Goal: Task Accomplishment & Management: Complete application form

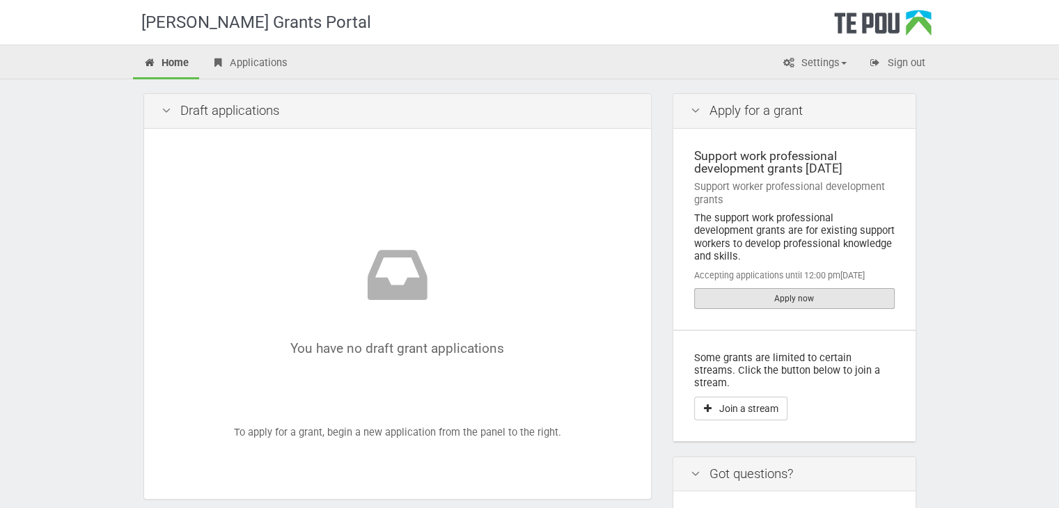
click at [800, 288] on link "Apply now" at bounding box center [794, 298] width 200 height 21
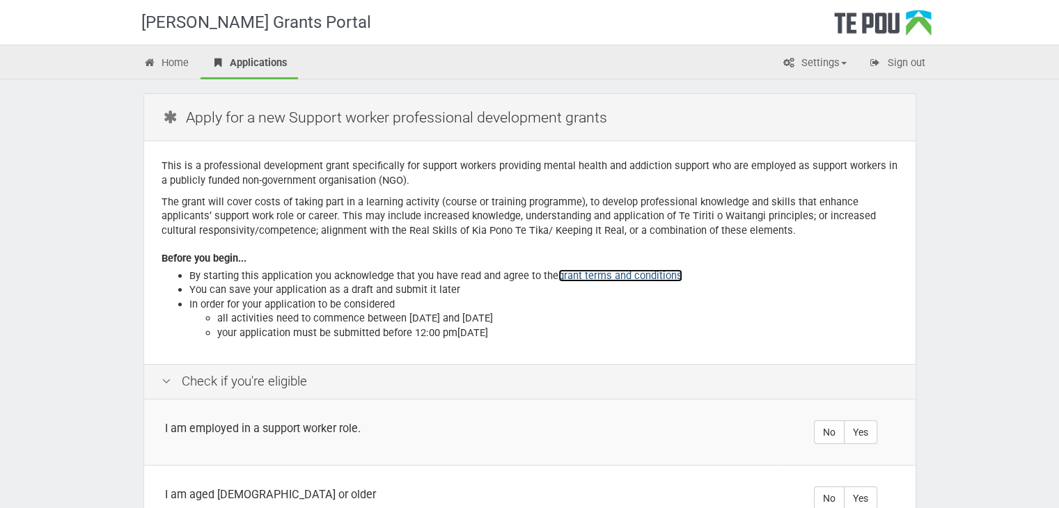
click at [592, 274] on link "grant terms and conditions" at bounding box center [620, 275] width 124 height 13
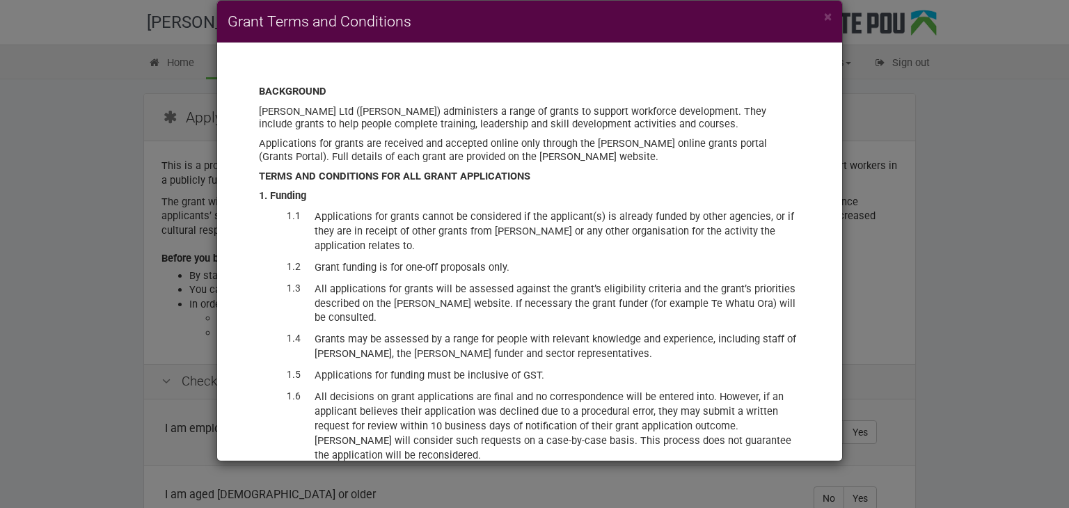
click at [937, 112] on div "× Grant Terms and Conditions BACKGROUND Te Pou Ltd (Te Pou) administers a range…" at bounding box center [534, 254] width 1069 height 508
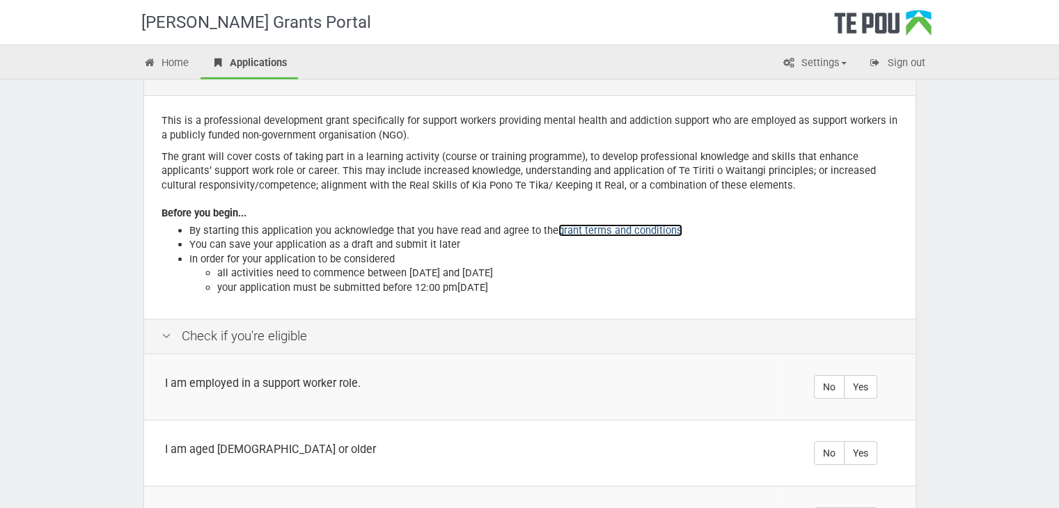
scroll to position [70, 0]
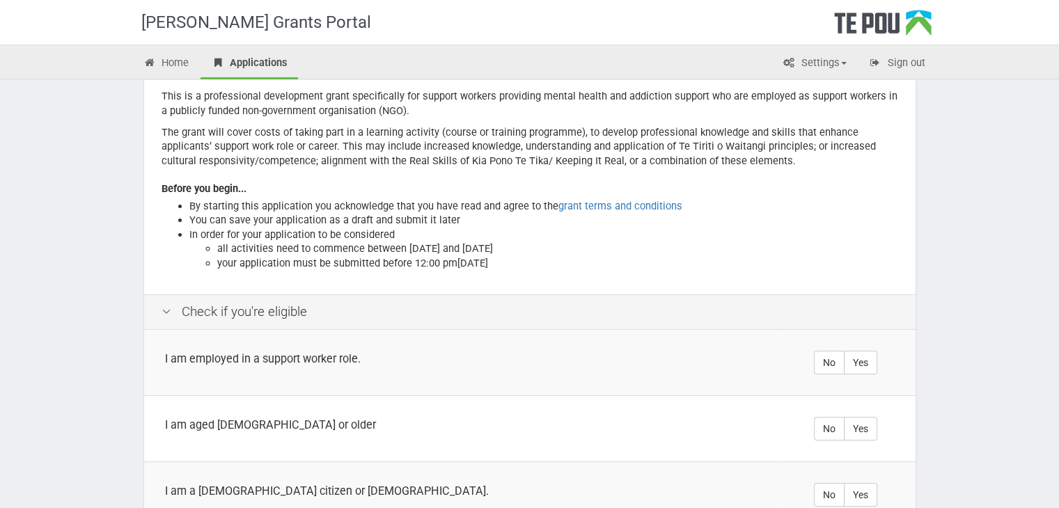
click at [170, 313] on icon at bounding box center [166, 312] width 17 height 13
click at [165, 310] on icon at bounding box center [166, 312] width 17 height 13
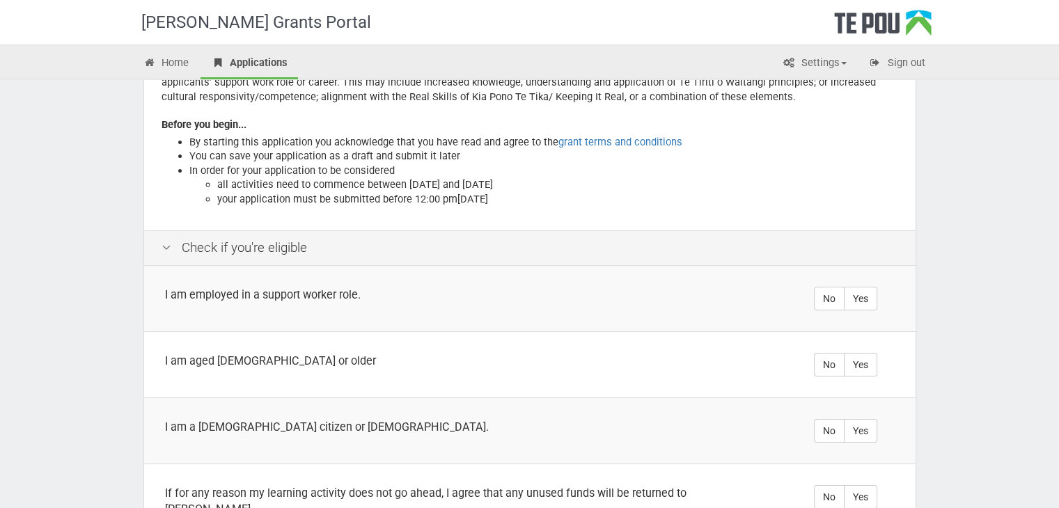
scroll to position [209, 0]
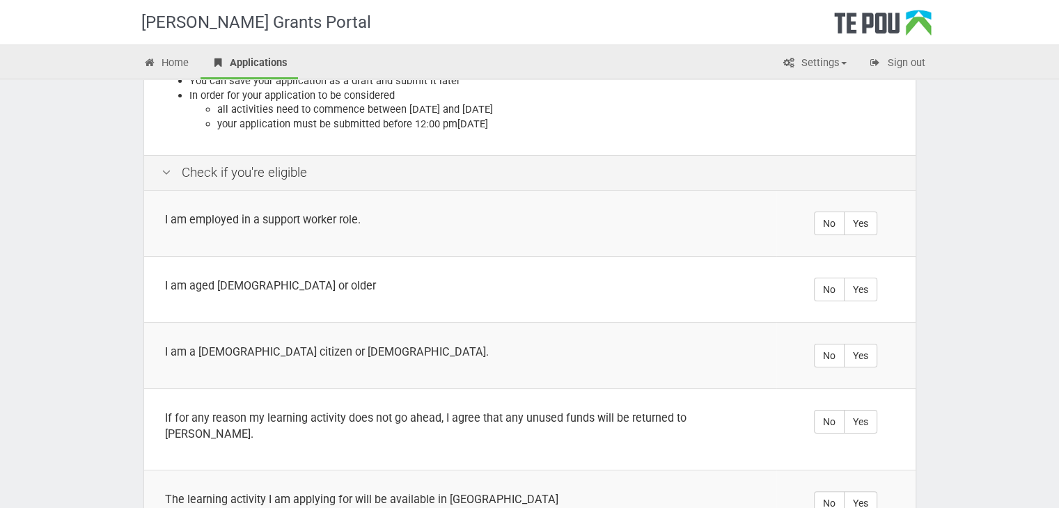
click at [277, 161] on div "Check if you're eligible" at bounding box center [529, 172] width 771 height 35
click at [272, 171] on div "Check if you're eligible" at bounding box center [529, 172] width 771 height 35
click at [857, 229] on label "Yes" at bounding box center [859, 224] width 33 height 24
radio input "true"
click at [856, 298] on label "Yes" at bounding box center [859, 290] width 33 height 24
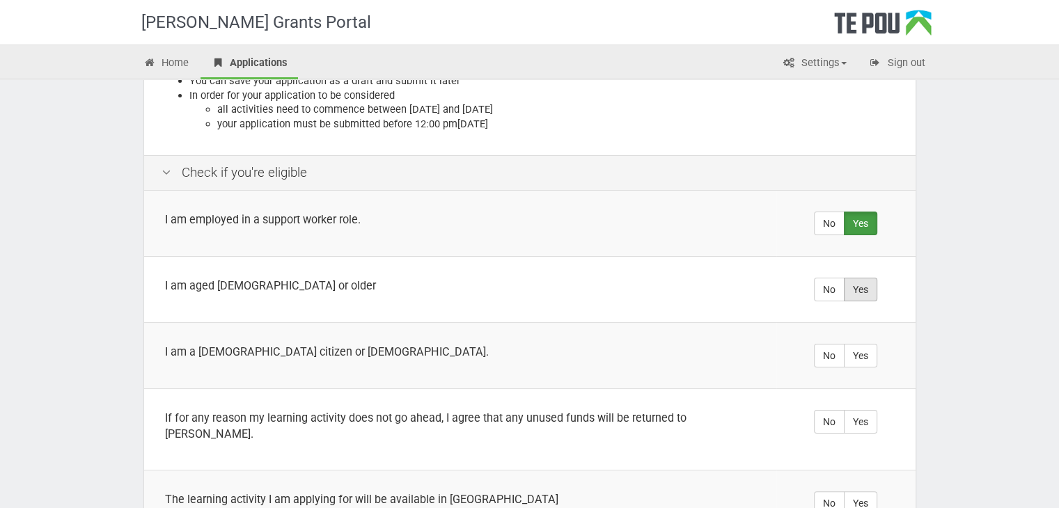
radio input "true"
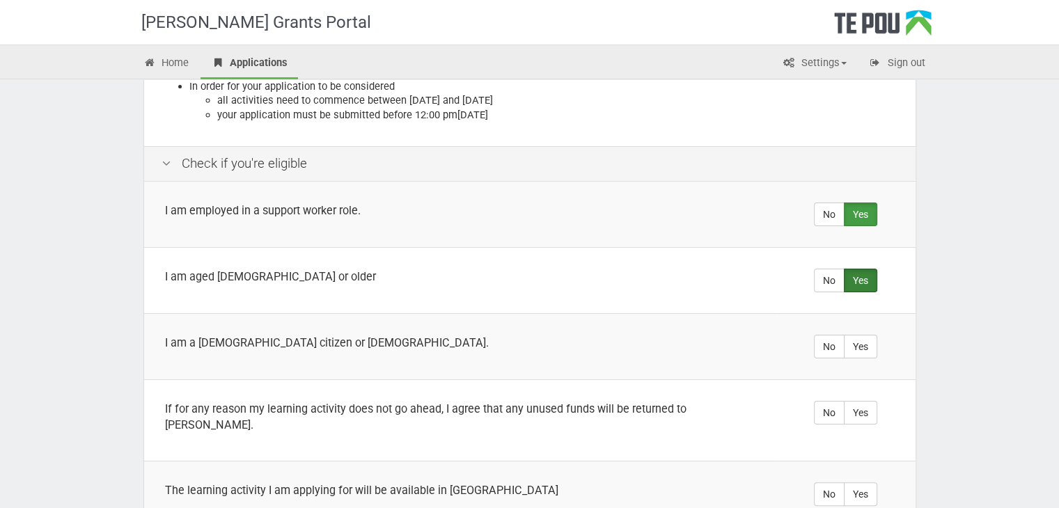
scroll to position [278, 0]
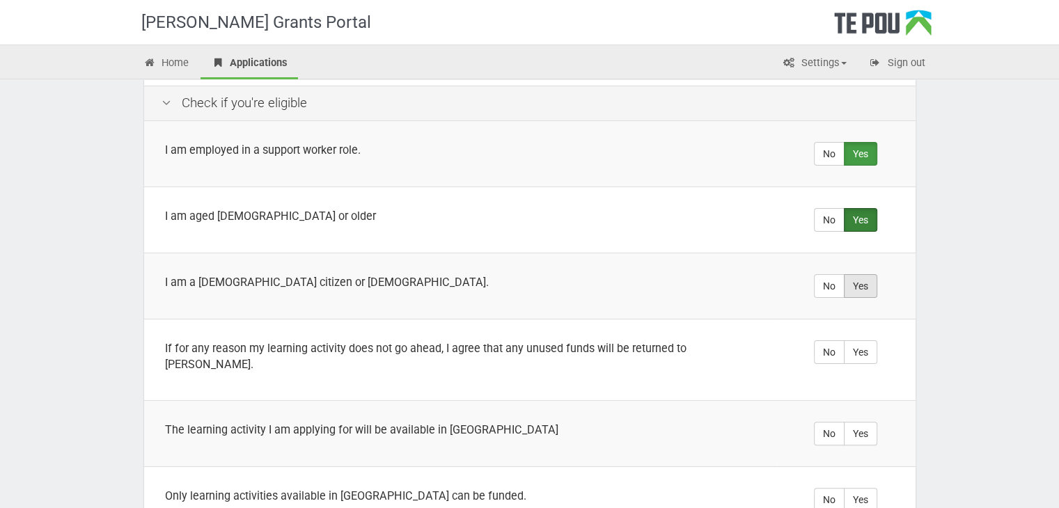
click at [873, 279] on label "Yes" at bounding box center [859, 286] width 33 height 24
radio input "true"
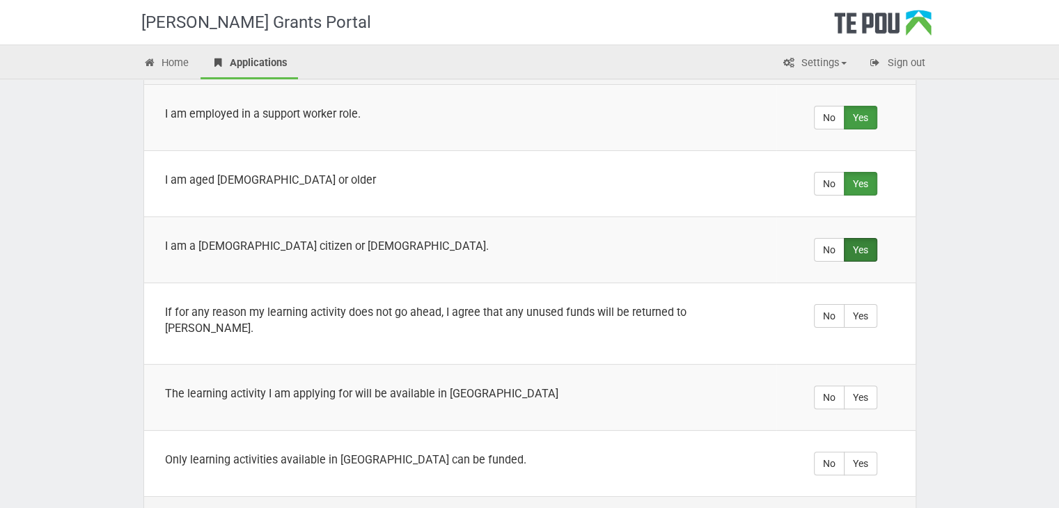
scroll to position [348, 0]
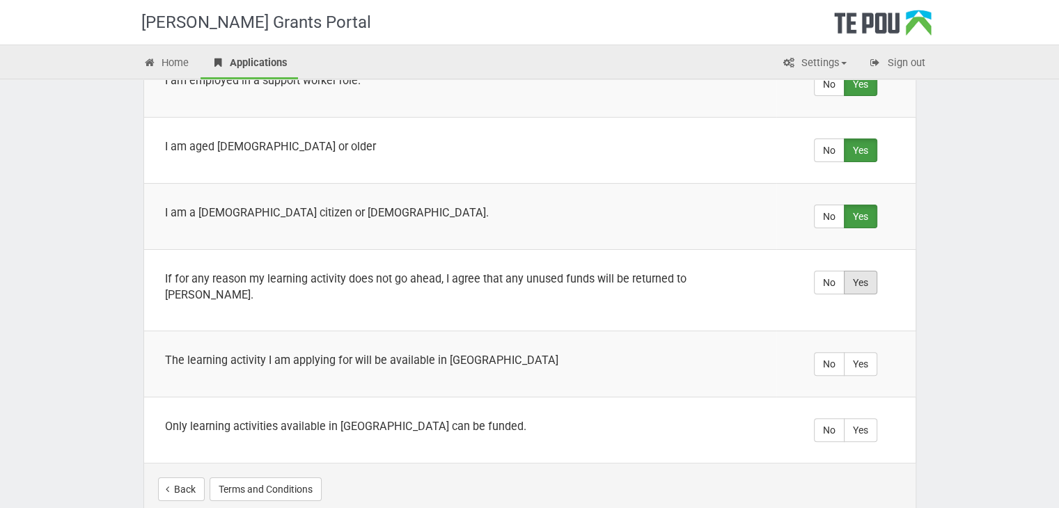
click at [855, 283] on label "Yes" at bounding box center [859, 283] width 33 height 24
radio input "true"
click at [856, 352] on label "Yes" at bounding box center [859, 364] width 33 height 24
radio input "true"
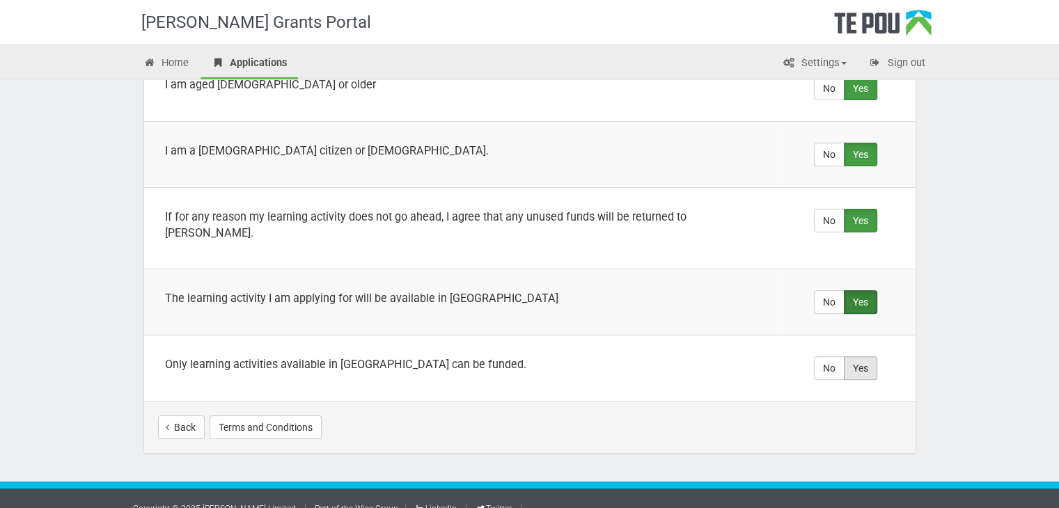
click at [863, 356] on label "Yes" at bounding box center [859, 368] width 33 height 24
radio input "true"
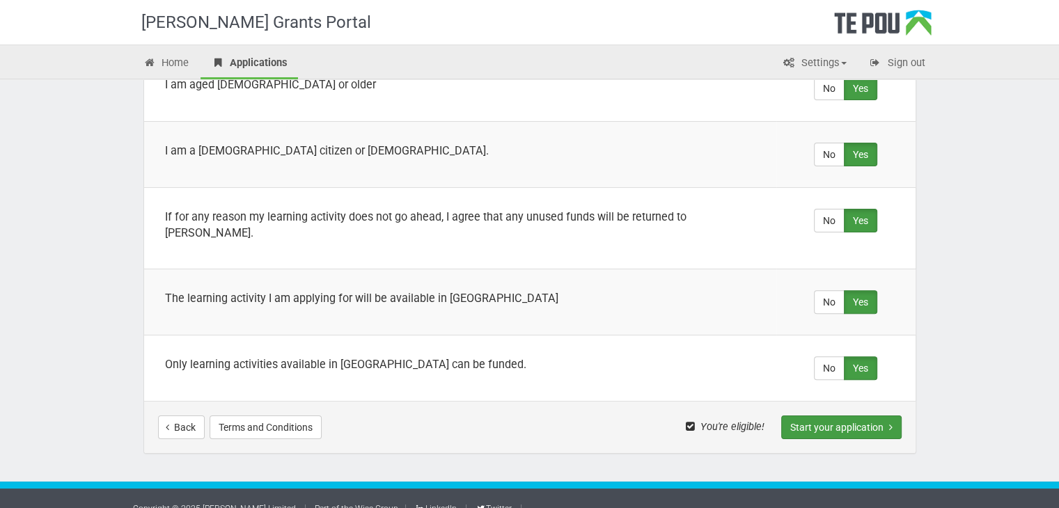
click at [849, 415] on button "Start your application" at bounding box center [841, 427] width 120 height 24
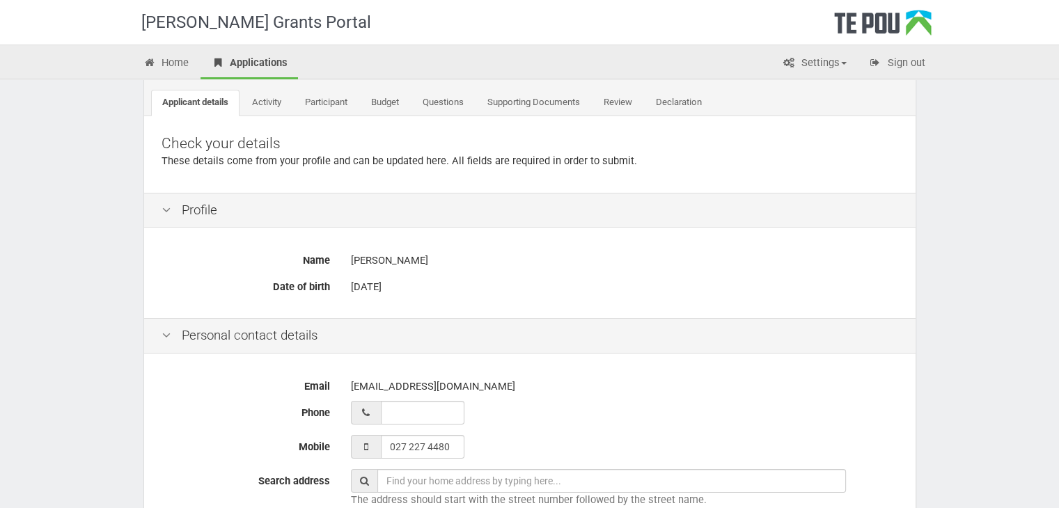
scroll to position [139, 0]
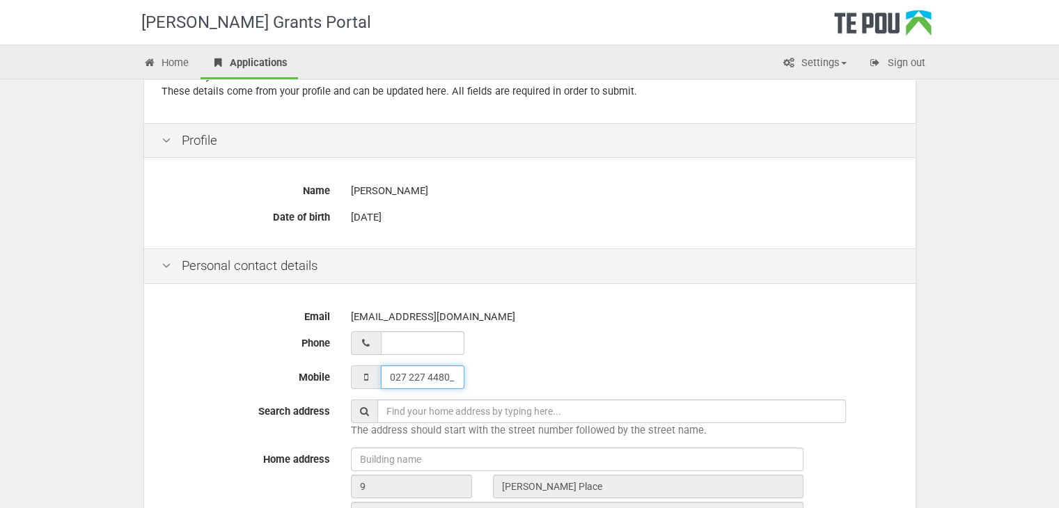
click at [454, 379] on input "027 227 4480_" at bounding box center [423, 377] width 84 height 24
type input "022 355 6188_"
type input "__ ___ ______"
type input "022 355 6188"
click at [440, 338] on input "__ ___ ______" at bounding box center [423, 343] width 84 height 24
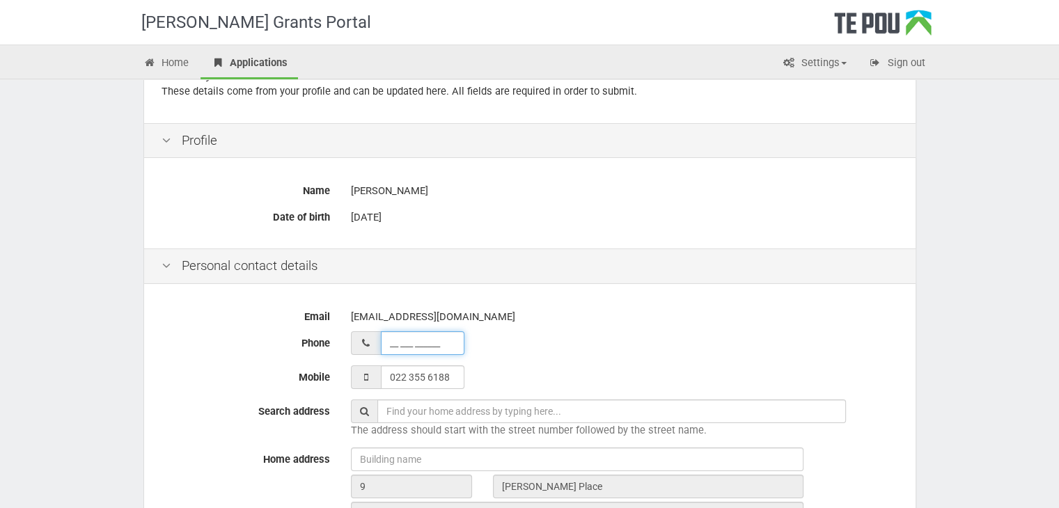
type input "__ ___ _____0"
click at [487, 335] on div at bounding box center [624, 343] width 547 height 24
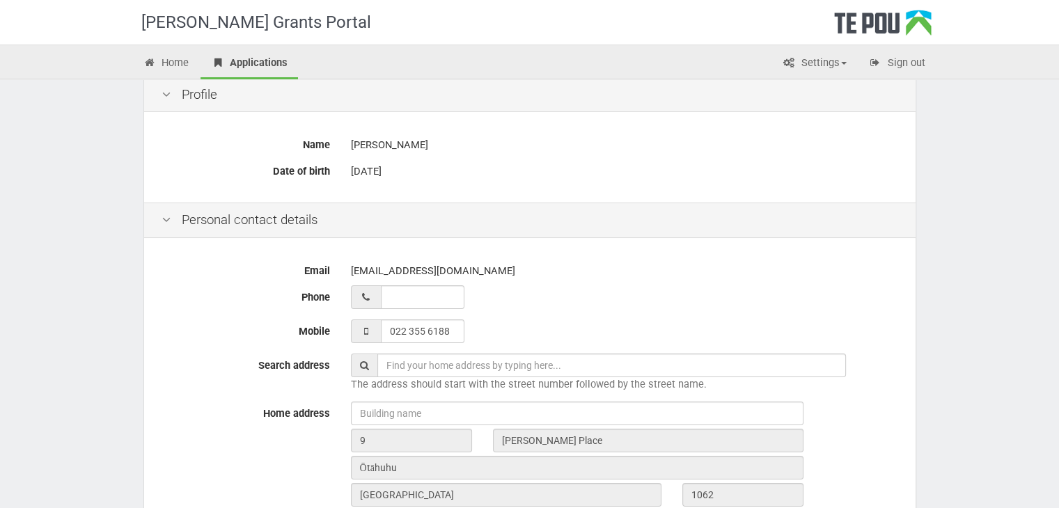
scroll to position [209, 0]
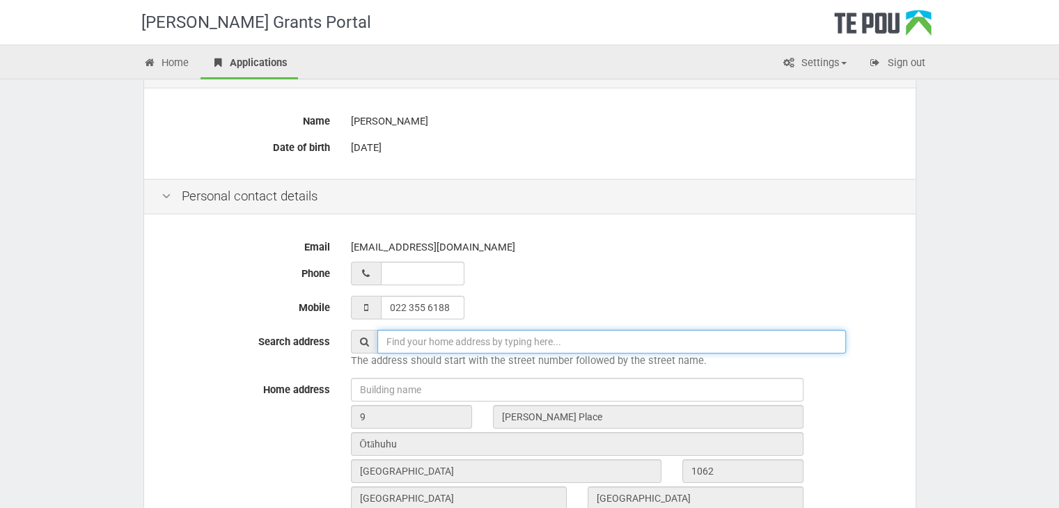
click at [443, 338] on input "text" at bounding box center [611, 342] width 468 height 24
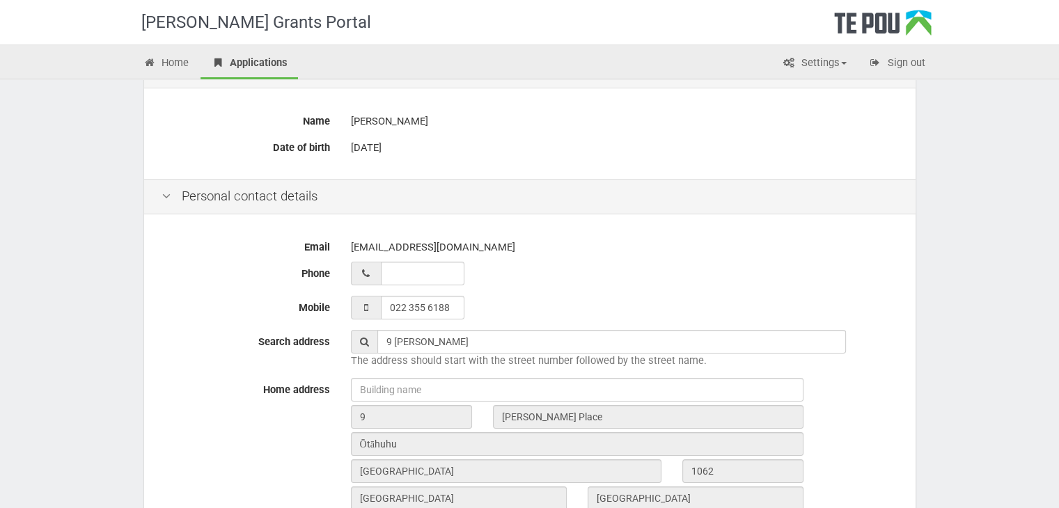
type input "9 Frank Grey Place, Ōtāhuhu, Auckland, New Zealand"
type input "9"
type input "Frank Grey Place"
type input "Auckland"
type input "1062"
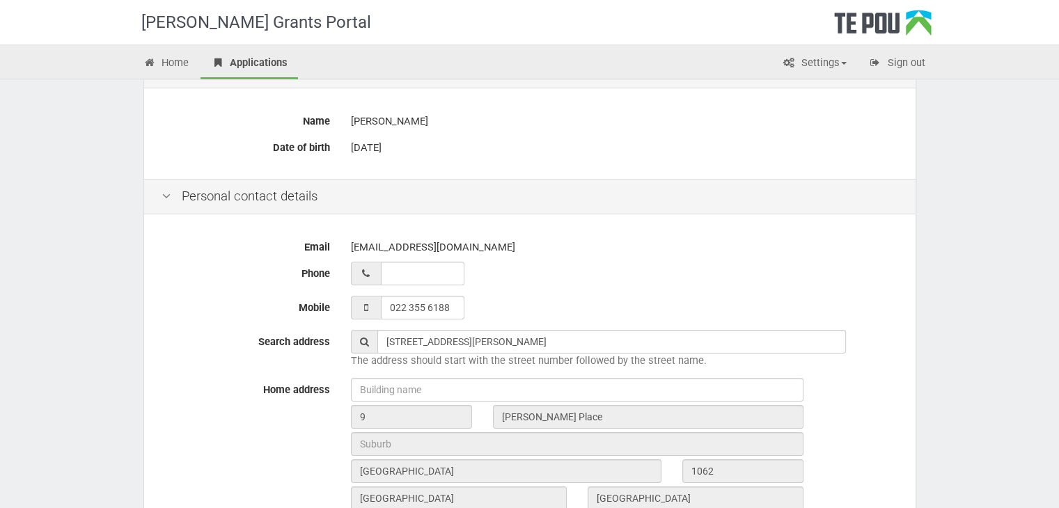
type input "Auckland"
type input "New Zealand"
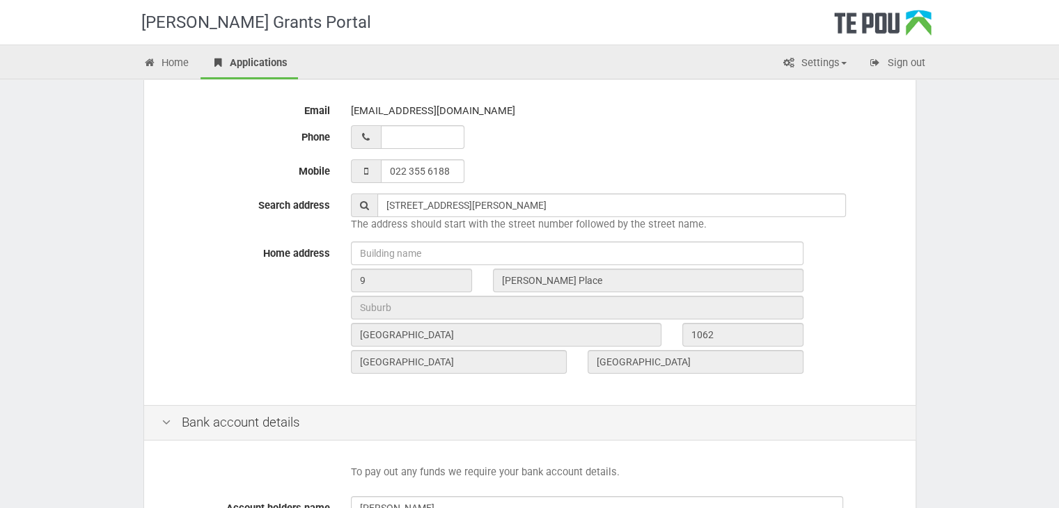
scroll to position [348, 0]
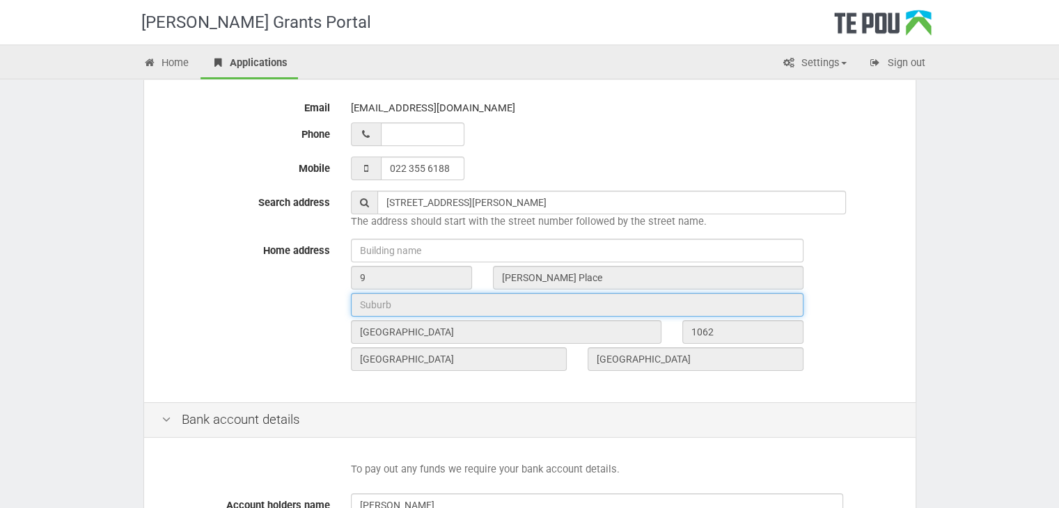
click at [426, 309] on input "text" at bounding box center [577, 305] width 452 height 24
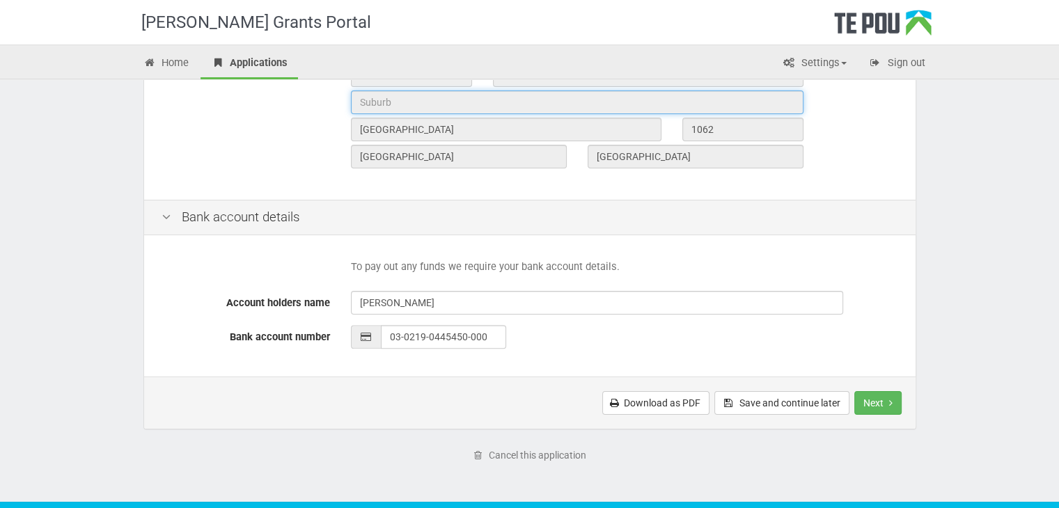
scroll to position [557, 0]
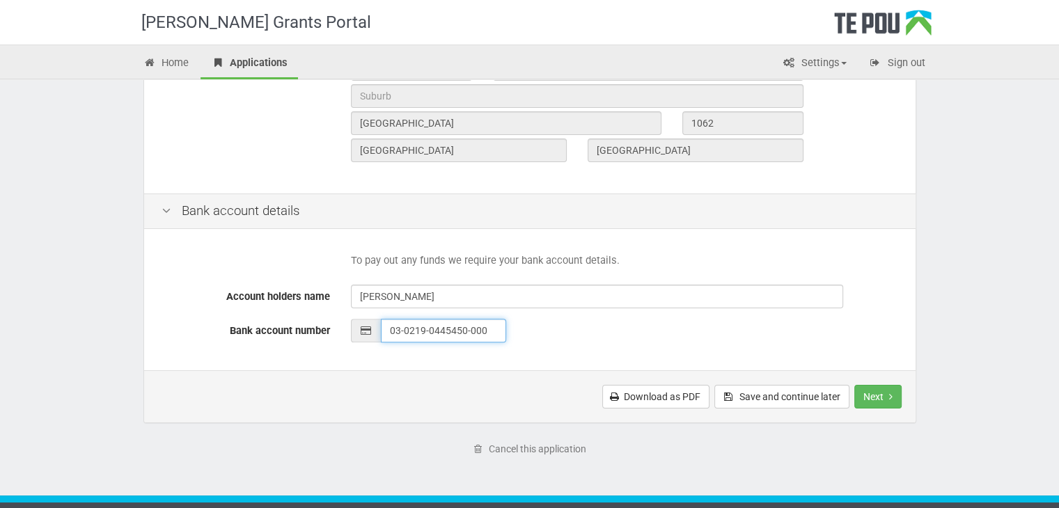
click at [485, 331] on input "03-0219-0445450-000" at bounding box center [443, 331] width 125 height 24
click at [490, 335] on input "03-0219-0445450-000" at bounding box center [443, 331] width 125 height 24
type input "03-0219-0445450-025"
click at [863, 396] on button "Next" at bounding box center [877, 397] width 47 height 24
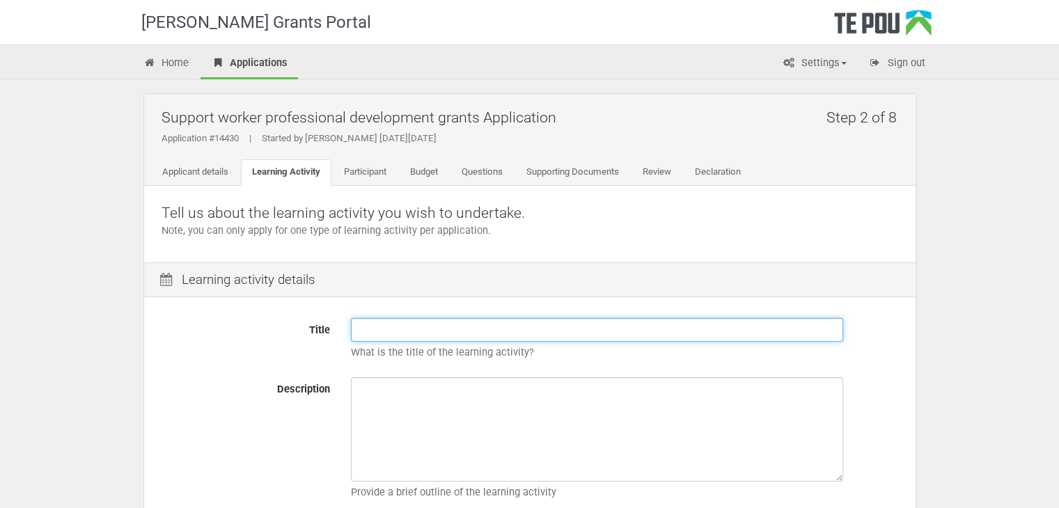
click at [412, 326] on input "Title" at bounding box center [597, 330] width 492 height 24
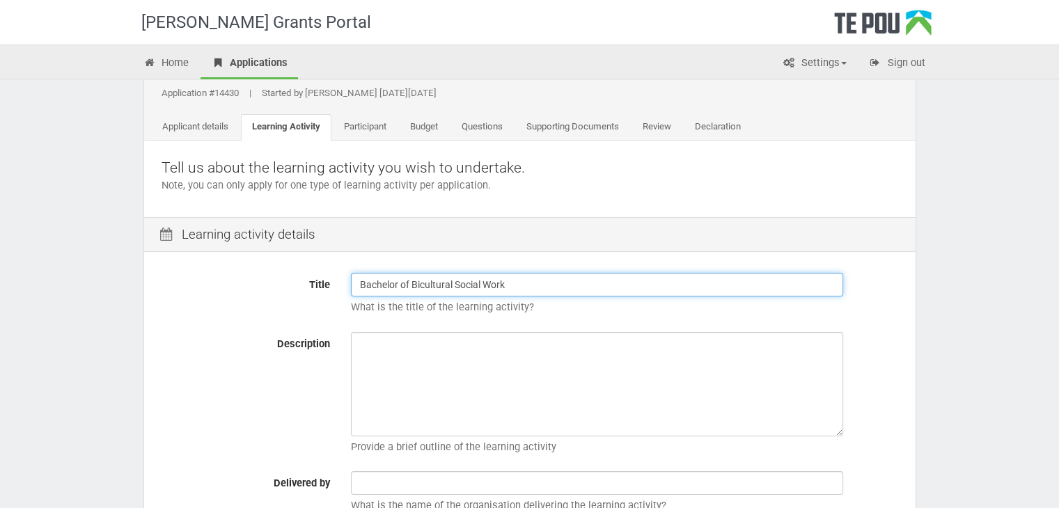
scroll to position [70, 0]
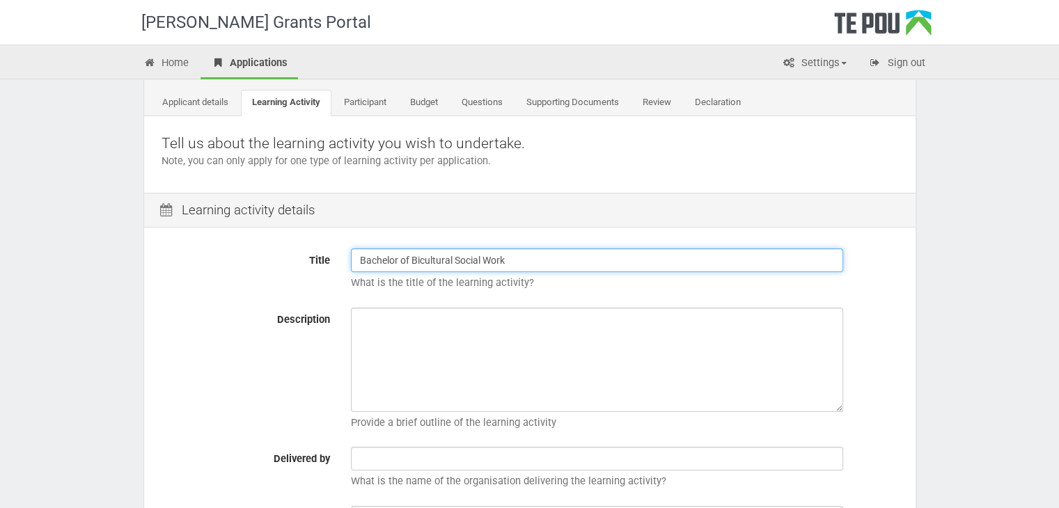
type input "Bachelor of Bicultural Social Work"
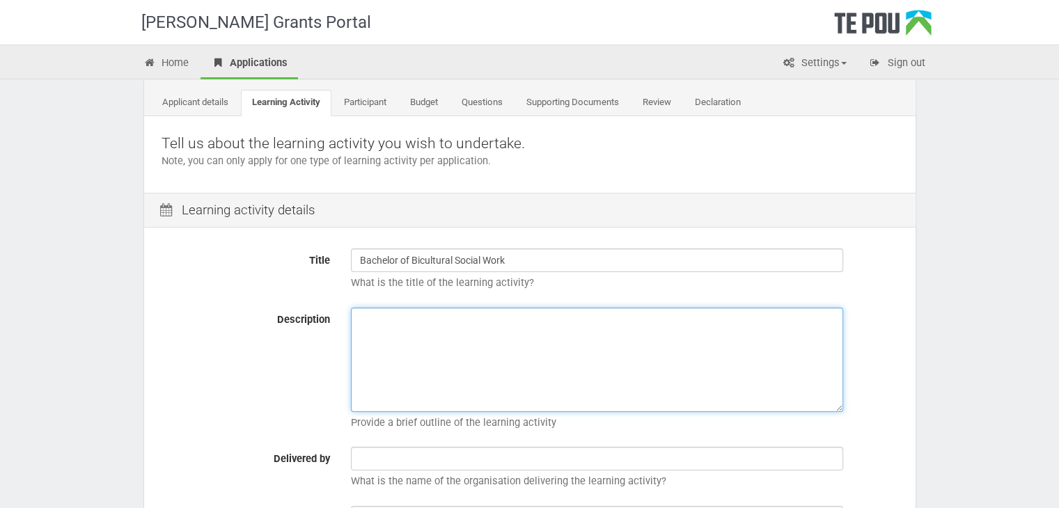
click at [364, 322] on textarea "Description" at bounding box center [597, 360] width 492 height 104
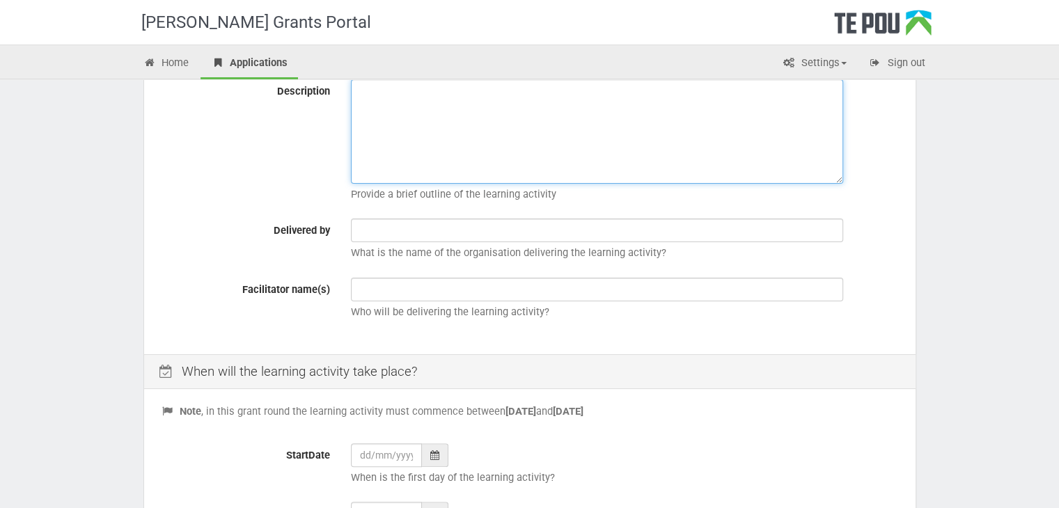
scroll to position [139, 0]
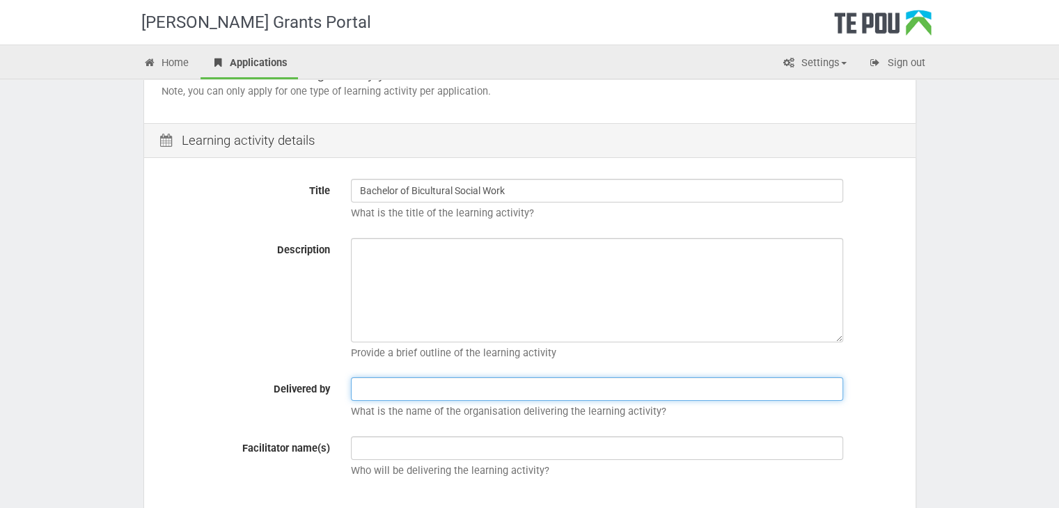
click at [420, 395] on input "text" at bounding box center [597, 389] width 492 height 24
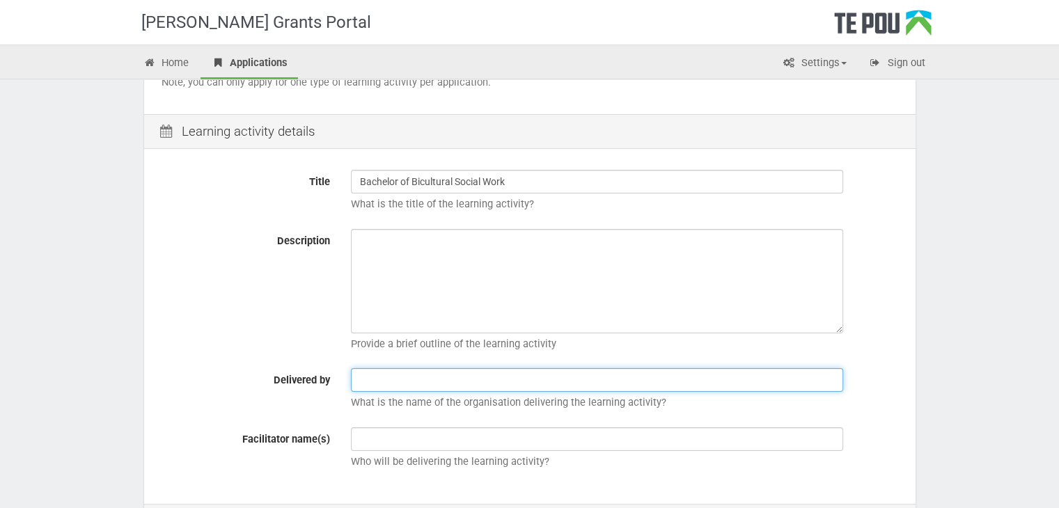
scroll to position [209, 0]
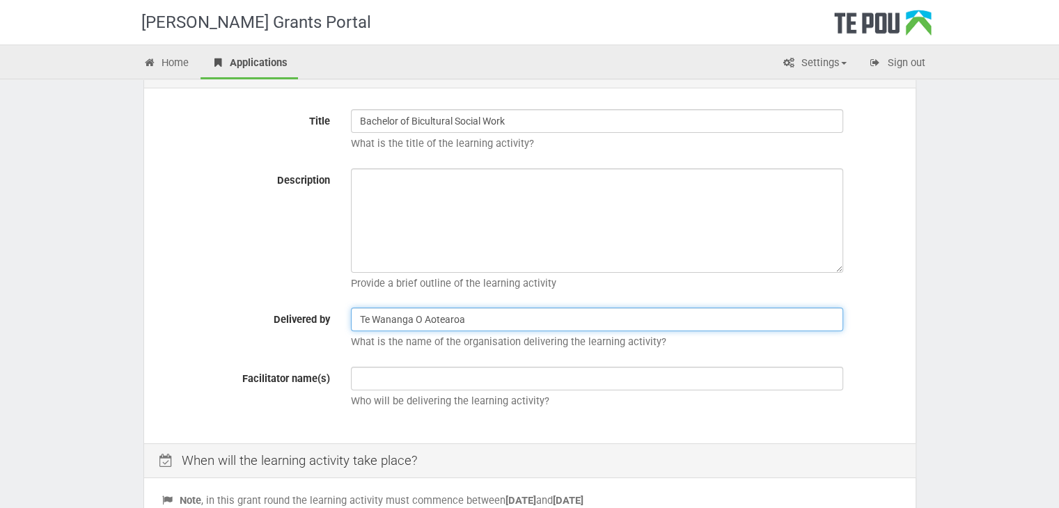
type input "Te Wananga O Aotearoa"
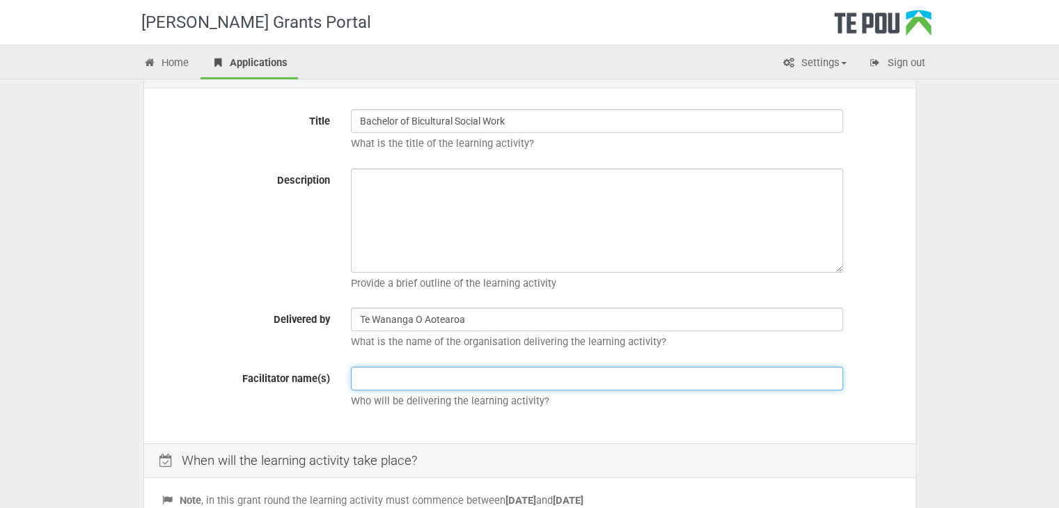
click at [397, 380] on input "text" at bounding box center [597, 379] width 492 height 24
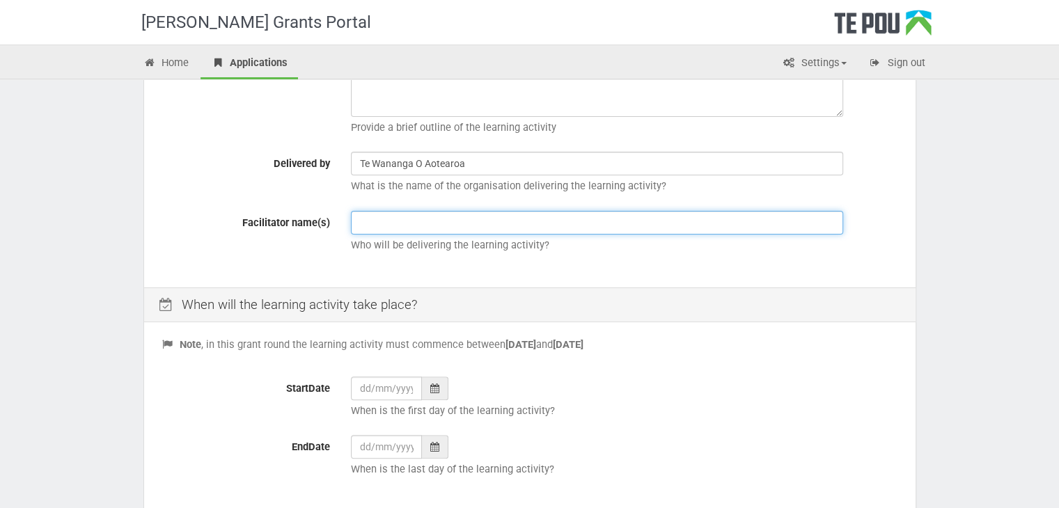
scroll to position [418, 0]
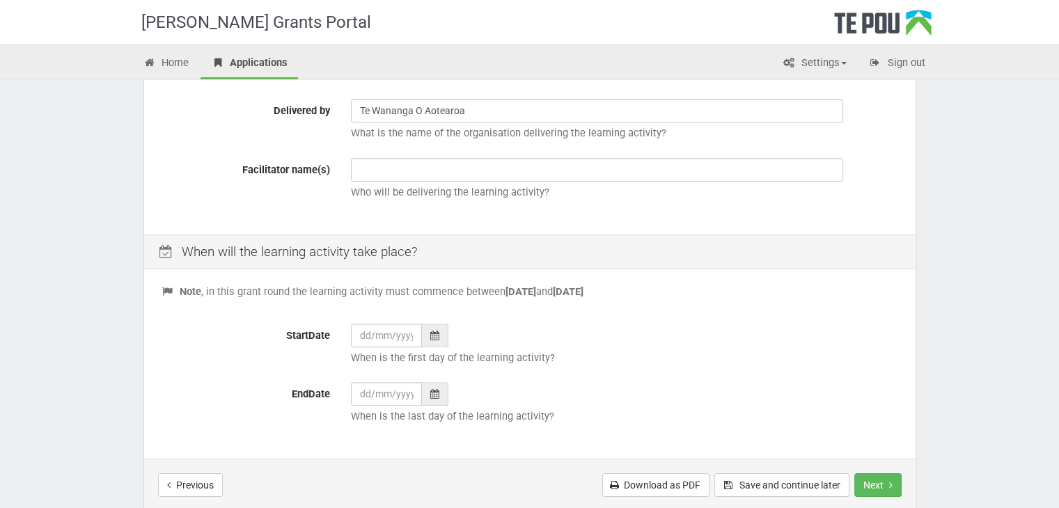
click at [435, 332] on icon at bounding box center [434, 336] width 9 height 10
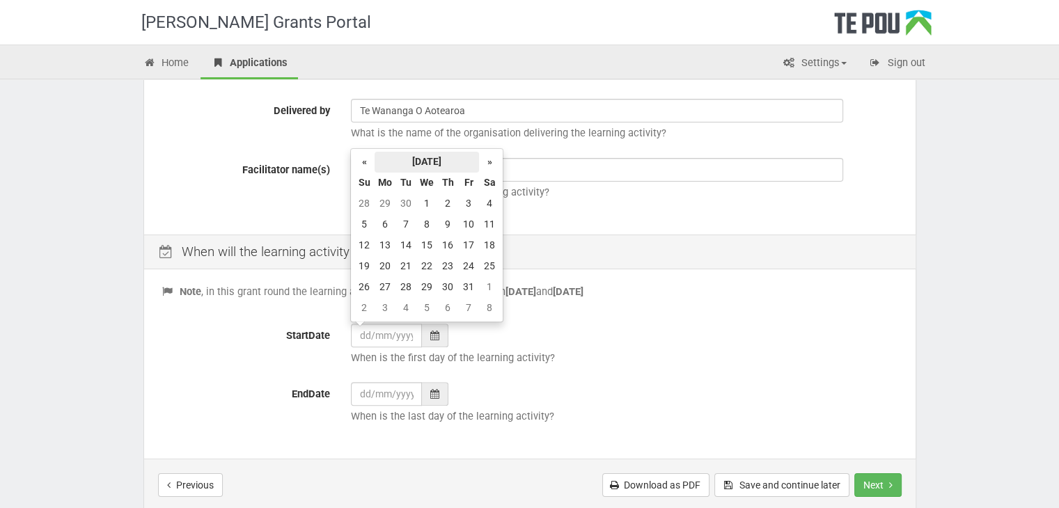
click at [476, 161] on th "October 2025" at bounding box center [426, 162] width 104 height 21
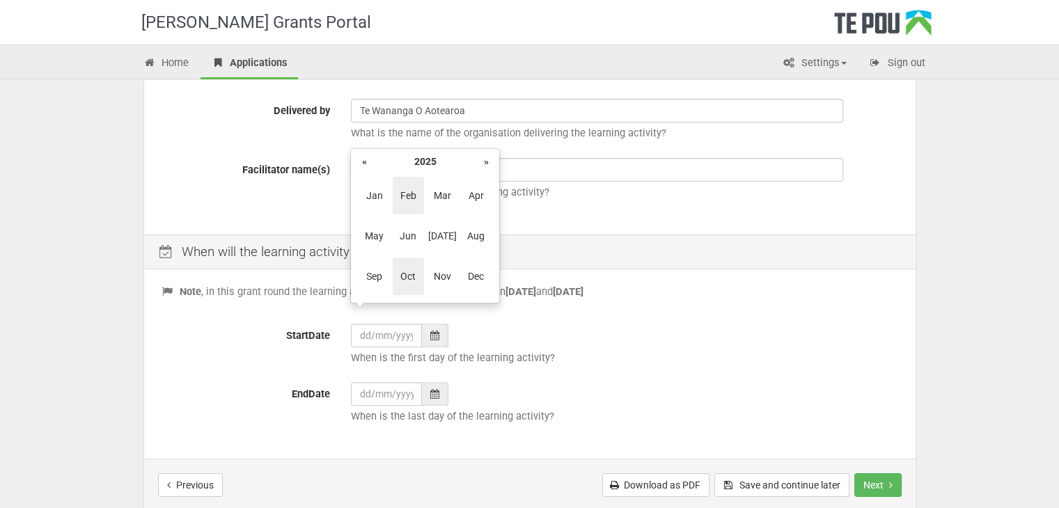
click at [412, 201] on span "Feb" at bounding box center [408, 196] width 31 height 38
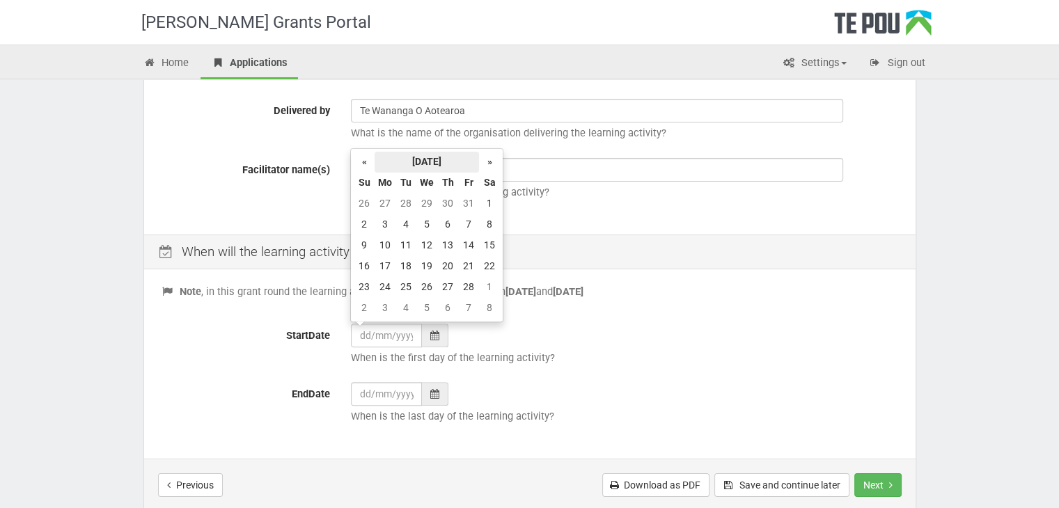
click at [458, 162] on th "February 2025" at bounding box center [426, 162] width 104 height 21
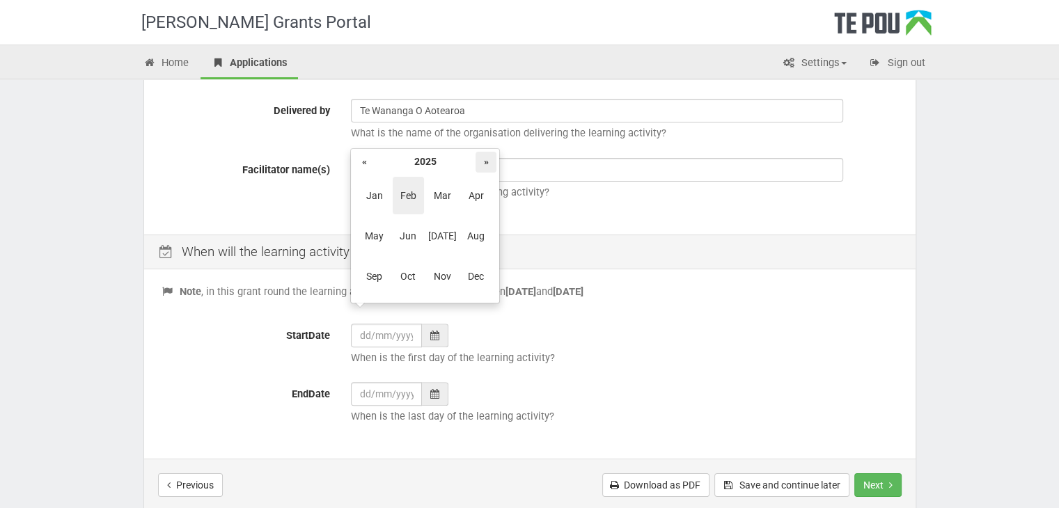
click at [479, 161] on th "»" at bounding box center [485, 162] width 21 height 21
click at [411, 201] on span "Feb" at bounding box center [408, 196] width 31 height 38
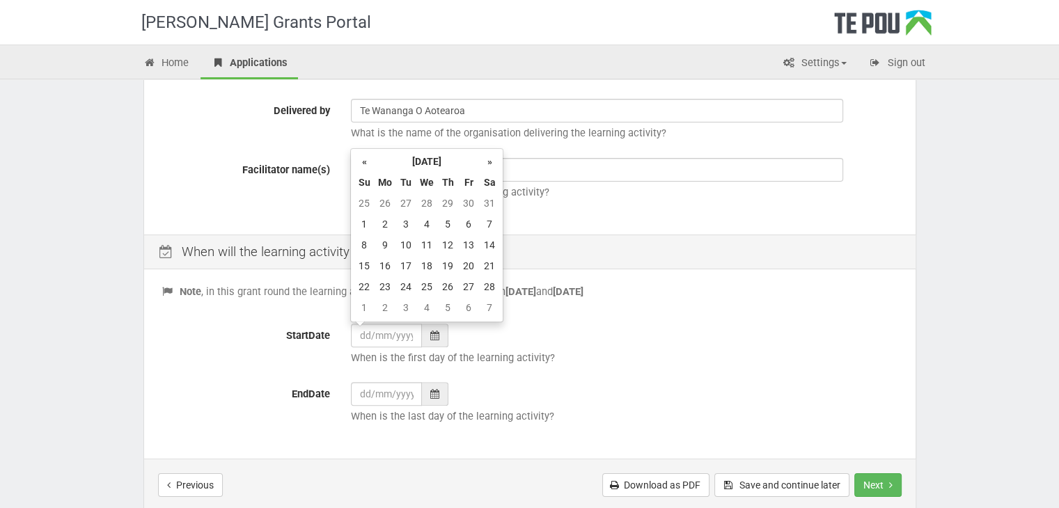
click at [521, 330] on div "When is the first day of the learning activity?" at bounding box center [624, 348] width 568 height 49
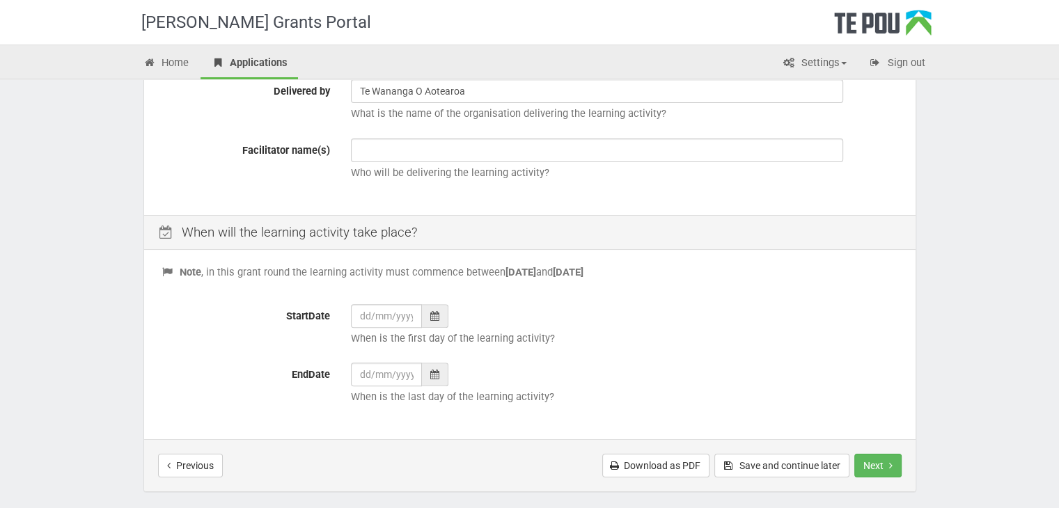
scroll to position [537, 0]
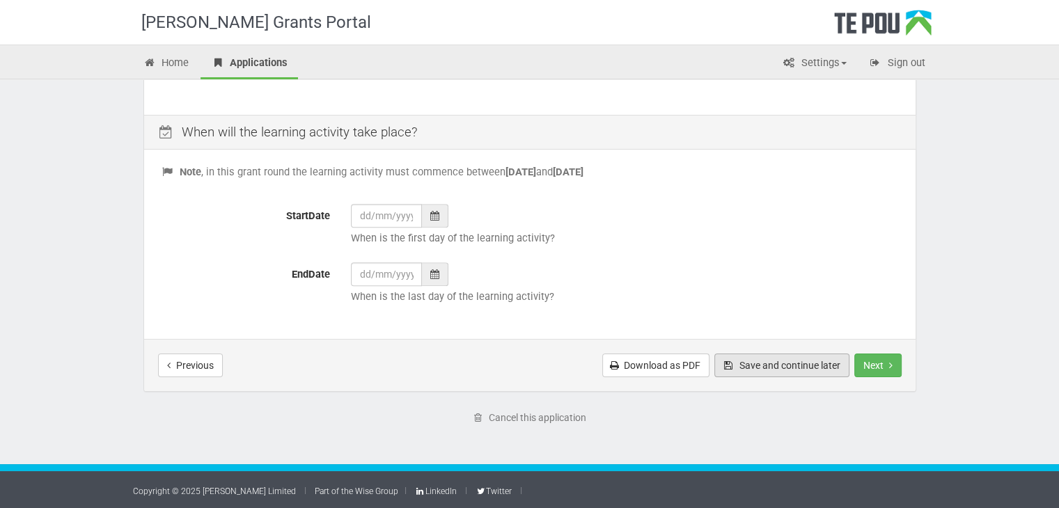
click at [790, 370] on button "Save and continue later" at bounding box center [781, 366] width 135 height 24
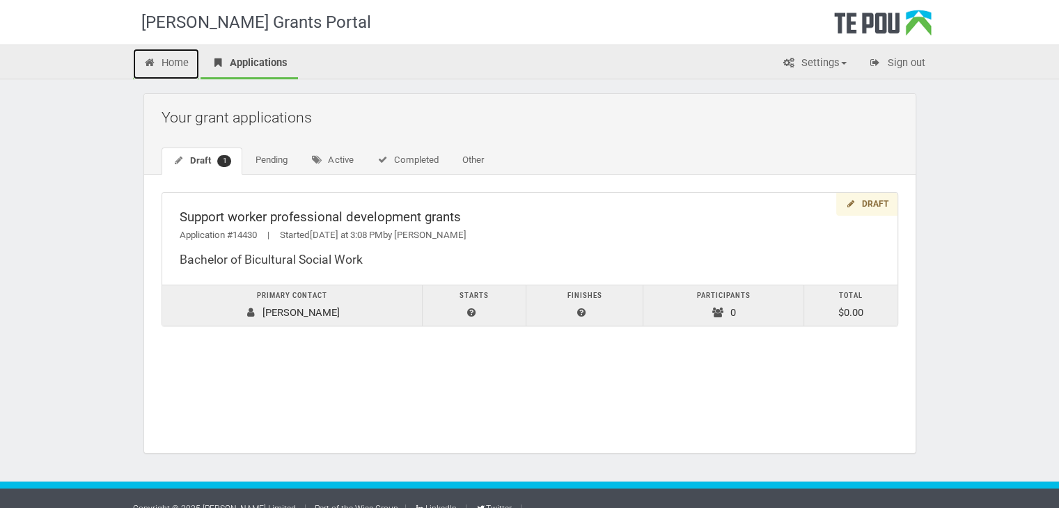
click at [191, 71] on link "Home" at bounding box center [166, 64] width 67 height 31
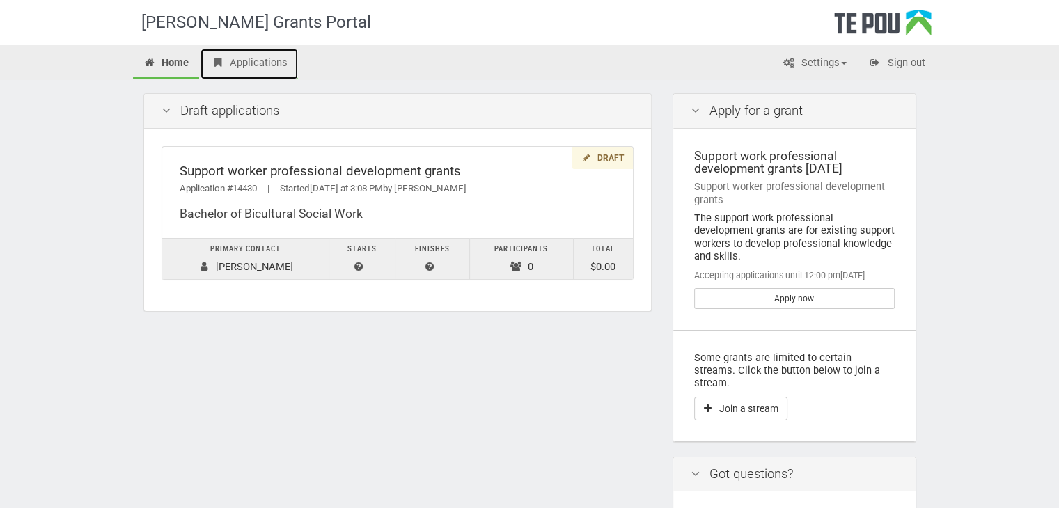
click at [225, 51] on link "Applications" at bounding box center [248, 64] width 97 height 31
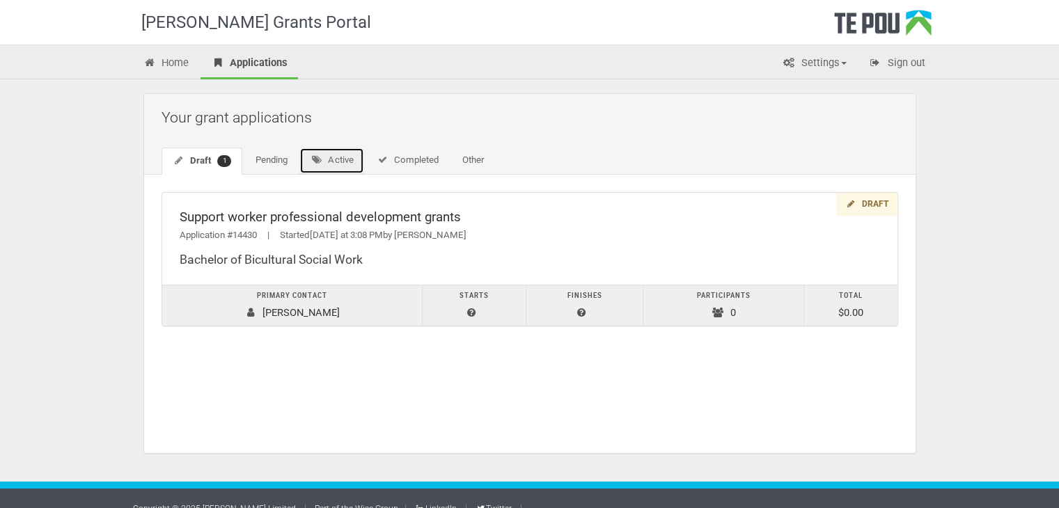
click at [342, 168] on link "Active" at bounding box center [331, 161] width 65 height 26
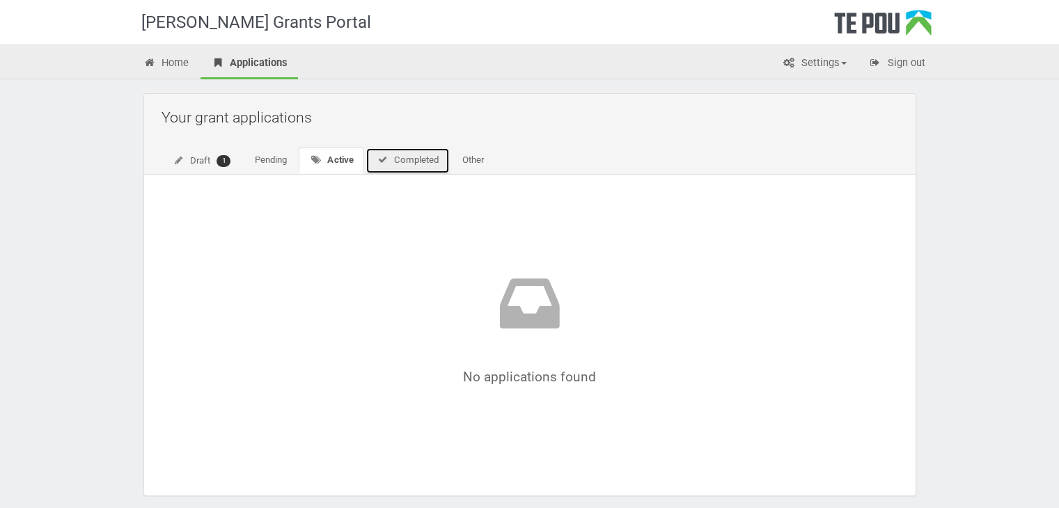
click at [426, 166] on link "Completed" at bounding box center [407, 161] width 84 height 26
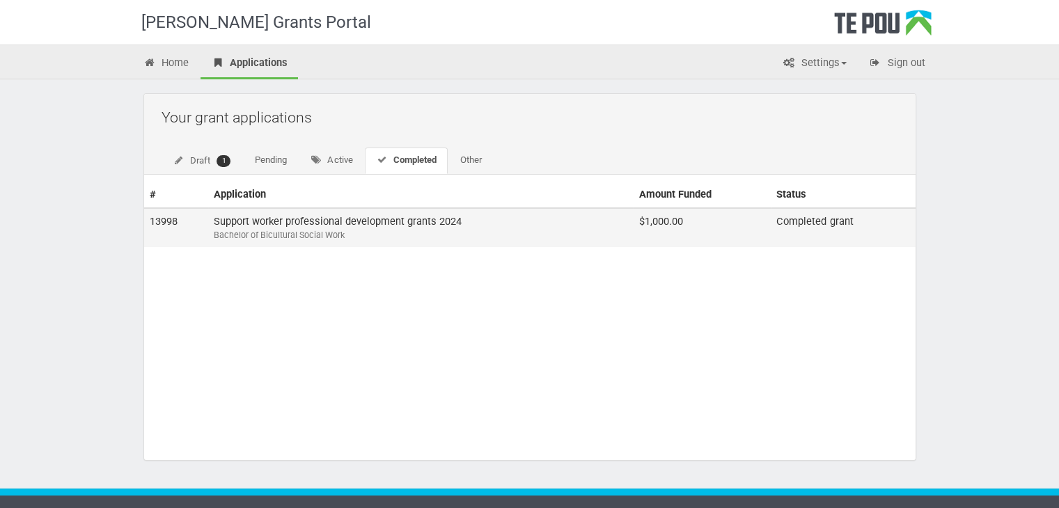
click at [357, 230] on div "Bachelor of Bicultural Social Work" at bounding box center [421, 235] width 415 height 13
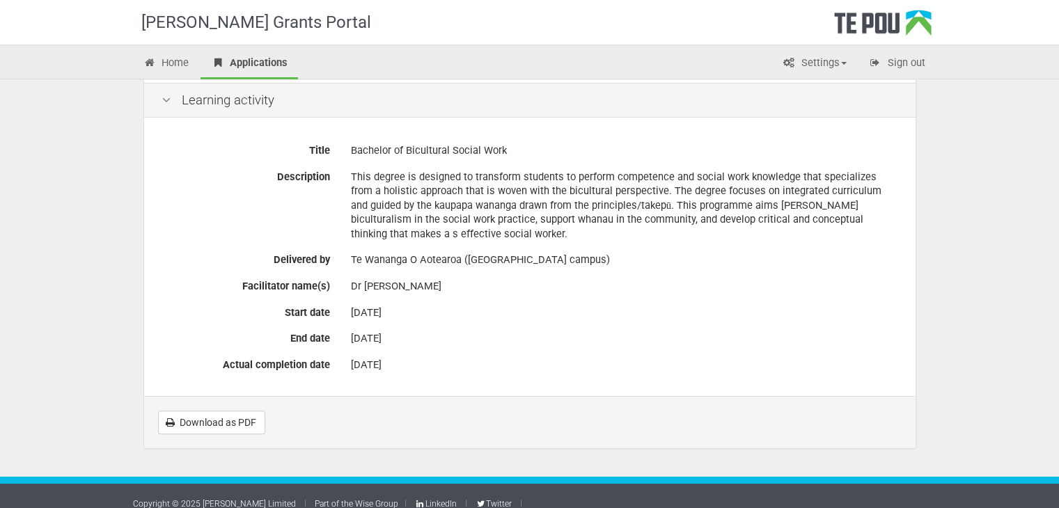
scroll to position [306, 0]
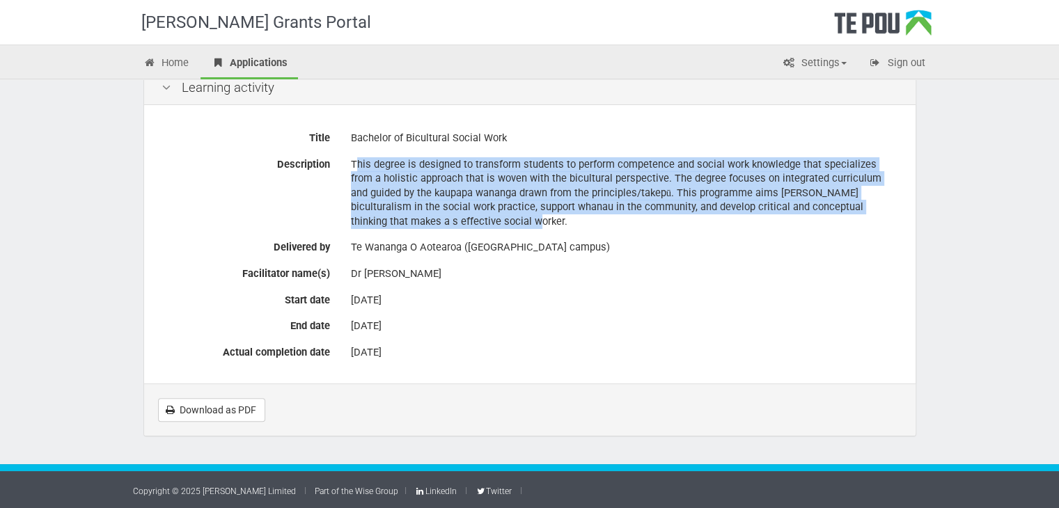
drag, startPoint x: 350, startPoint y: 159, endPoint x: 601, endPoint y: 226, distance: 260.0
click at [601, 226] on div "This degree is designed to transform students to perform competence and social …" at bounding box center [624, 192] width 547 height 81
copy div "This degree is designed to transform students to perform competence and social …"
click at [187, 70] on link "Home" at bounding box center [166, 64] width 67 height 31
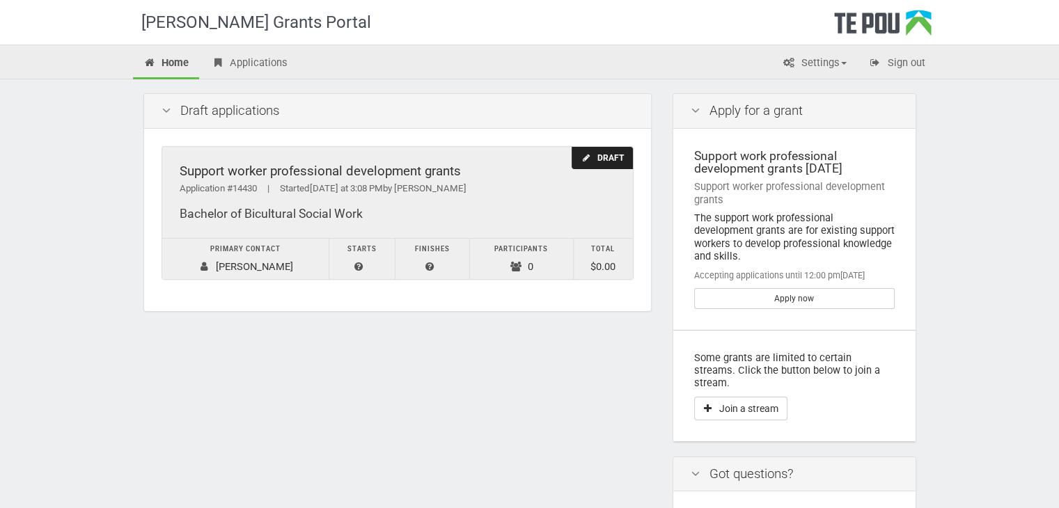
click at [604, 164] on div "Draft" at bounding box center [601, 158] width 61 height 23
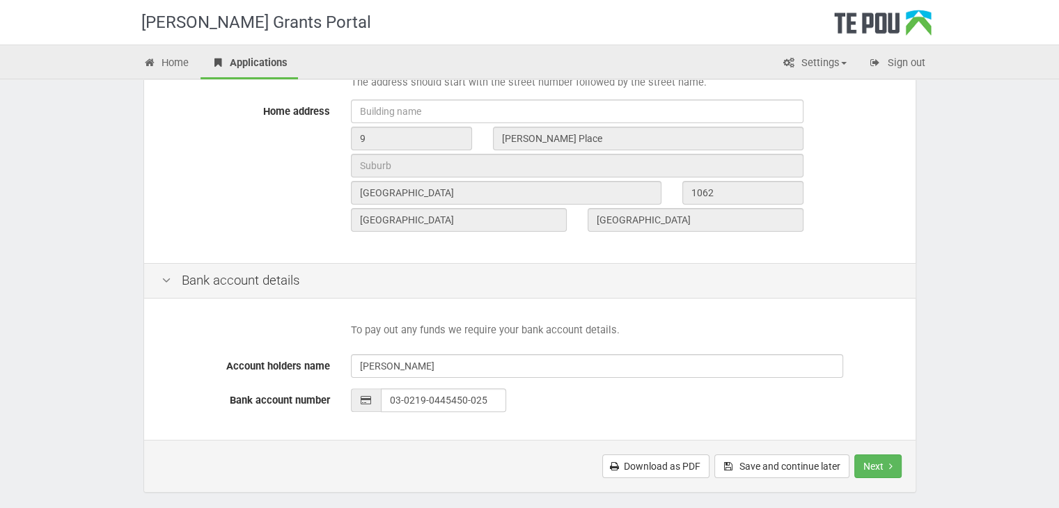
scroll to position [557, 0]
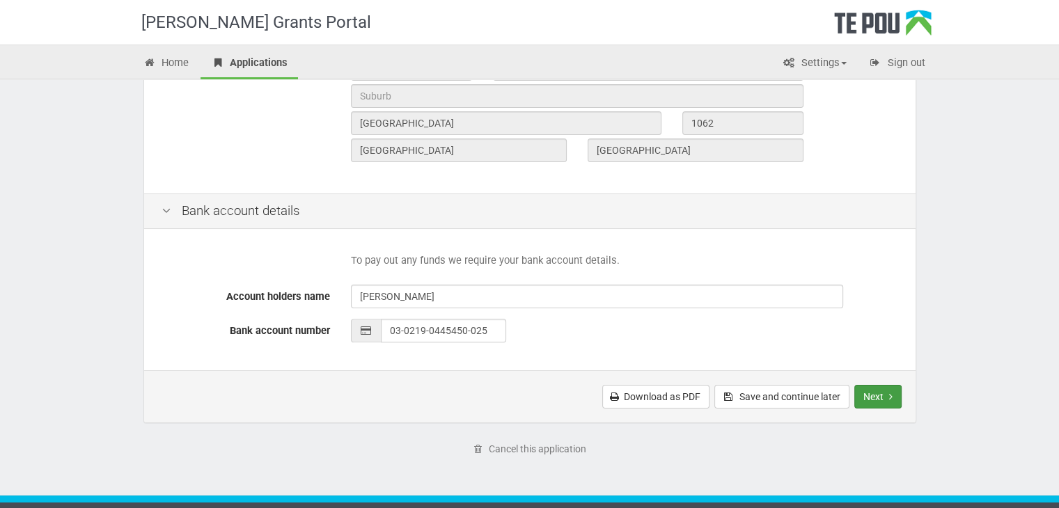
click at [869, 397] on button "Next" at bounding box center [877, 397] width 47 height 24
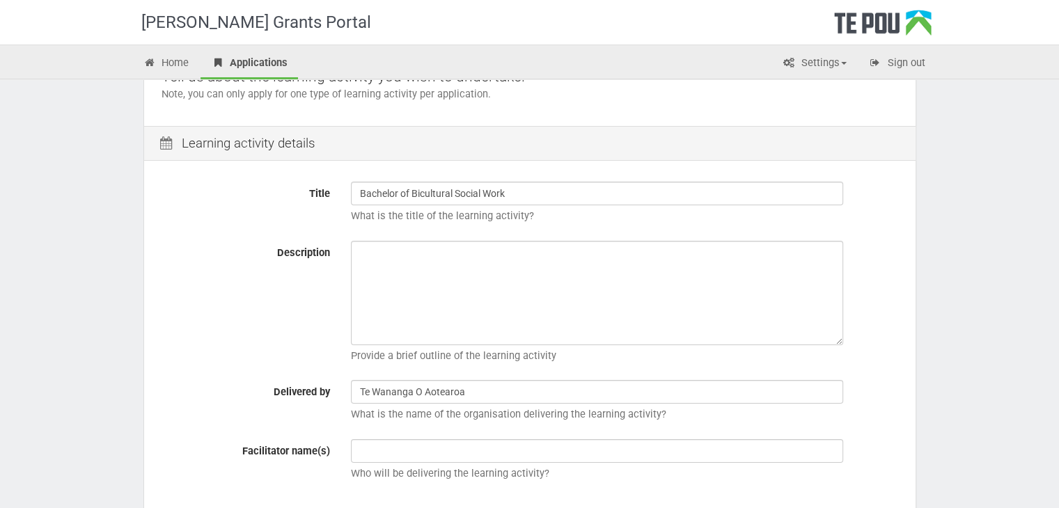
scroll to position [139, 0]
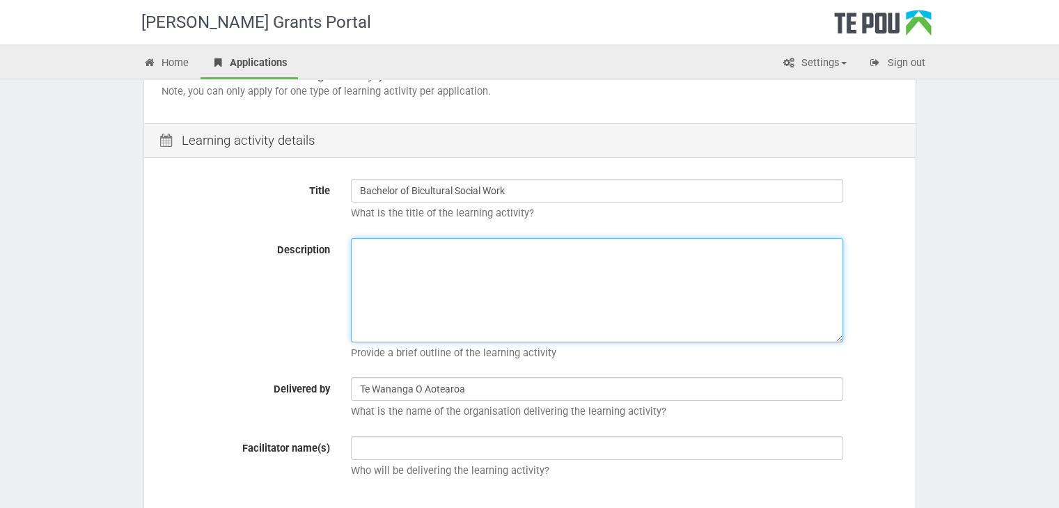
paste textarea "This degree is designed to transform students to perform competence and social …"
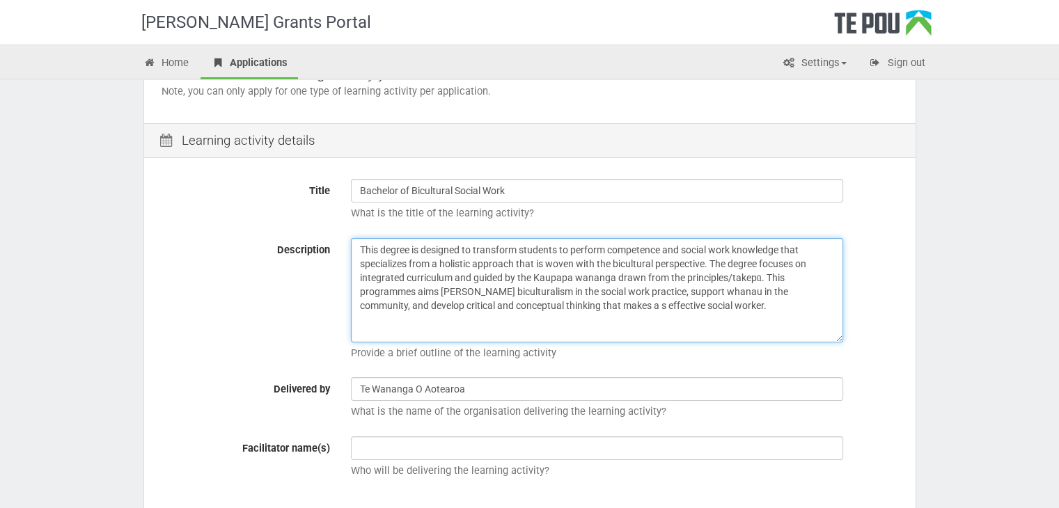
type textarea "This degree is designed to transform students to perform competence and social …"
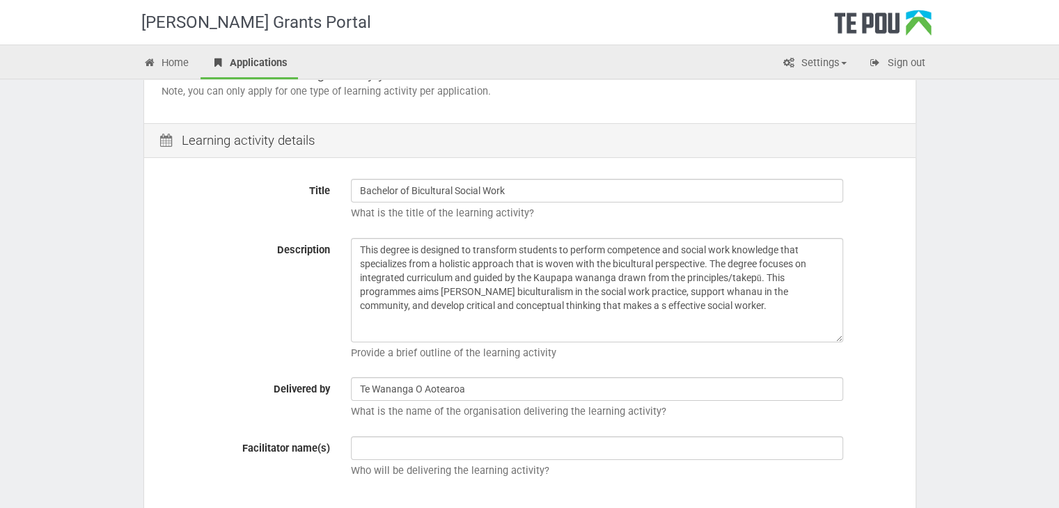
click at [678, 365] on div "This degree is designed to transform students to perform competence and social …" at bounding box center [624, 302] width 568 height 129
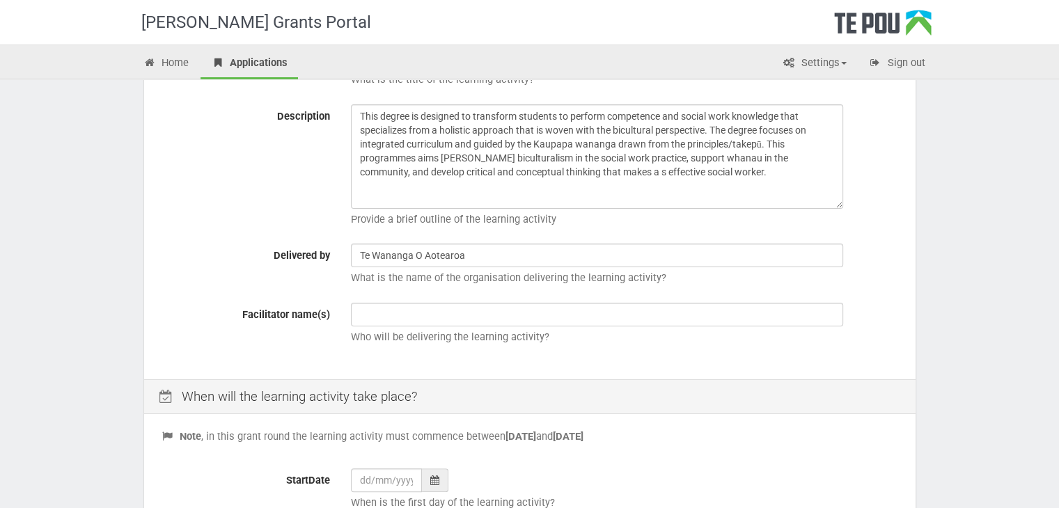
scroll to position [348, 0]
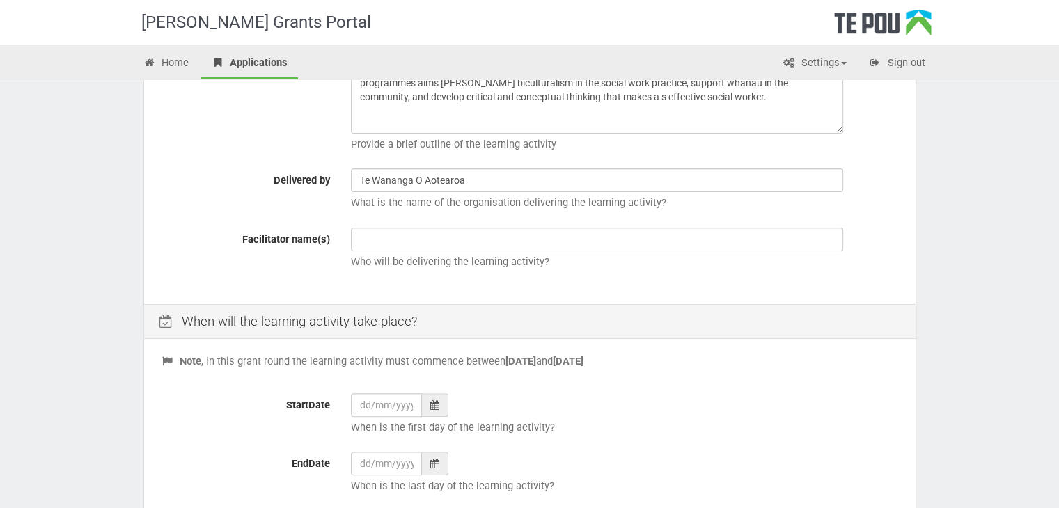
click at [431, 412] on div at bounding box center [435, 405] width 26 height 24
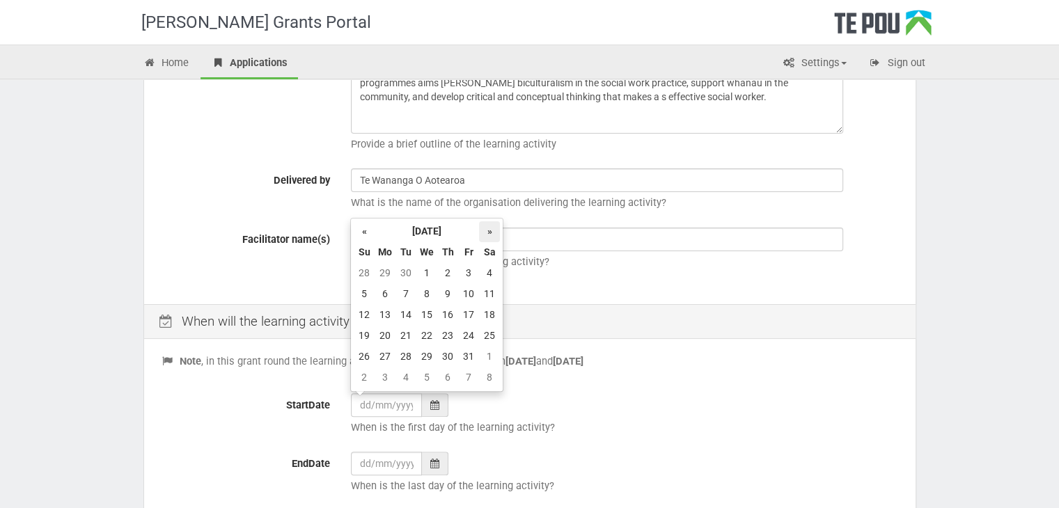
click at [481, 235] on th "»" at bounding box center [489, 231] width 21 height 21
click at [490, 278] on td "1" at bounding box center [489, 273] width 21 height 21
type input "01/11/2025"
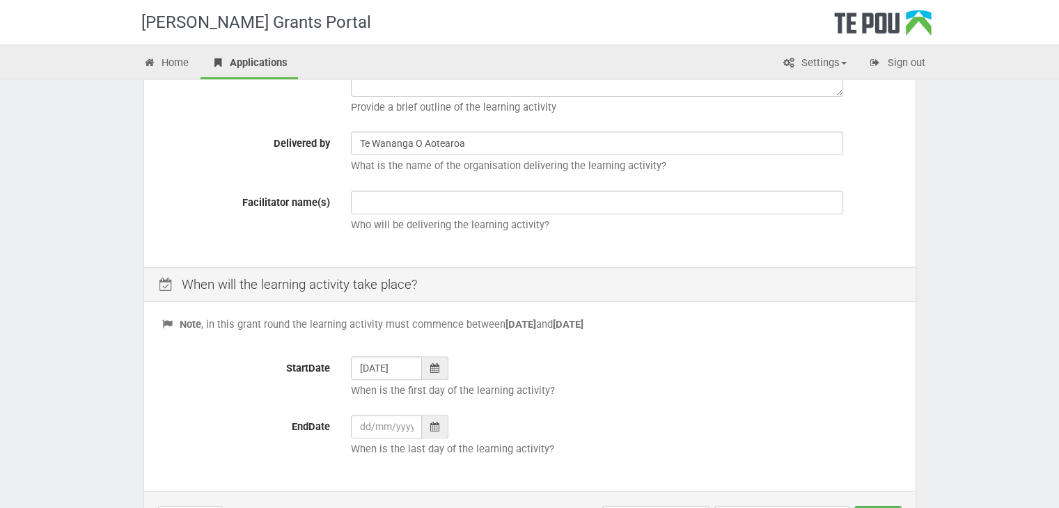
scroll to position [418, 0]
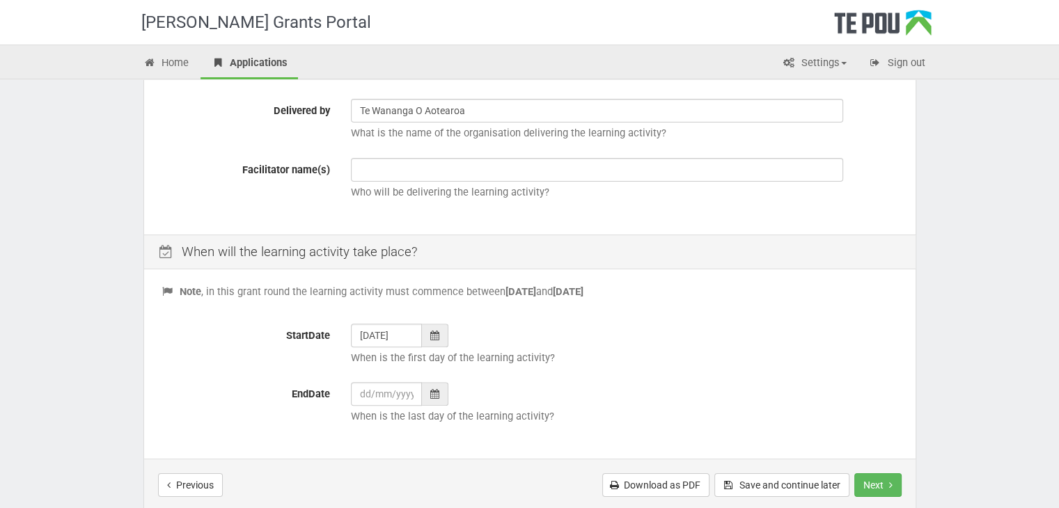
click at [437, 404] on div at bounding box center [435, 394] width 26 height 24
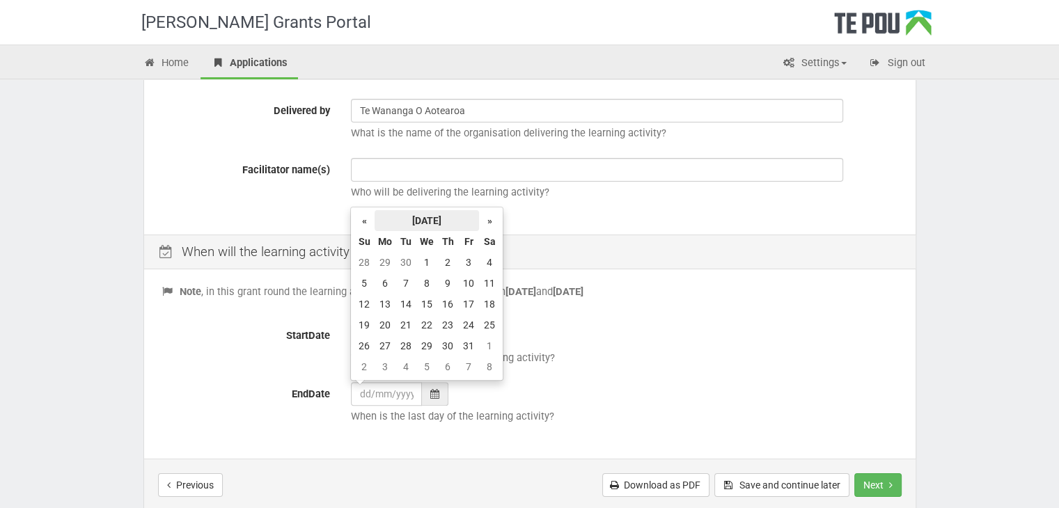
click at [445, 220] on th "October 2025" at bounding box center [426, 220] width 104 height 21
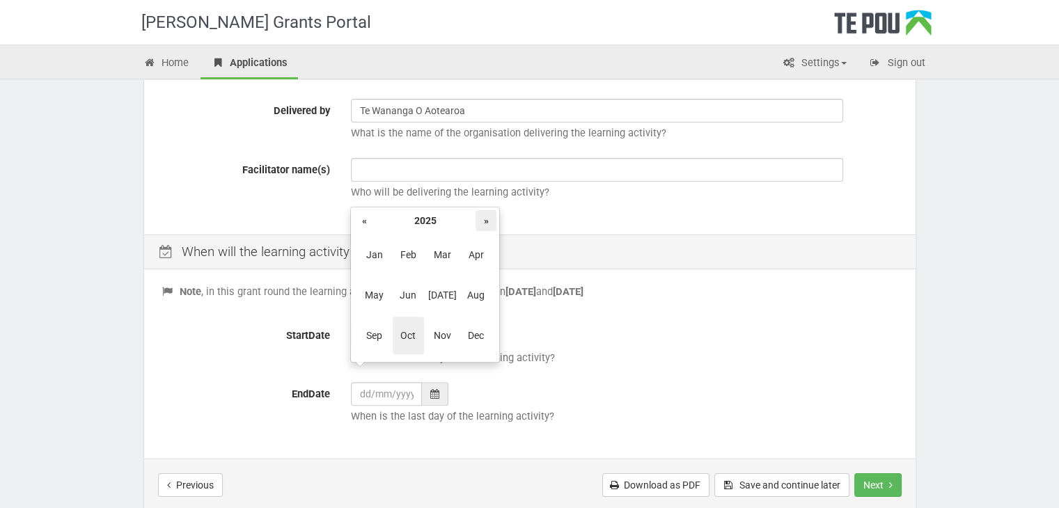
click at [482, 218] on th "»" at bounding box center [485, 220] width 21 height 21
click at [452, 301] on span "Jul" at bounding box center [442, 295] width 31 height 38
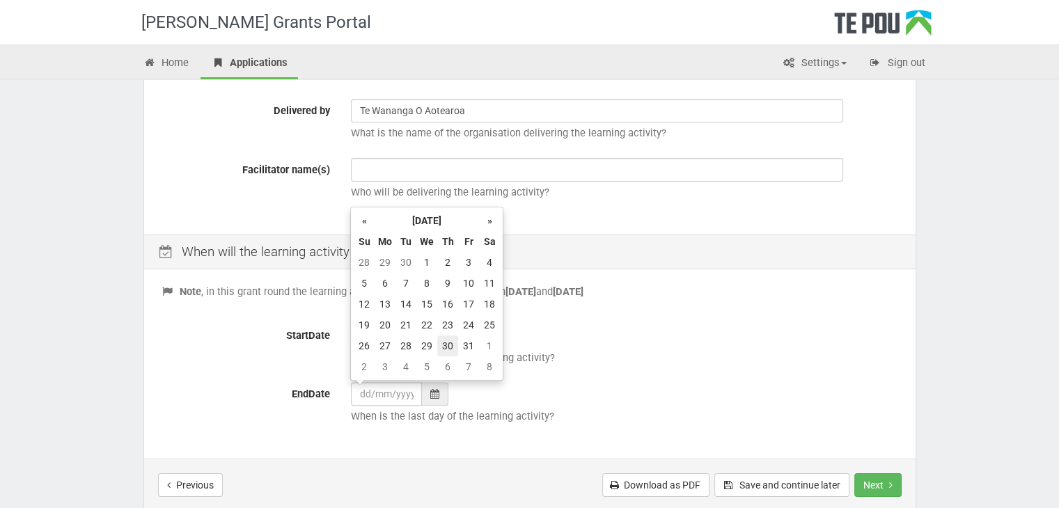
click at [454, 345] on td "30" at bounding box center [447, 345] width 21 height 21
type input "30/07/2026"
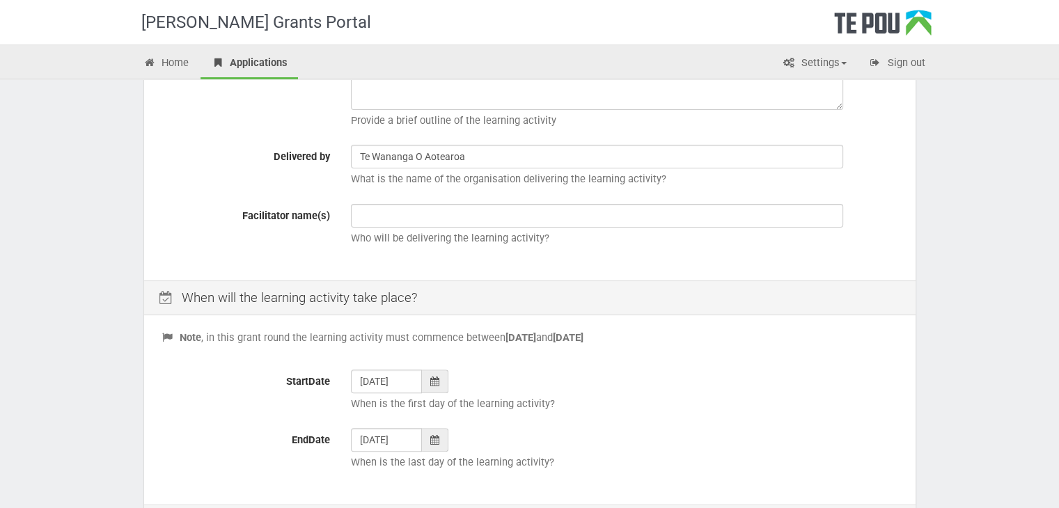
scroll to position [348, 0]
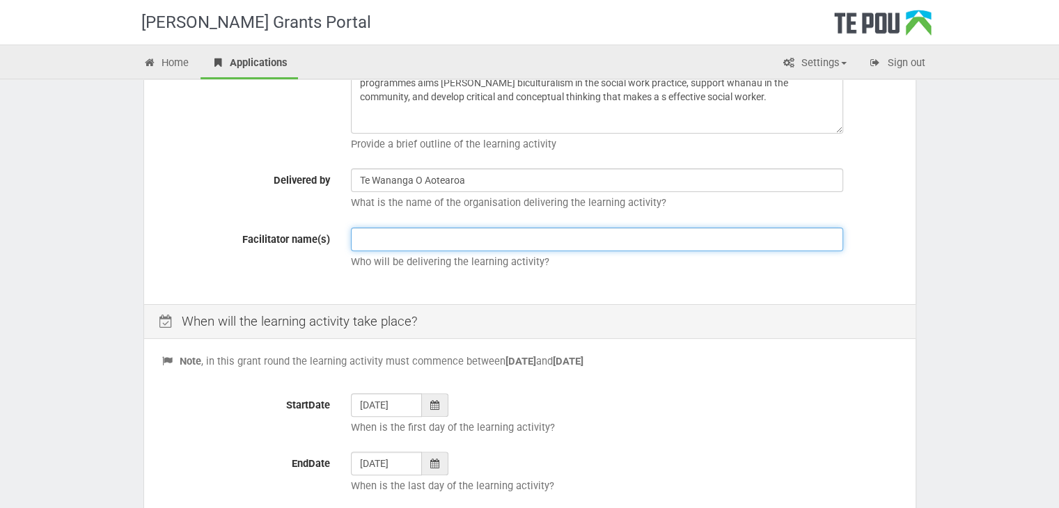
click at [374, 239] on input "text" at bounding box center [597, 240] width 492 height 24
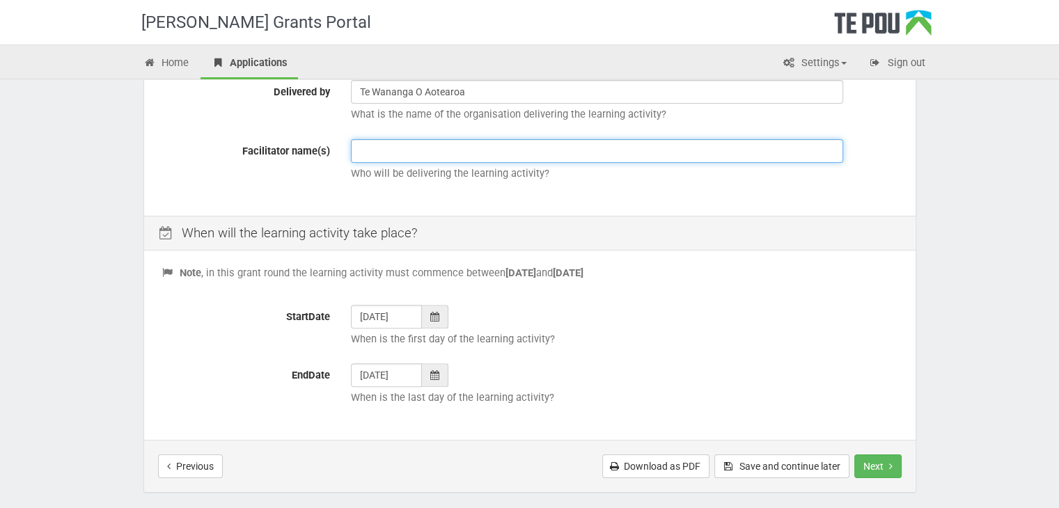
scroll to position [487, 0]
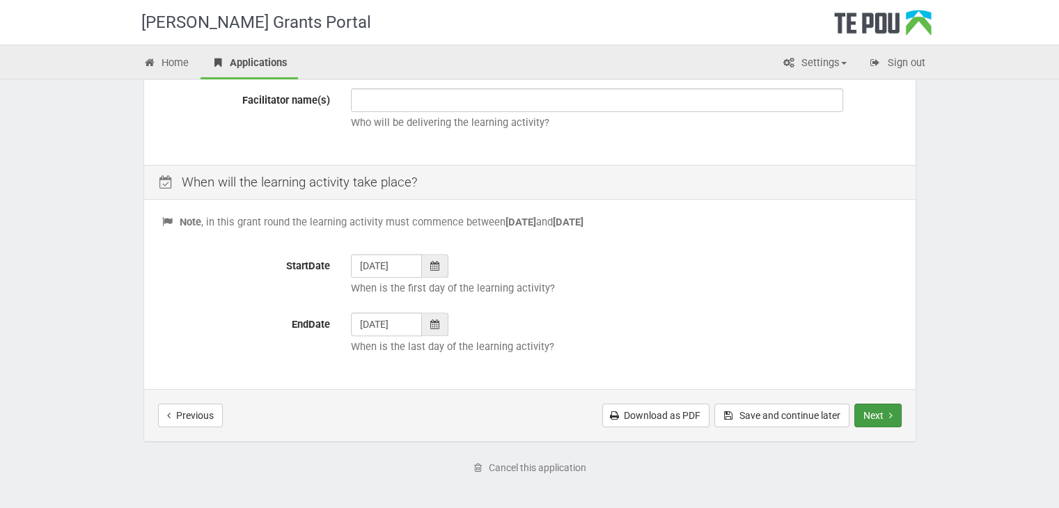
click at [869, 415] on button "Next" at bounding box center [877, 416] width 47 height 24
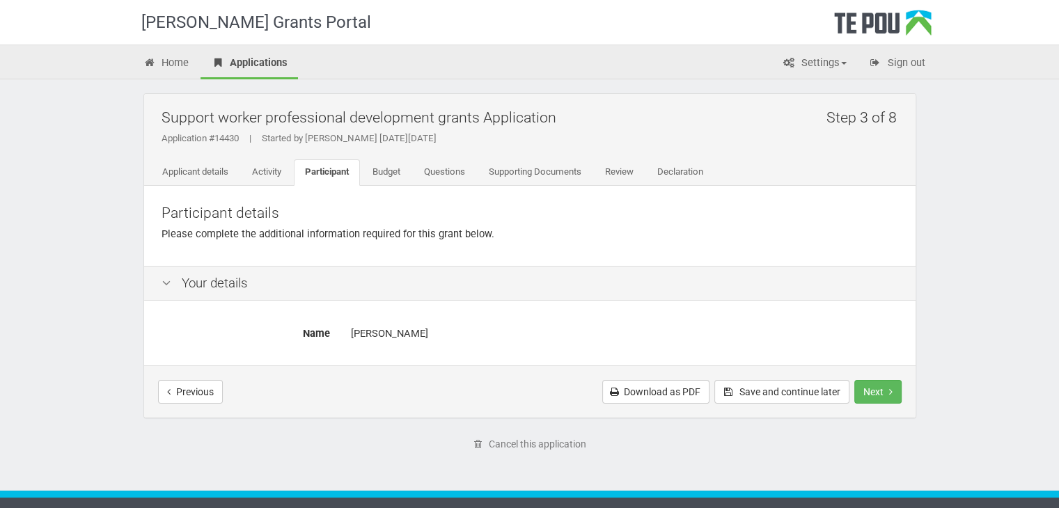
click at [206, 282] on div "Your details" at bounding box center [529, 283] width 771 height 35
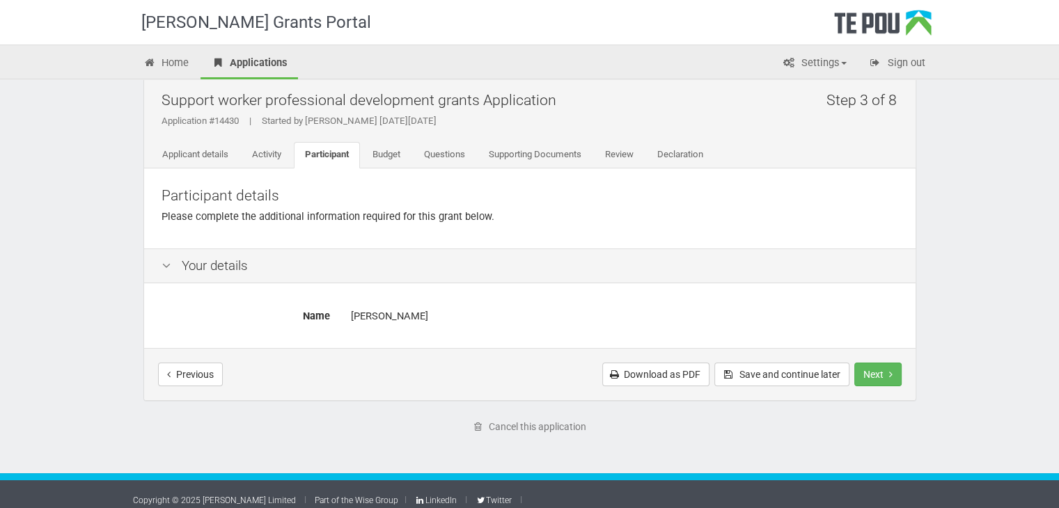
scroll to position [27, 0]
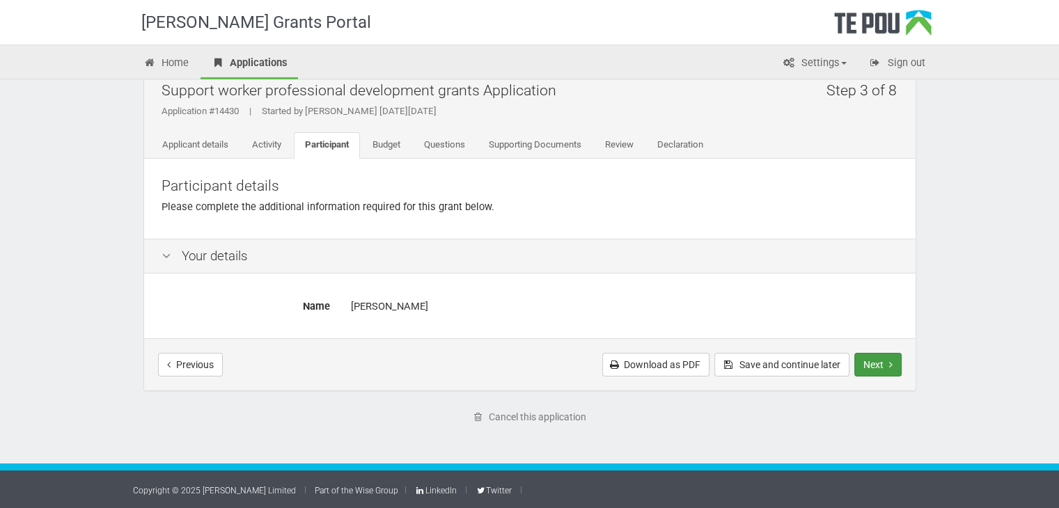
click at [861, 359] on button "Next" at bounding box center [877, 365] width 47 height 24
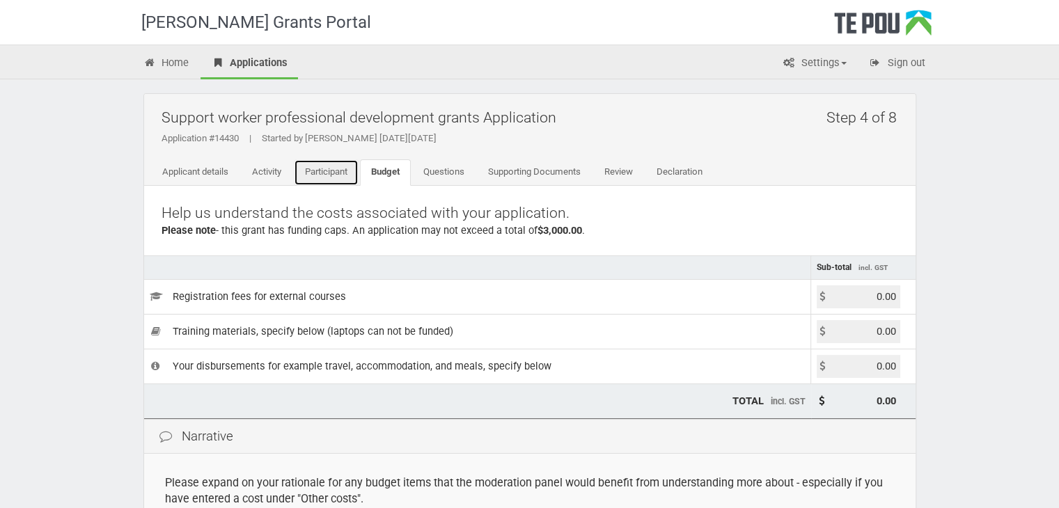
click at [335, 168] on link "Participant" at bounding box center [326, 172] width 65 height 26
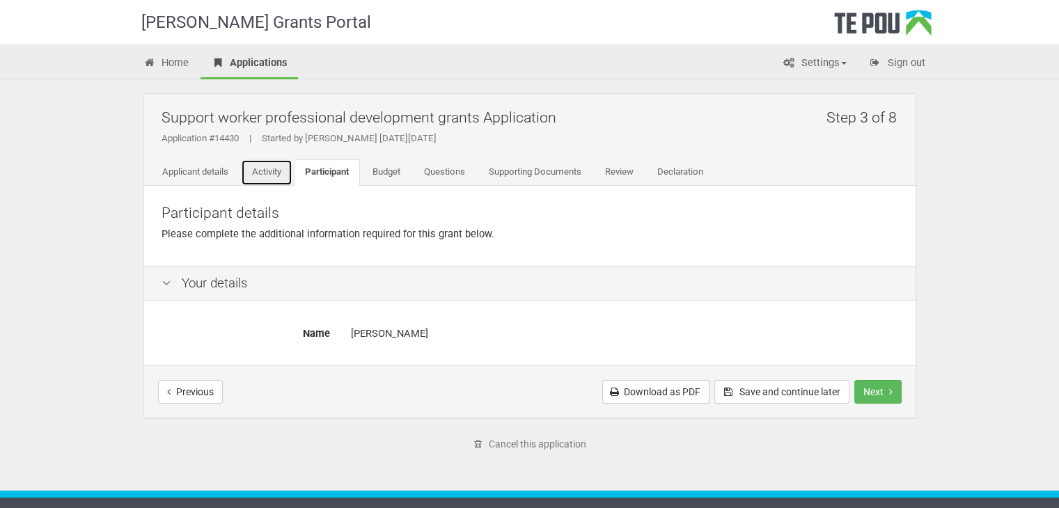
click at [277, 177] on link "Activity" at bounding box center [266, 172] width 51 height 26
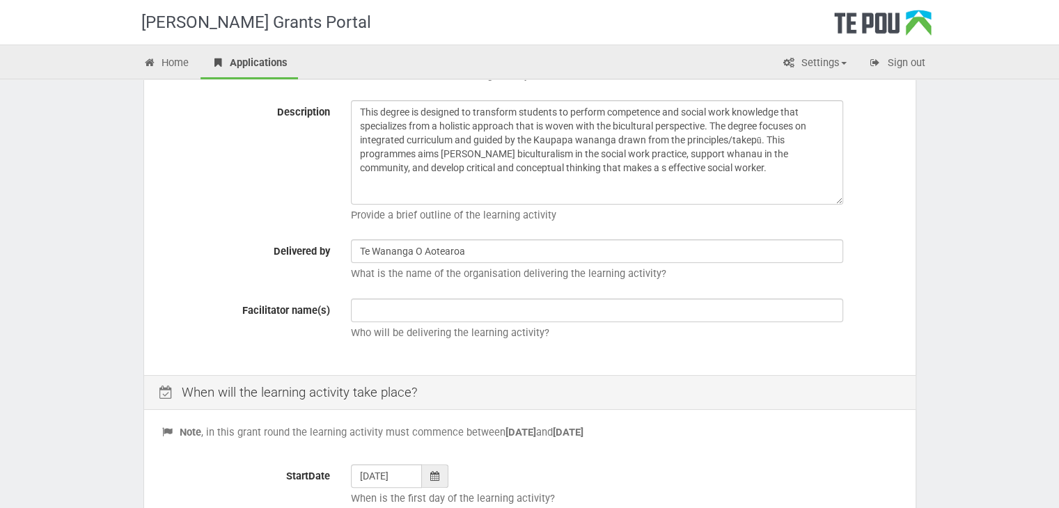
scroll to position [278, 0]
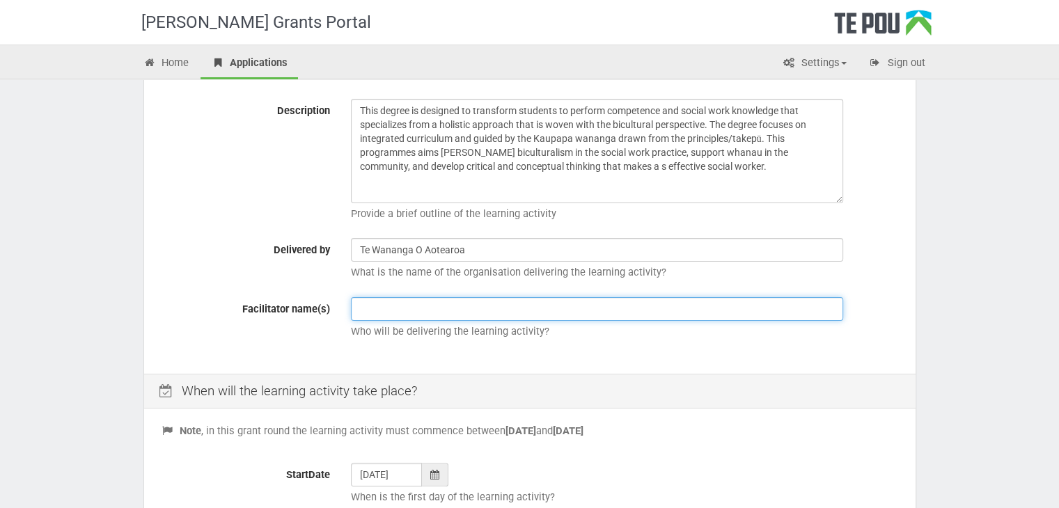
click at [395, 315] on input "text" at bounding box center [597, 309] width 492 height 24
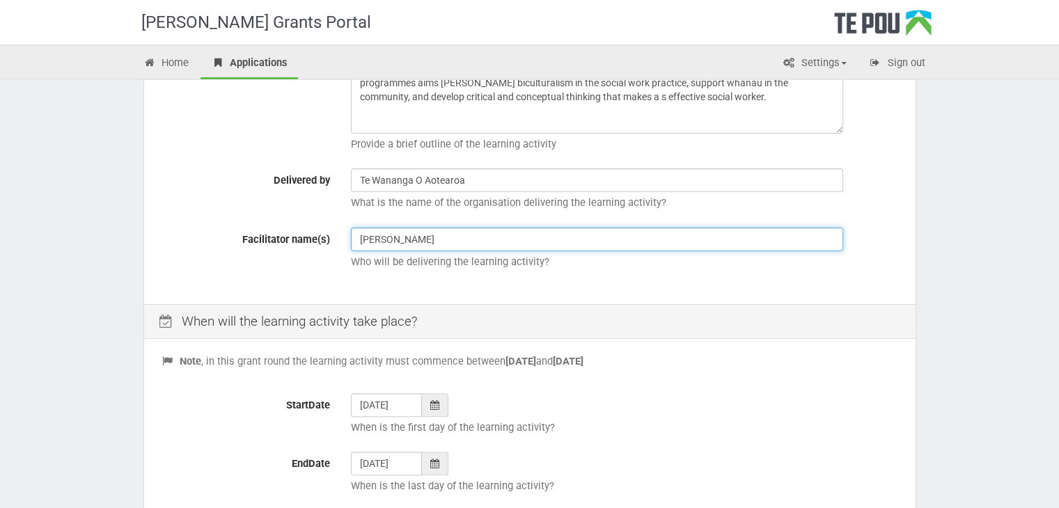
click at [493, 247] on input "Richard Takapautolo" at bounding box center [597, 240] width 492 height 24
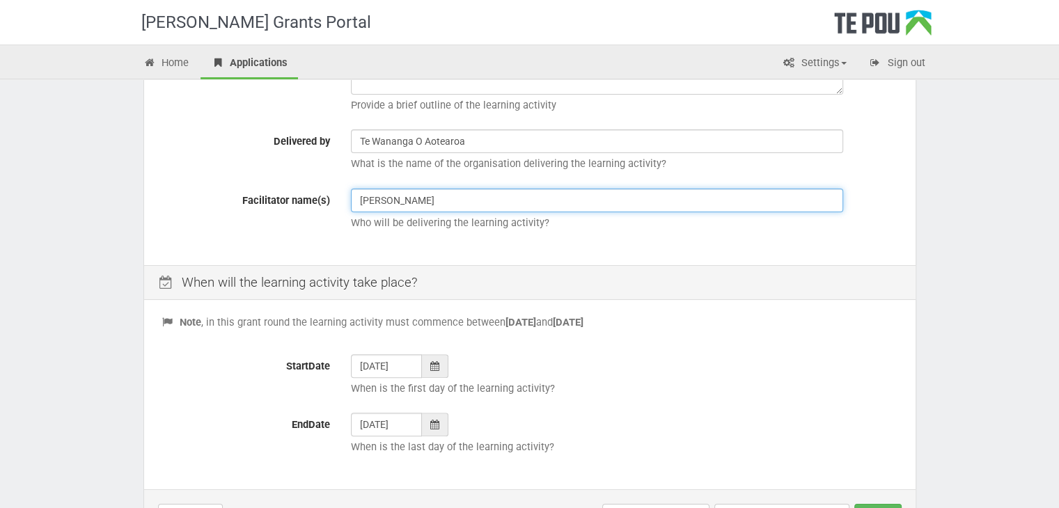
scroll to position [487, 0]
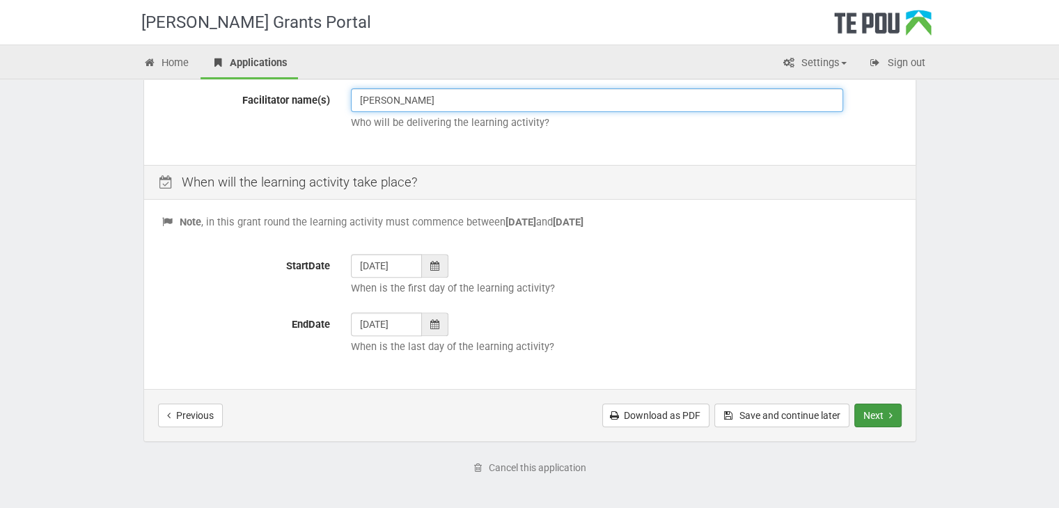
type input "Richard Takapautolo"
click at [868, 414] on button "Next" at bounding box center [877, 416] width 47 height 24
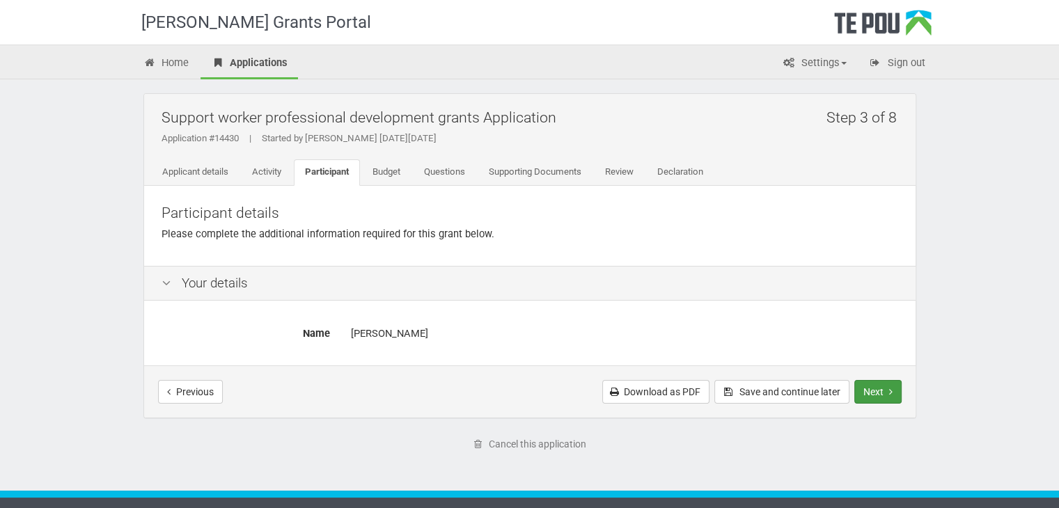
click at [872, 395] on button "Next" at bounding box center [877, 392] width 47 height 24
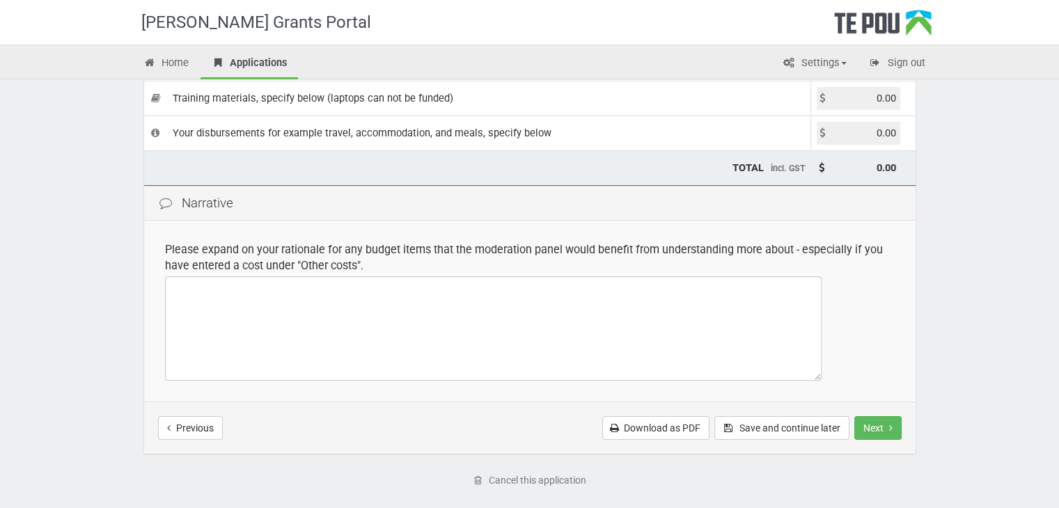
scroll to position [295, 0]
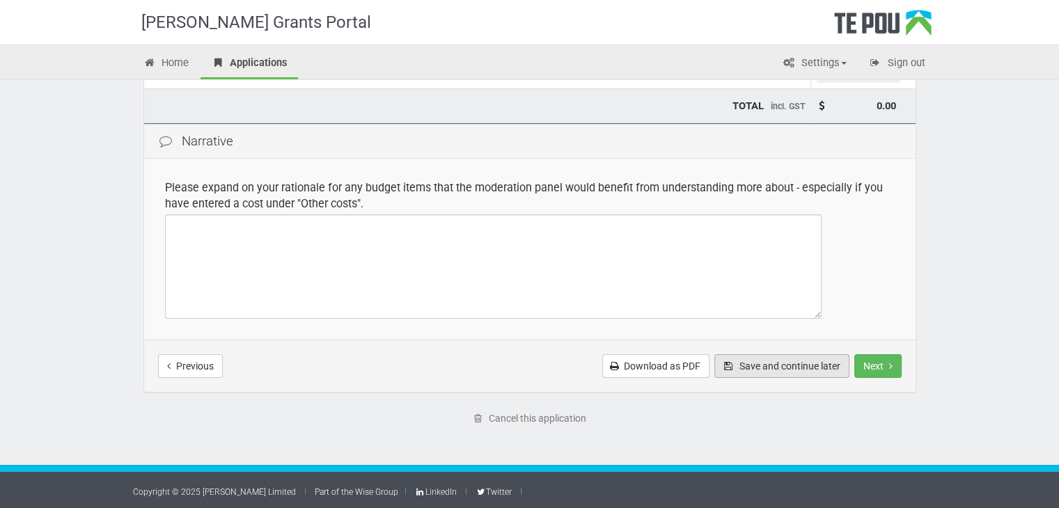
click at [763, 364] on button "Save and continue later" at bounding box center [781, 366] width 135 height 24
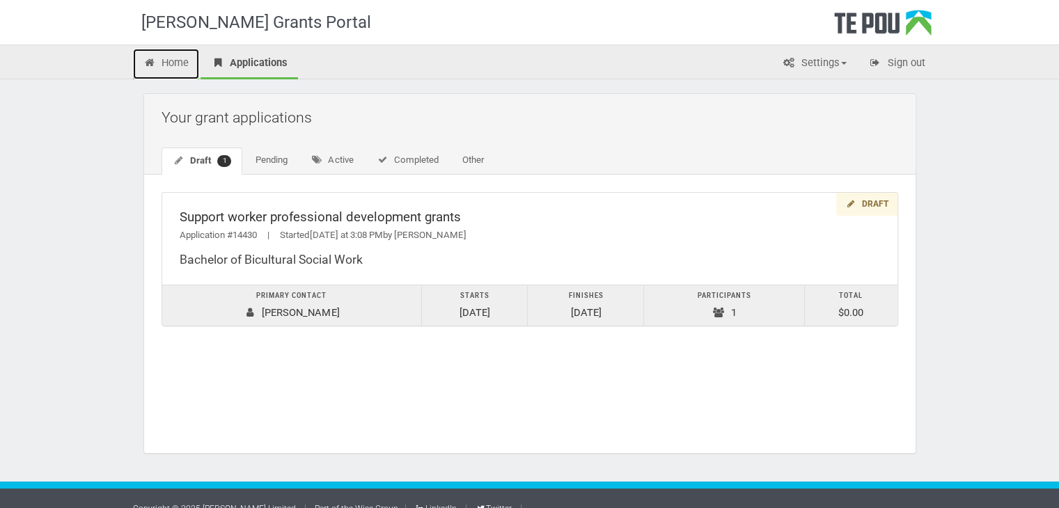
click at [168, 65] on link "Home" at bounding box center [166, 64] width 67 height 31
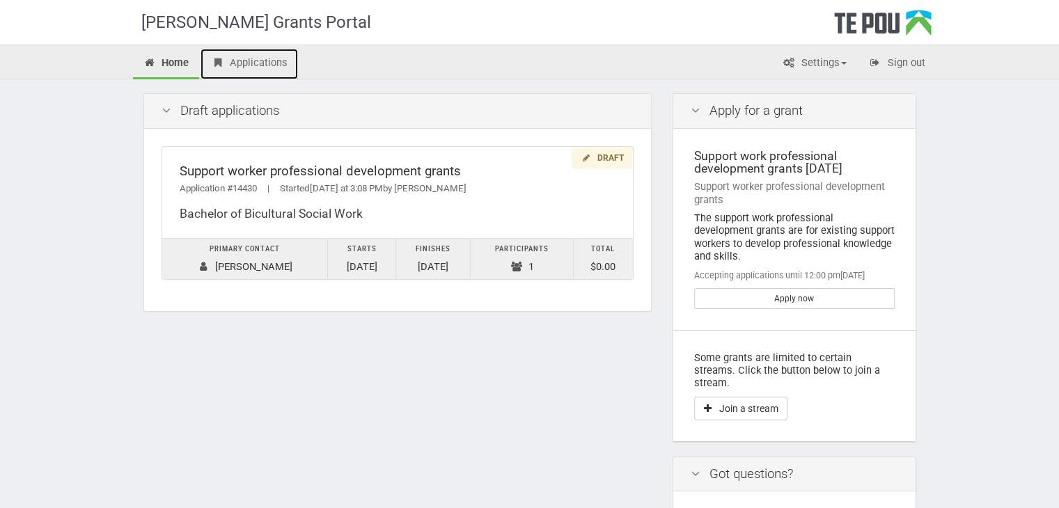
click at [248, 69] on link "Applications" at bounding box center [248, 64] width 97 height 31
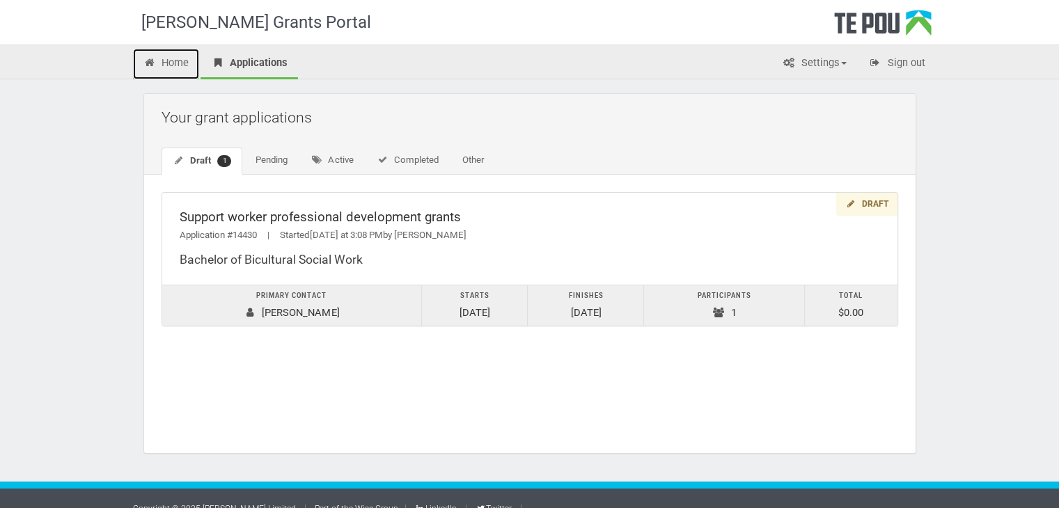
click at [184, 70] on link "Home" at bounding box center [166, 64] width 67 height 31
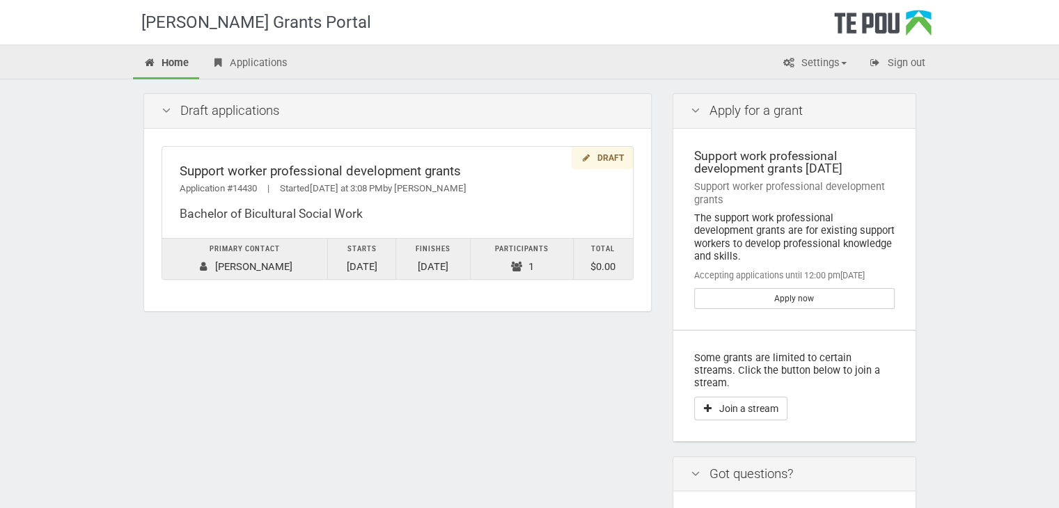
click at [692, 108] on icon at bounding box center [695, 110] width 17 height 13
click at [777, 175] on div "Support work professional development grants October 2025" at bounding box center [794, 163] width 200 height 26
click at [166, 111] on icon at bounding box center [166, 110] width 17 height 13
click at [260, 63] on link "Applications" at bounding box center [248, 64] width 97 height 31
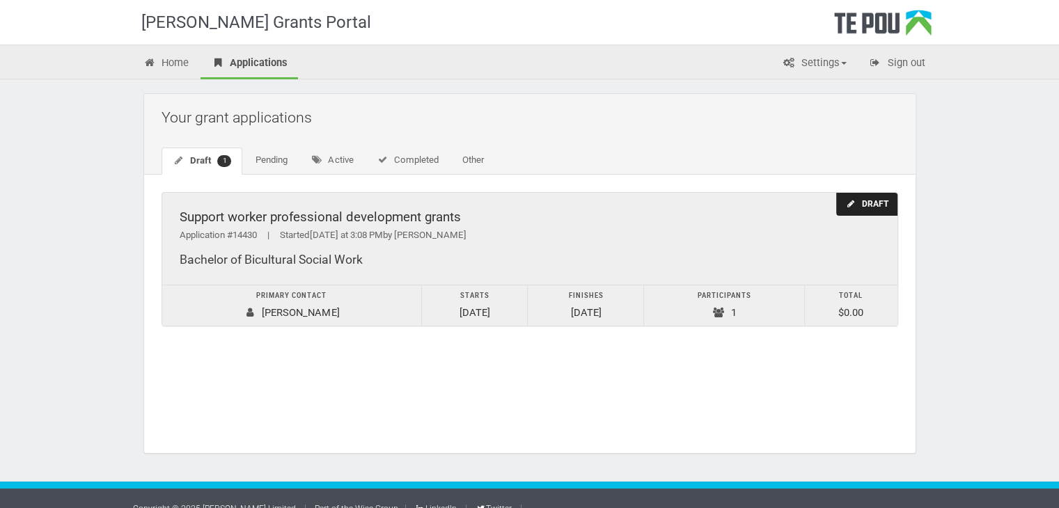
click at [271, 231] on span "|" at bounding box center [268, 235] width 23 height 10
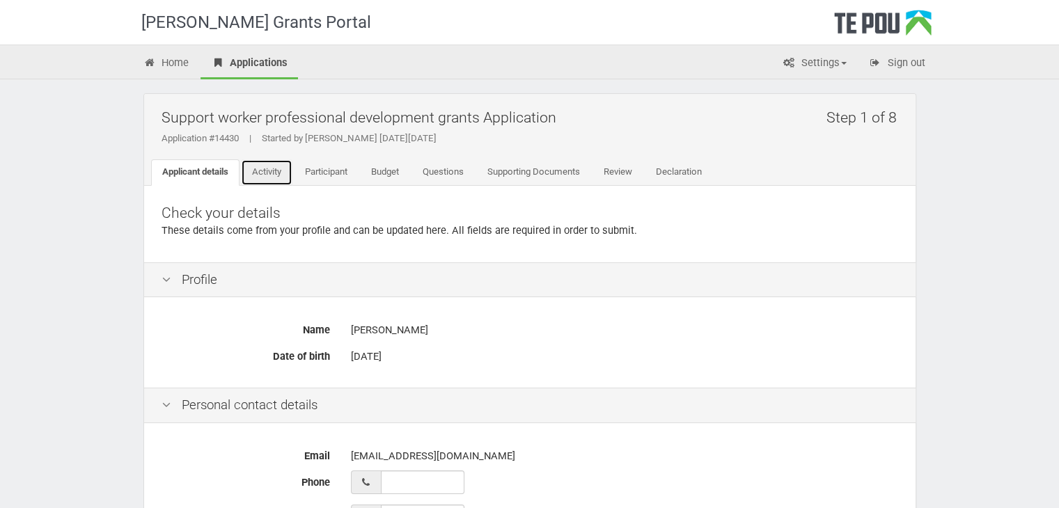
click at [277, 175] on link "Activity" at bounding box center [266, 172] width 51 height 26
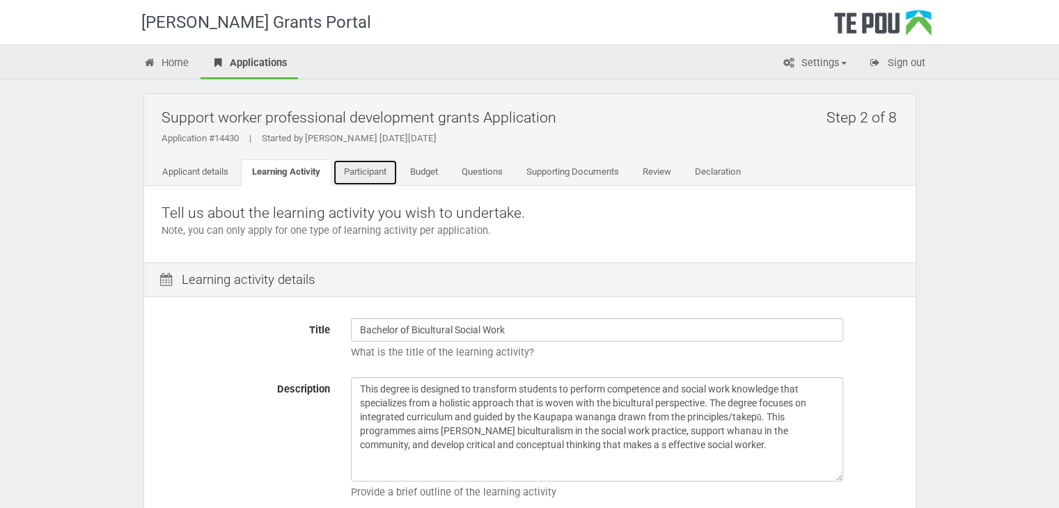
click at [356, 168] on link "Participant" at bounding box center [365, 172] width 65 height 26
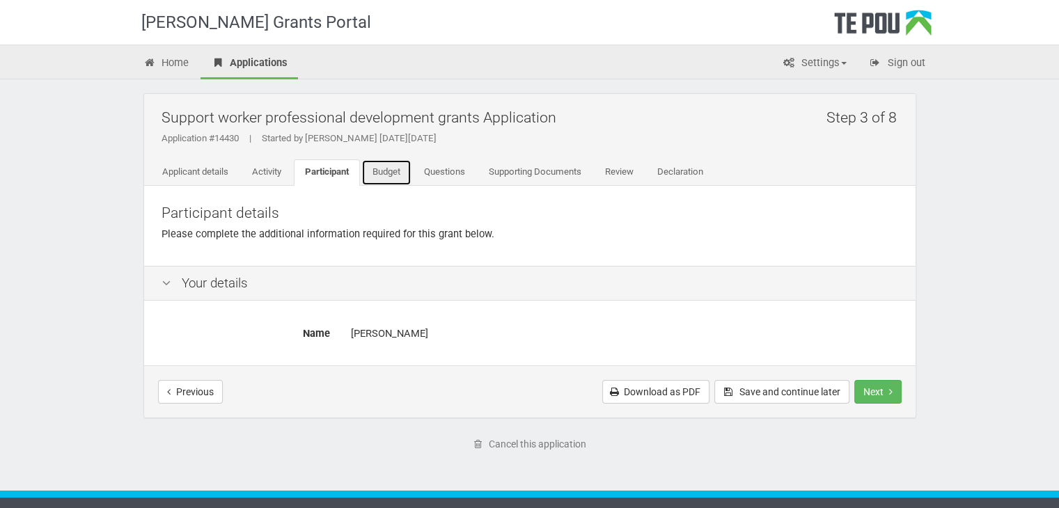
click at [411, 173] on link "Budget" at bounding box center [386, 172] width 50 height 26
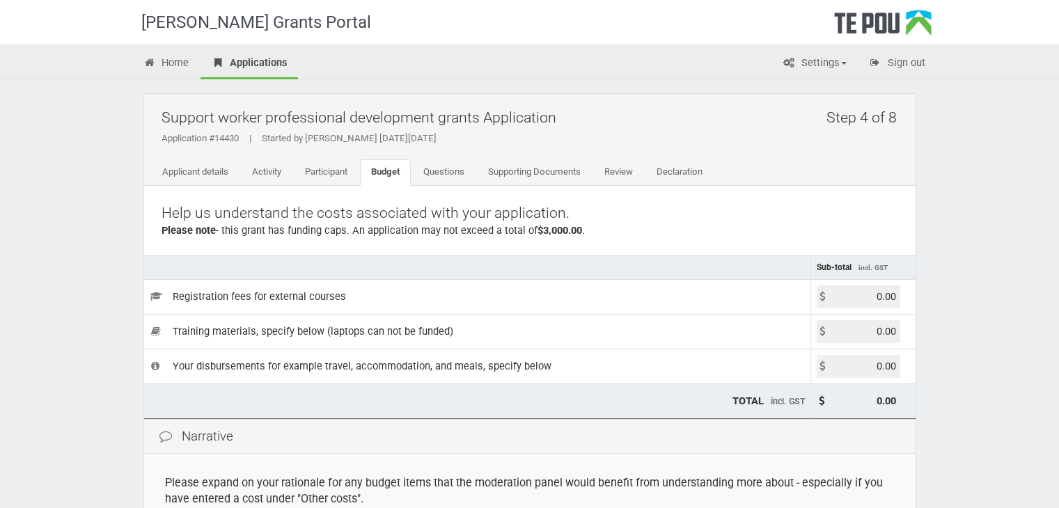
click at [869, 370] on input "0.00" at bounding box center [858, 366] width 84 height 23
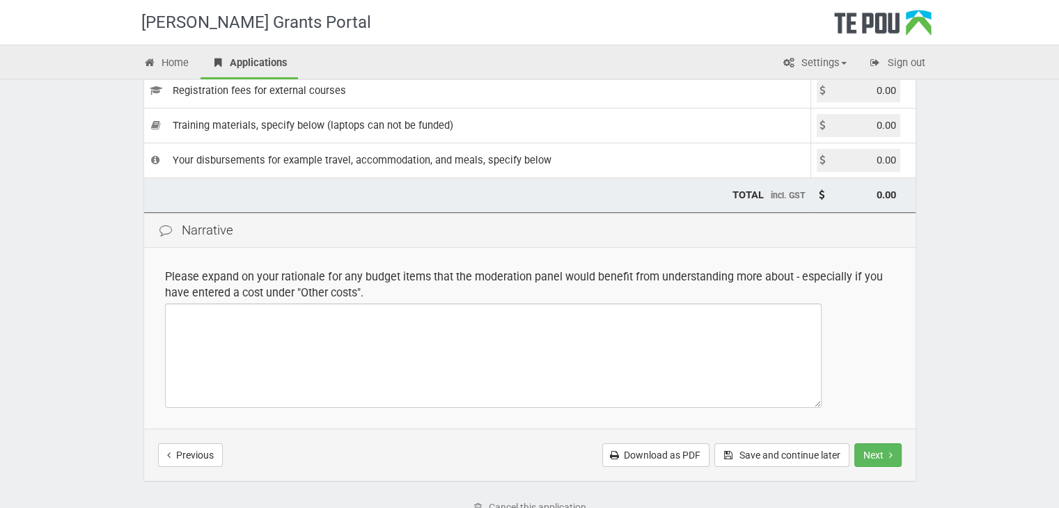
scroll to position [209, 0]
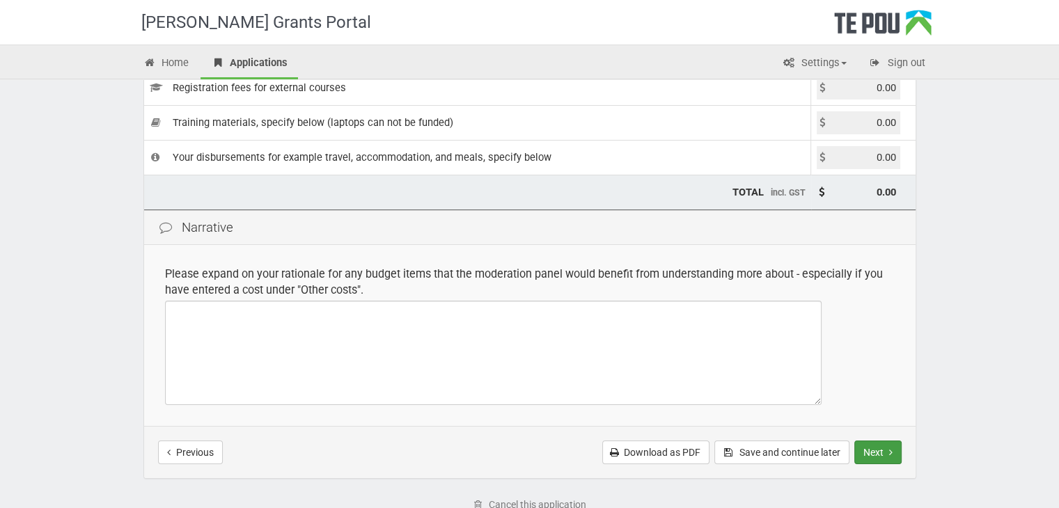
click at [859, 449] on button "Next" at bounding box center [877, 453] width 47 height 24
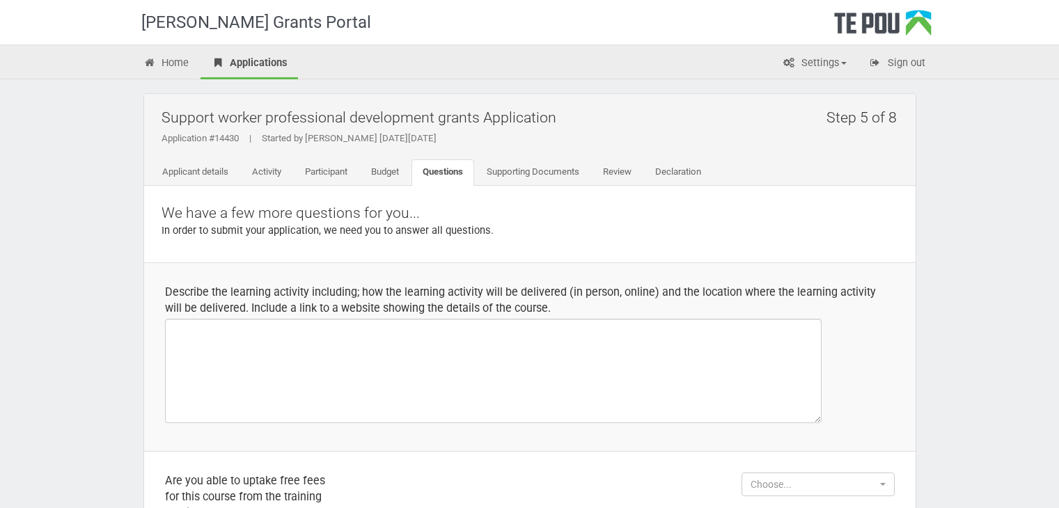
select select
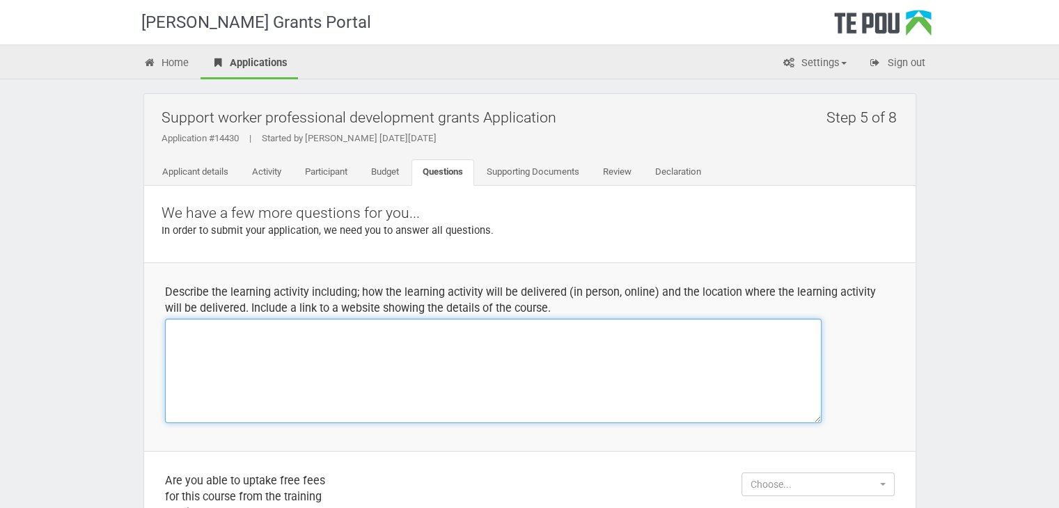
click at [181, 329] on textarea at bounding box center [493, 371] width 656 height 104
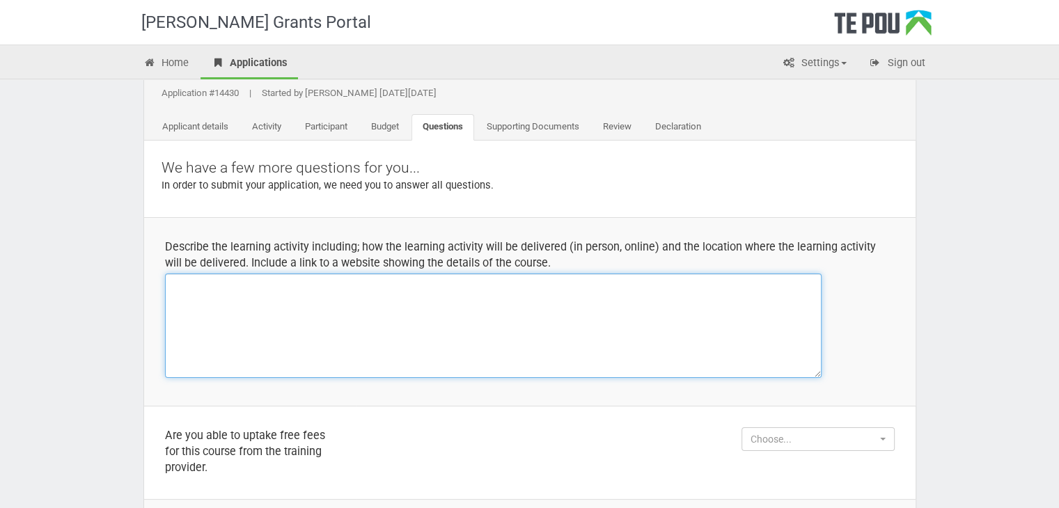
scroll to position [139, 0]
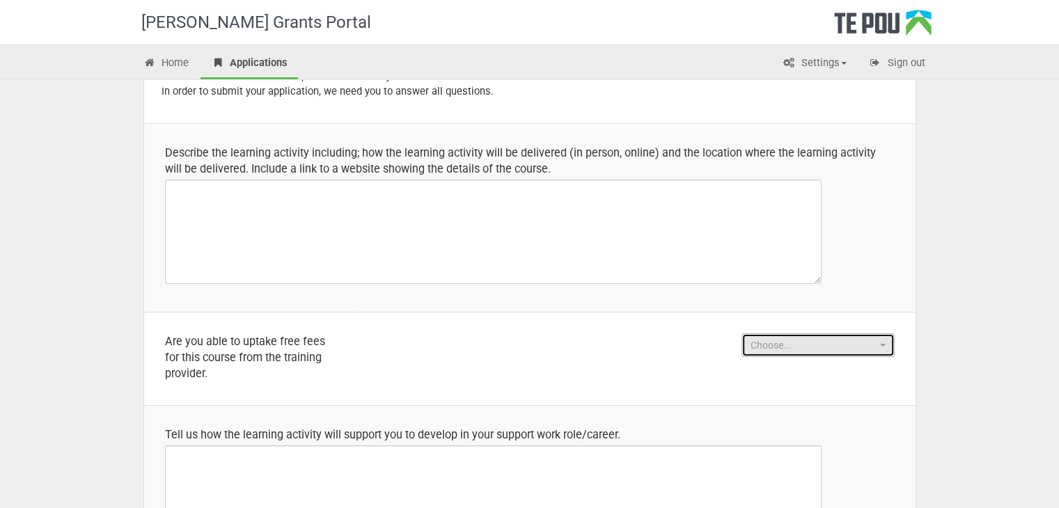
click at [789, 343] on span "Choose..." at bounding box center [813, 345] width 126 height 14
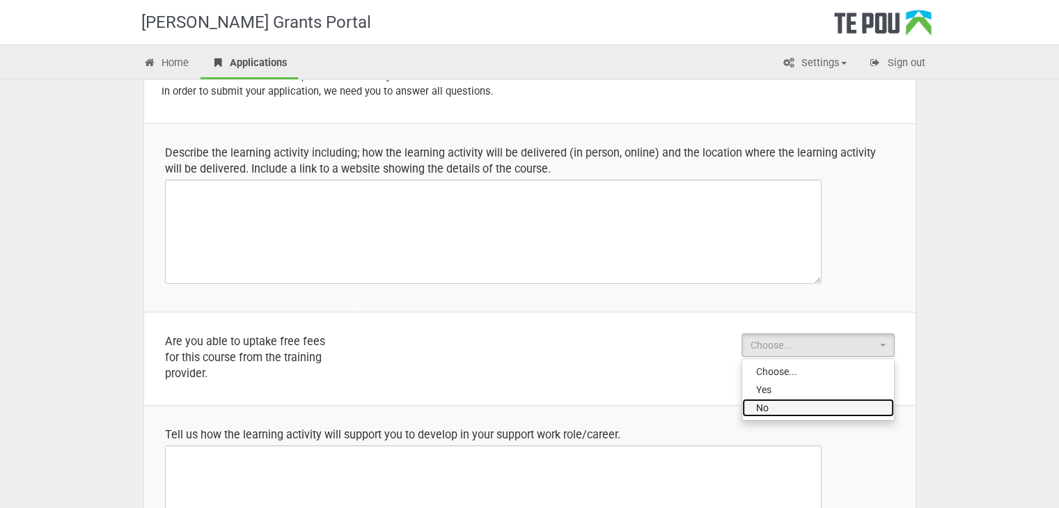
click at [784, 402] on link "No" at bounding box center [818, 408] width 152 height 18
select select "No"
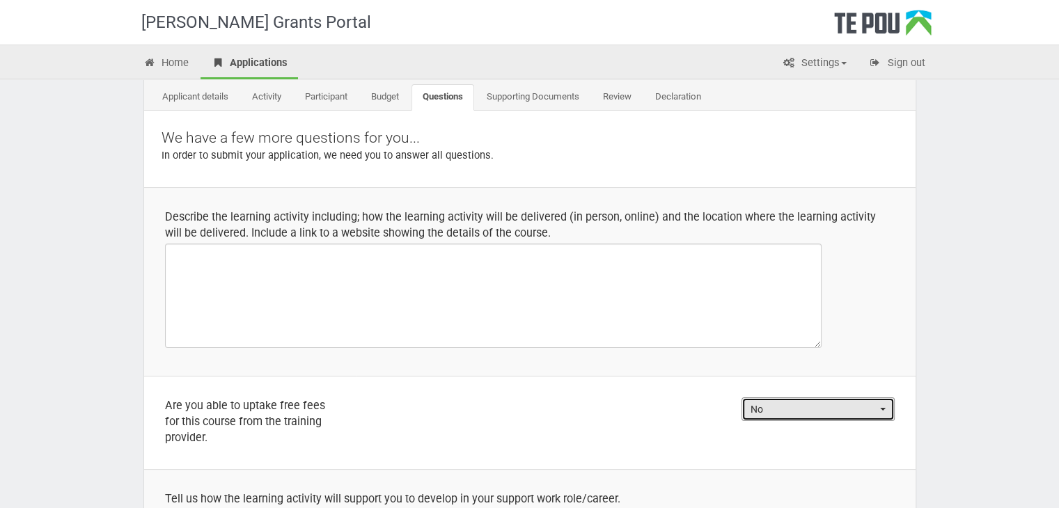
scroll to position [70, 0]
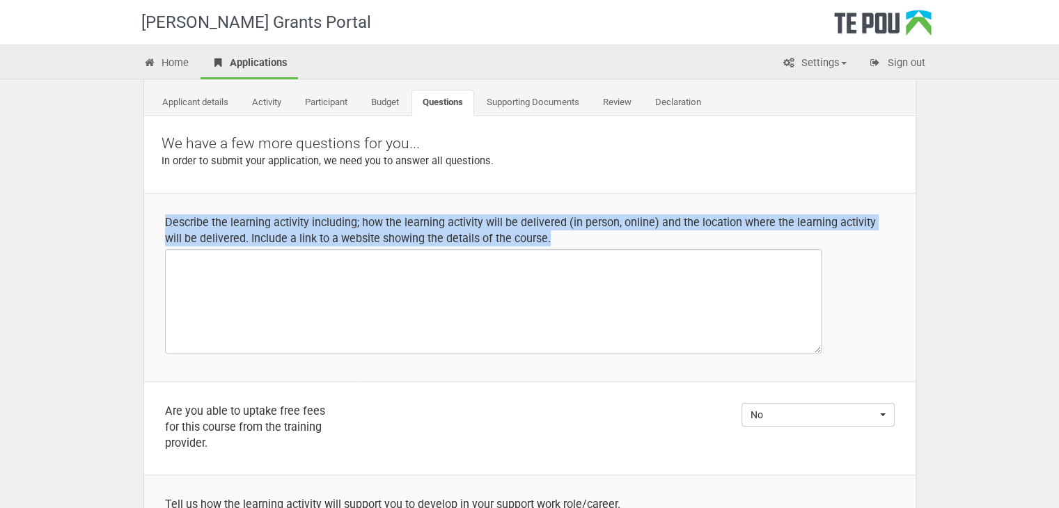
drag, startPoint x: 164, startPoint y: 221, endPoint x: 567, endPoint y: 237, distance: 403.3
click at [567, 237] on div "Describe the learning activity including; how the learning activity will be del…" at bounding box center [529, 230] width 729 height 32
drag, startPoint x: 164, startPoint y: 220, endPoint x: 579, endPoint y: 241, distance: 415.3
click at [579, 241] on div "Describe the learning activity including; how the learning activity will be del…" at bounding box center [529, 230] width 729 height 32
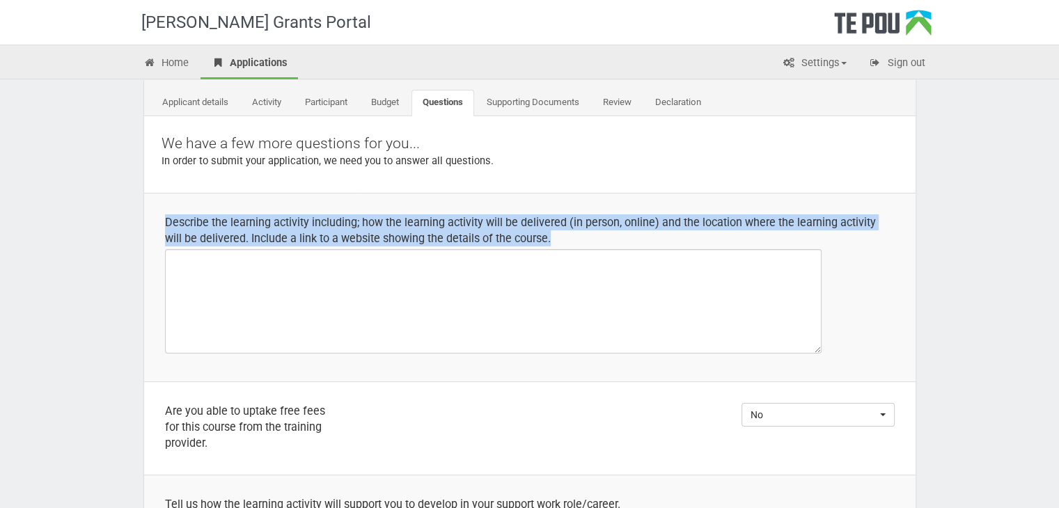
copy div "Describe the learning activity including; how the learning activity will be del…"
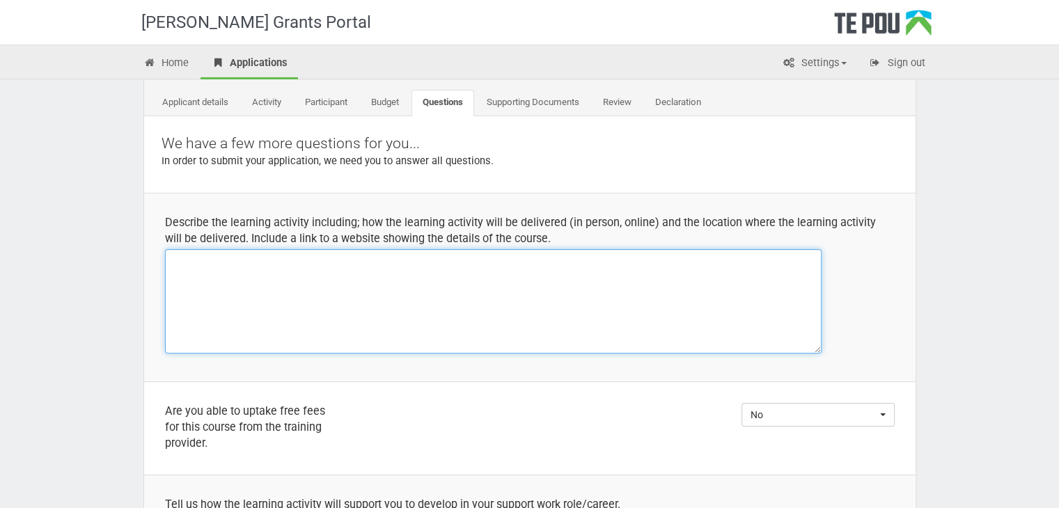
click at [225, 267] on textarea at bounding box center [493, 301] width 656 height 104
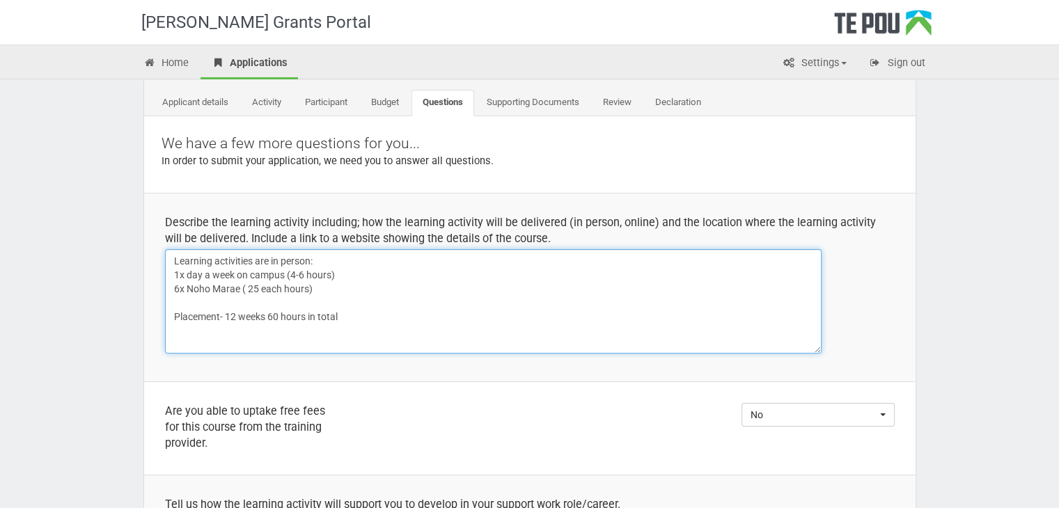
paste textarea "https://www.twoa.ac.nz/"
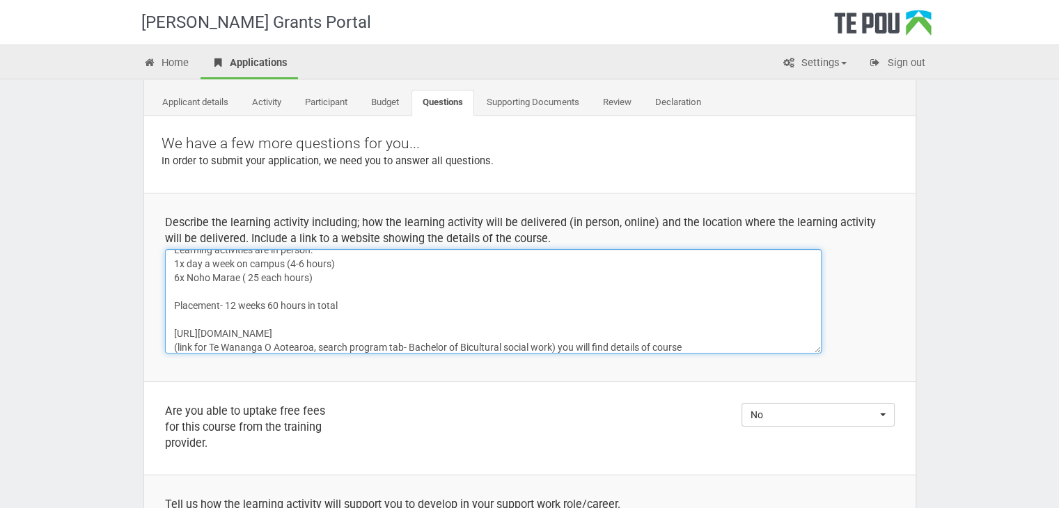
type textarea "Learning activities are in person: 1x day a week on campus (4-6 hours) 6x Noho …"
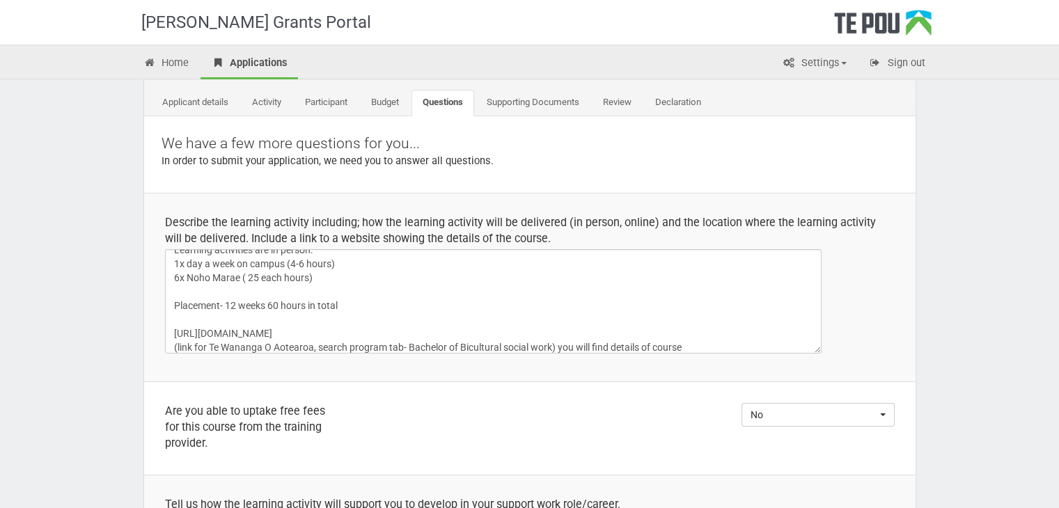
click at [356, 376] on td "Describe the learning activity including; how the learning activity will be del…" at bounding box center [529, 287] width 771 height 189
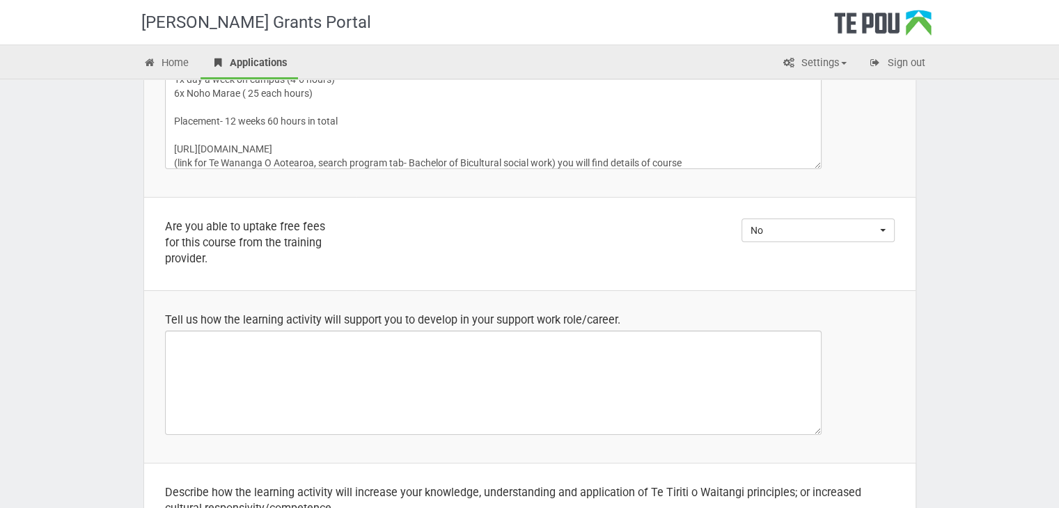
scroll to position [278, 0]
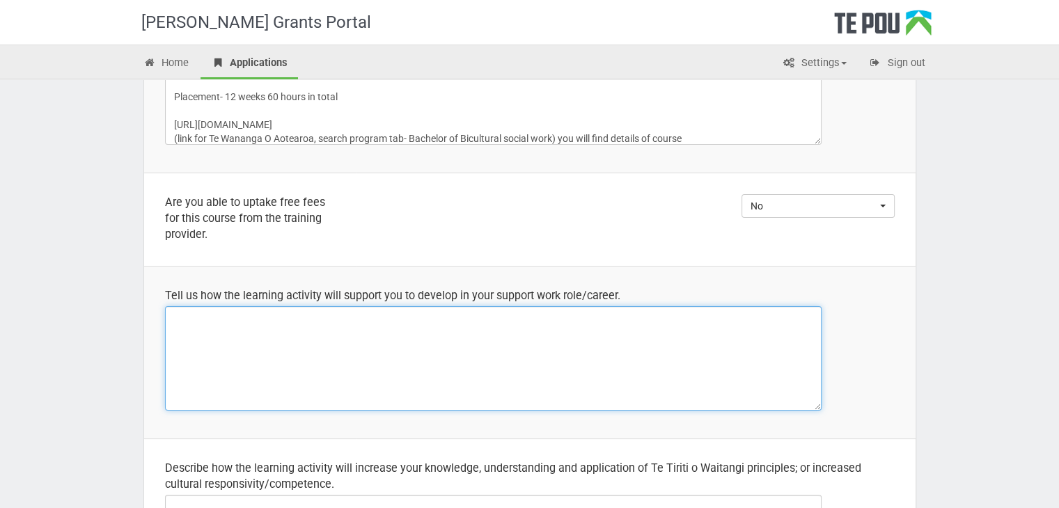
click at [184, 322] on textarea at bounding box center [493, 358] width 656 height 104
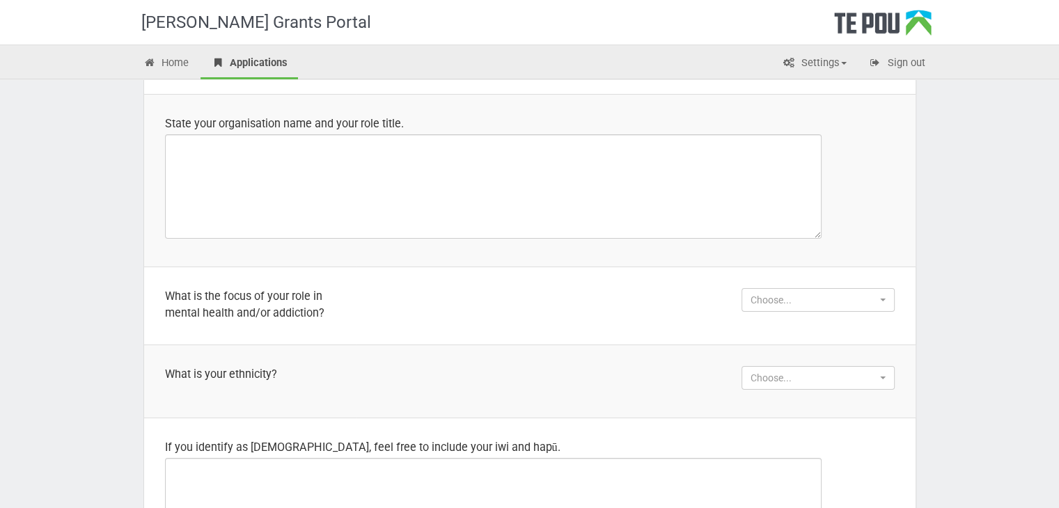
scroll to position [1044, 0]
click at [842, 379] on span "Choose..." at bounding box center [813, 379] width 126 height 14
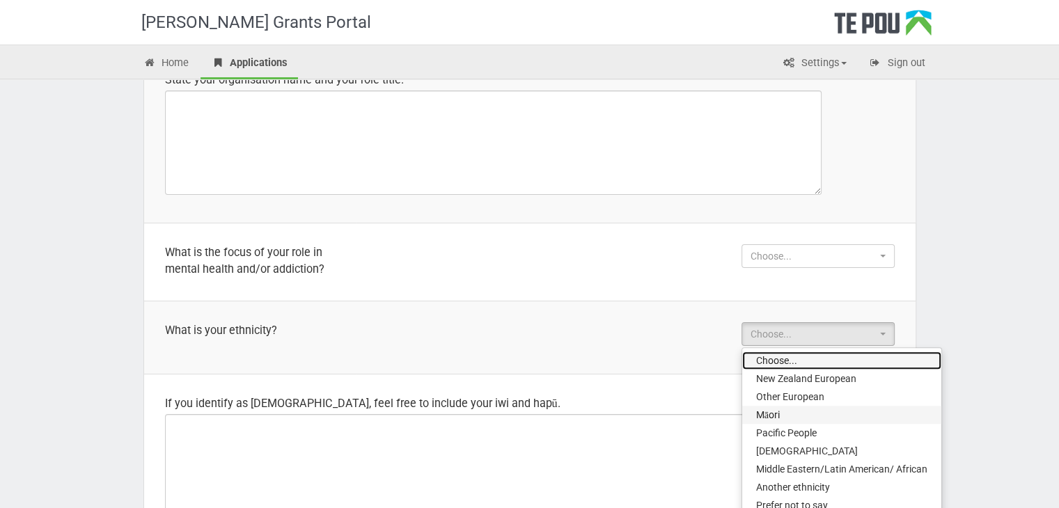
scroll to position [1113, 0]
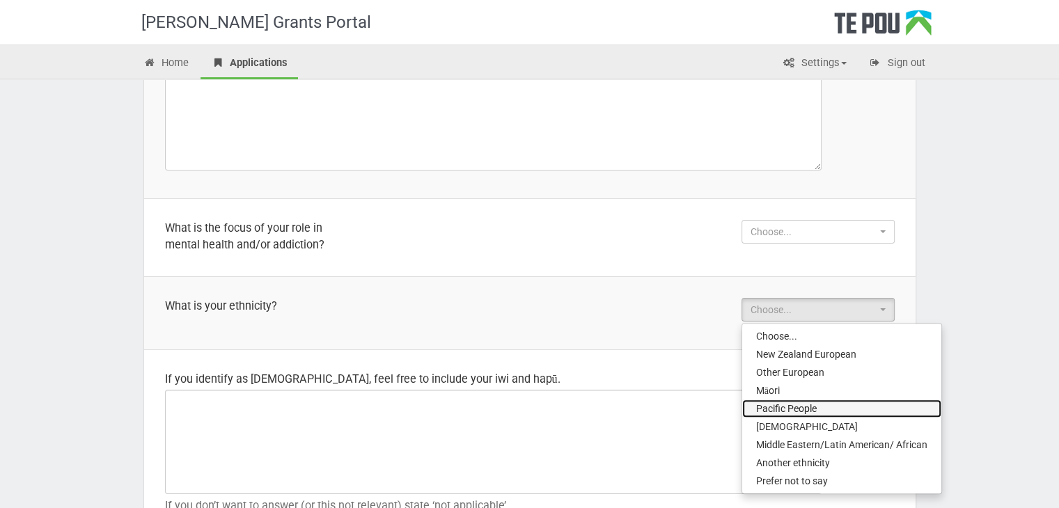
click at [804, 409] on span "Pacific People" at bounding box center [786, 409] width 61 height 14
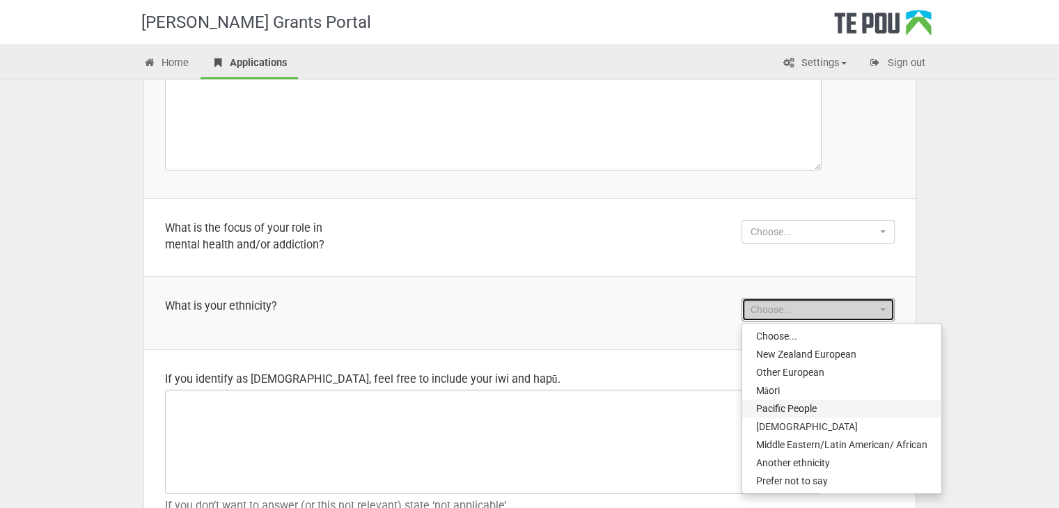
select select "Pacific People"
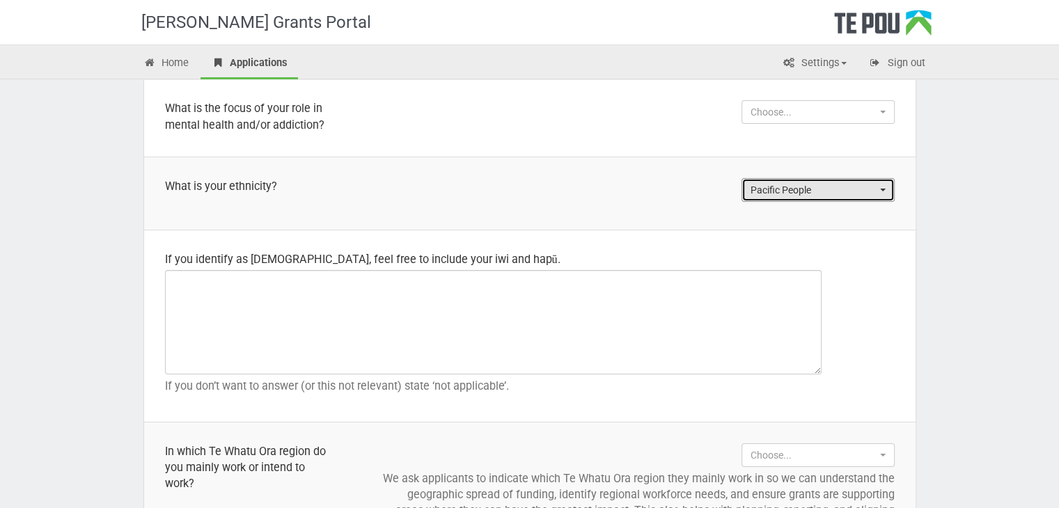
scroll to position [1322, 0]
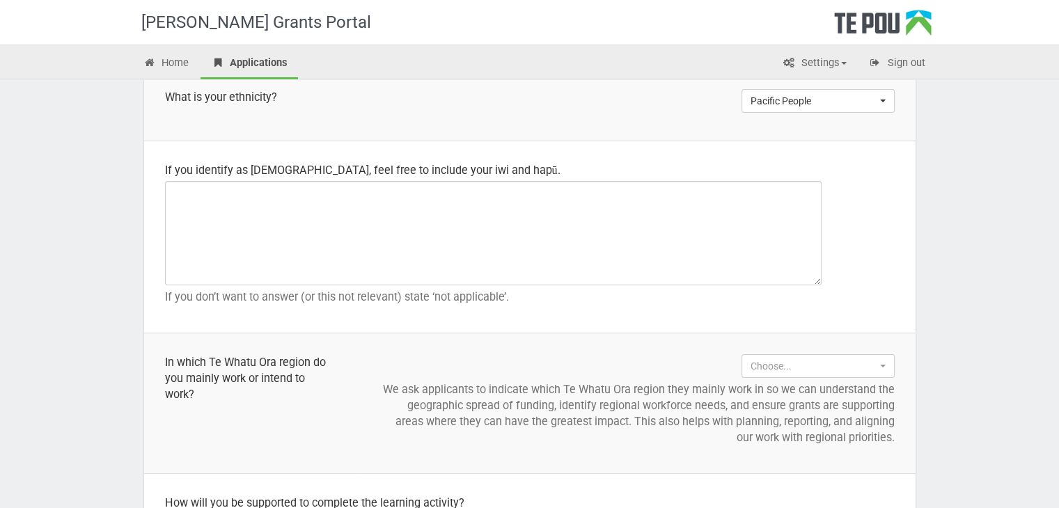
click at [873, 376] on td "Choose... Choose... Northern (Northland, Auckland, Waitematā and Counties Manuk…" at bounding box center [635, 403] width 559 height 141
click at [869, 370] on button "Choose..." at bounding box center [817, 366] width 153 height 24
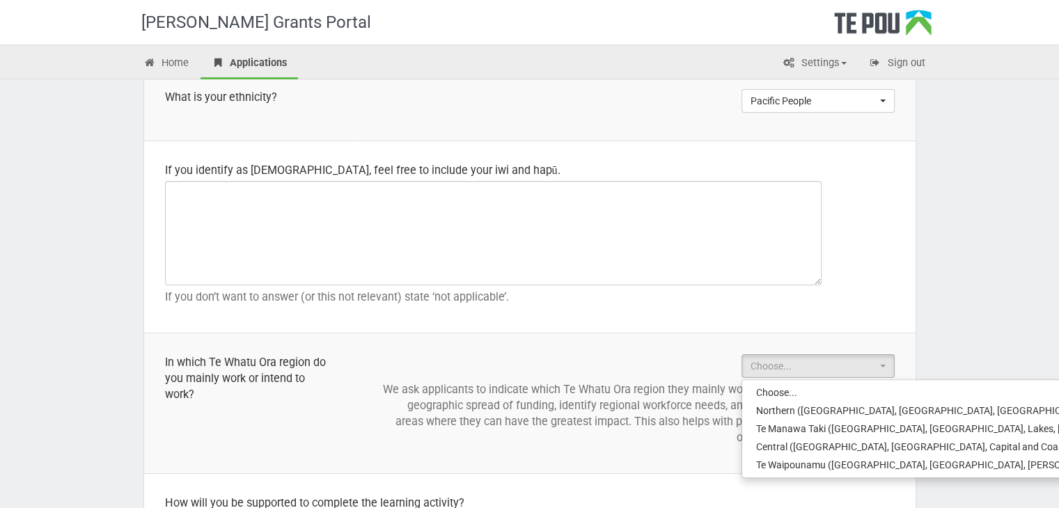
click at [618, 445] on td "Choose... Choose... Northern (Northland, Auckland, Waitematā and Counties Manuk…" at bounding box center [635, 403] width 559 height 141
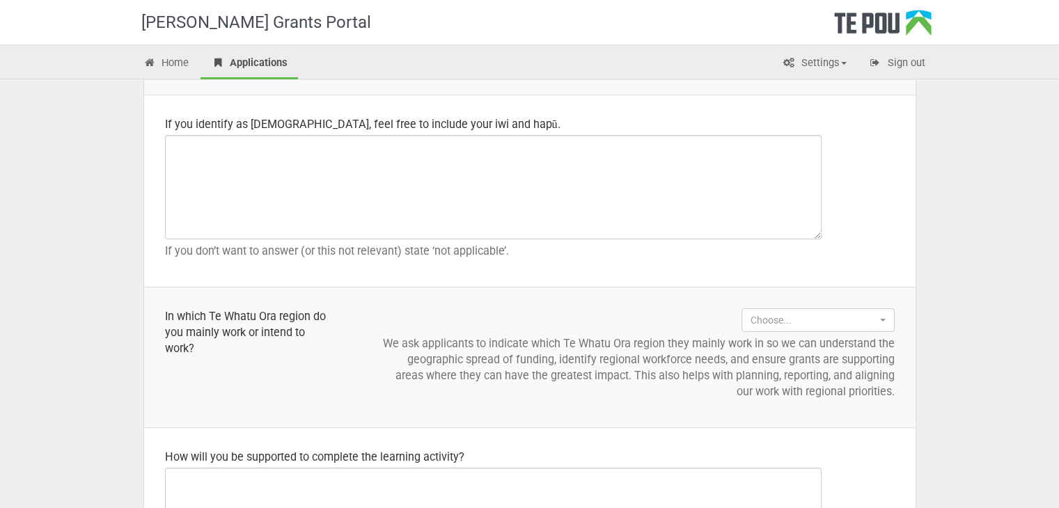
scroll to position [1392, 0]
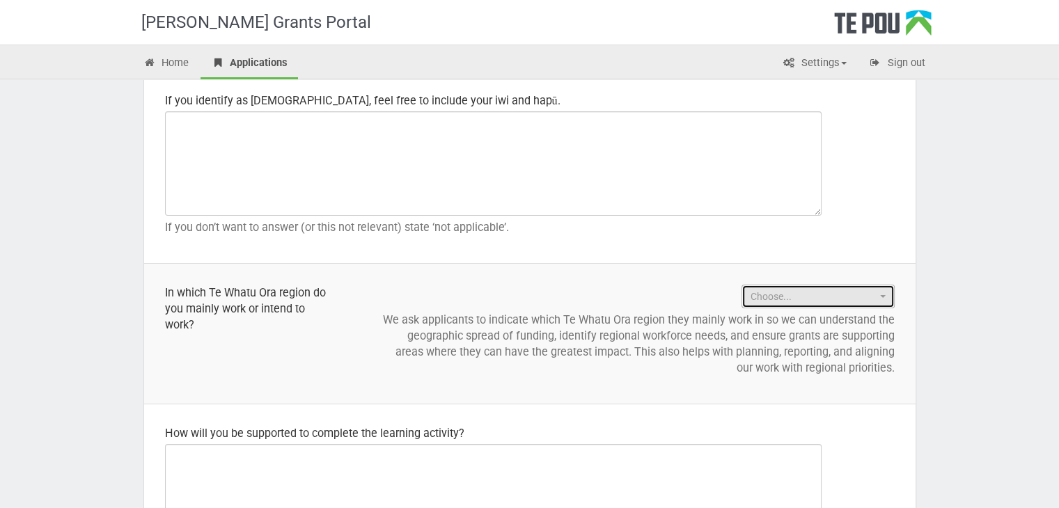
click at [800, 299] on span "Choose..." at bounding box center [813, 297] width 126 height 14
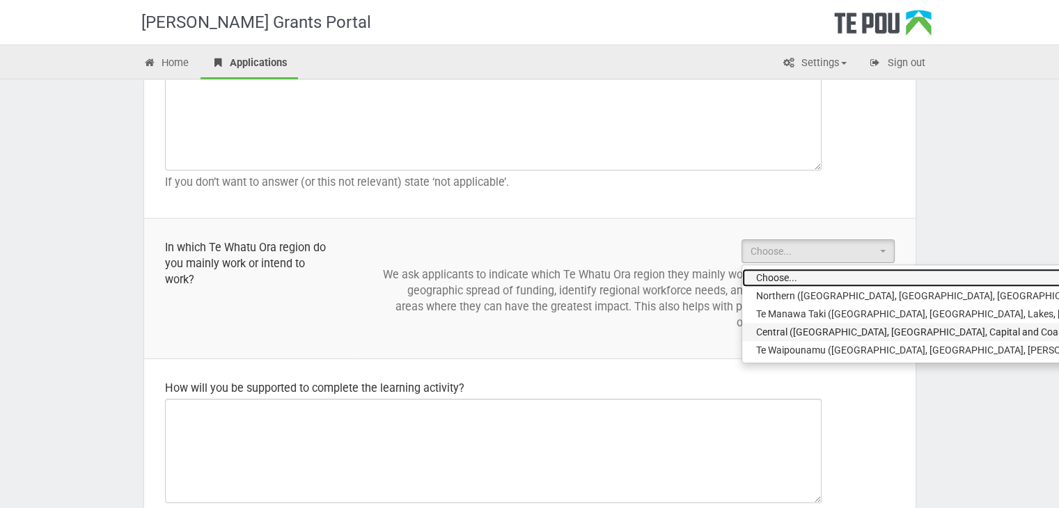
scroll to position [1461, 0]
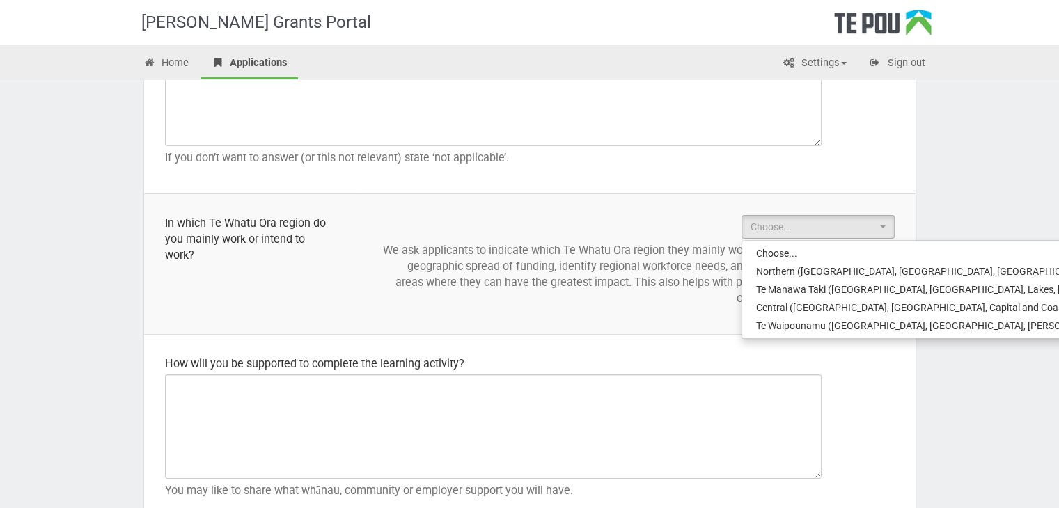
click at [689, 312] on td "Choose... Choose... Northern (Northland, Auckland, Waitematā and Counties Manuk…" at bounding box center [635, 263] width 559 height 141
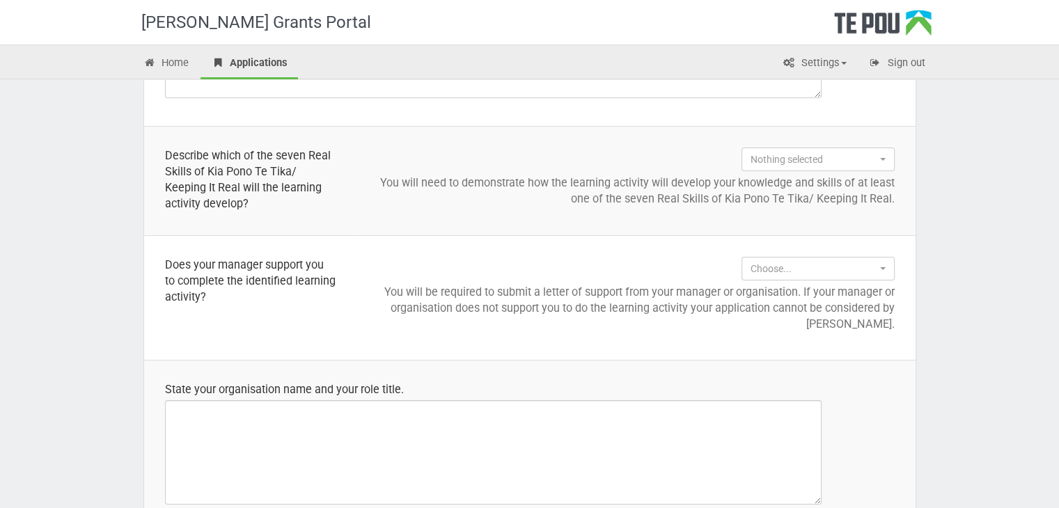
scroll to position [766, 0]
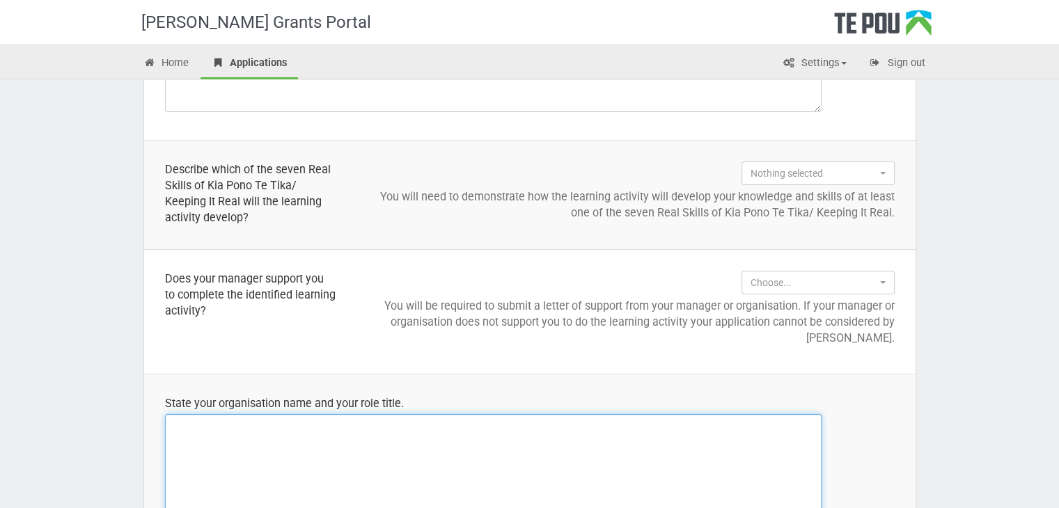
click at [395, 431] on textarea at bounding box center [493, 466] width 656 height 104
click at [173, 424] on textarea "Fonua Ola Trust - Otahuhu branch" at bounding box center [493, 466] width 656 height 104
click at [386, 427] on textarea "Organization - Fonua Ola Trust - Otahuhu branch" at bounding box center [493, 466] width 656 height 104
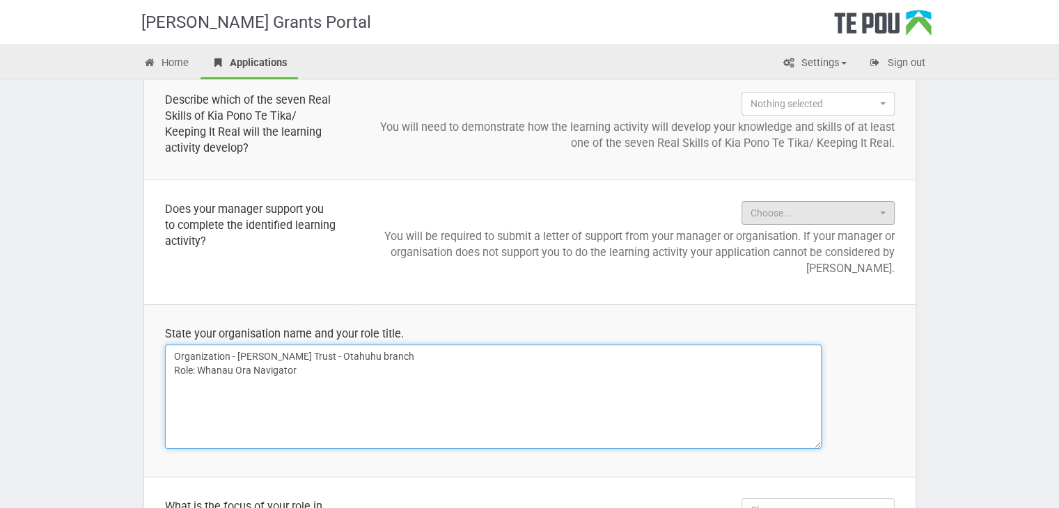
type textarea "Organization - Fonua Ola Trust - Otahuhu branch Role: Whanau Ora Navigator"
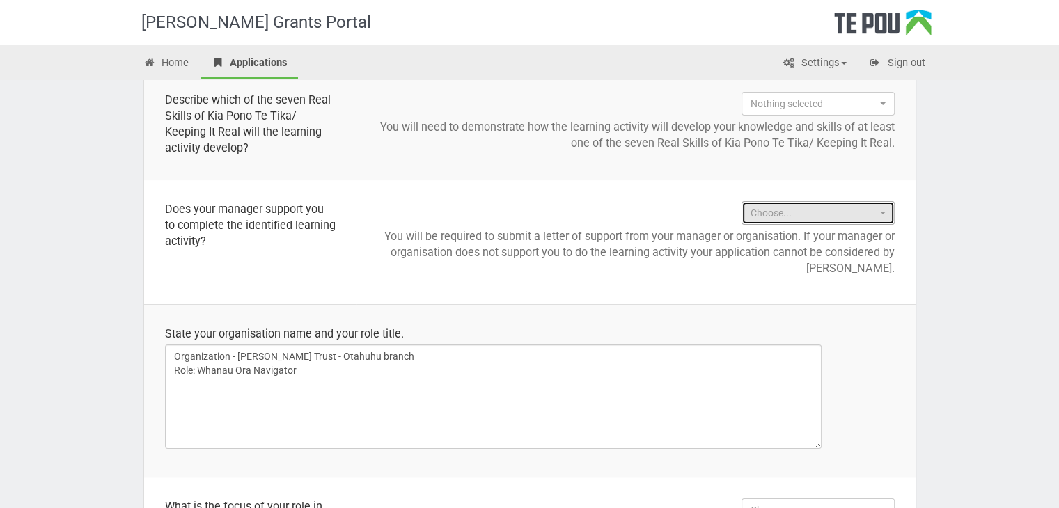
click at [874, 218] on span "Choose..." at bounding box center [813, 213] width 126 height 14
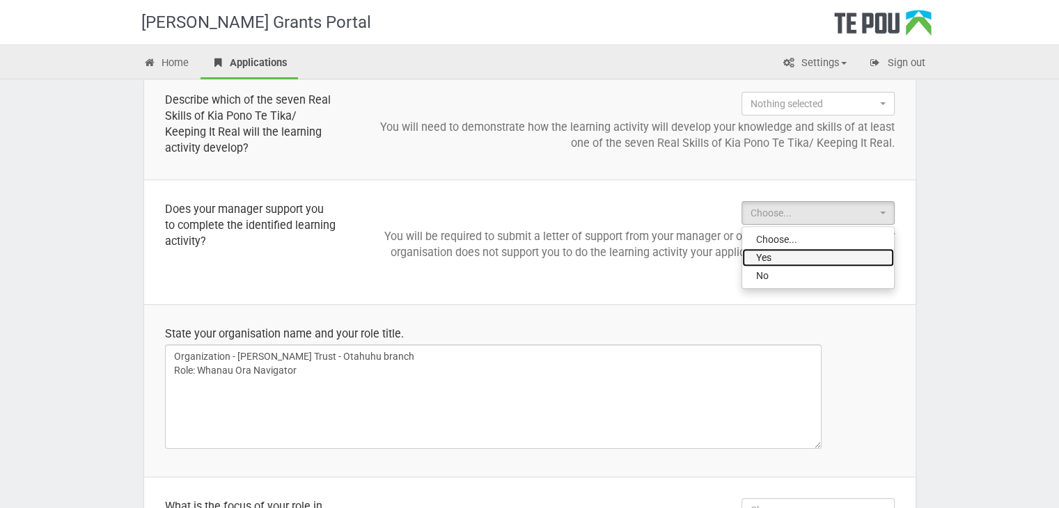
click at [827, 257] on link "Yes" at bounding box center [818, 257] width 152 height 18
select select "Yes"
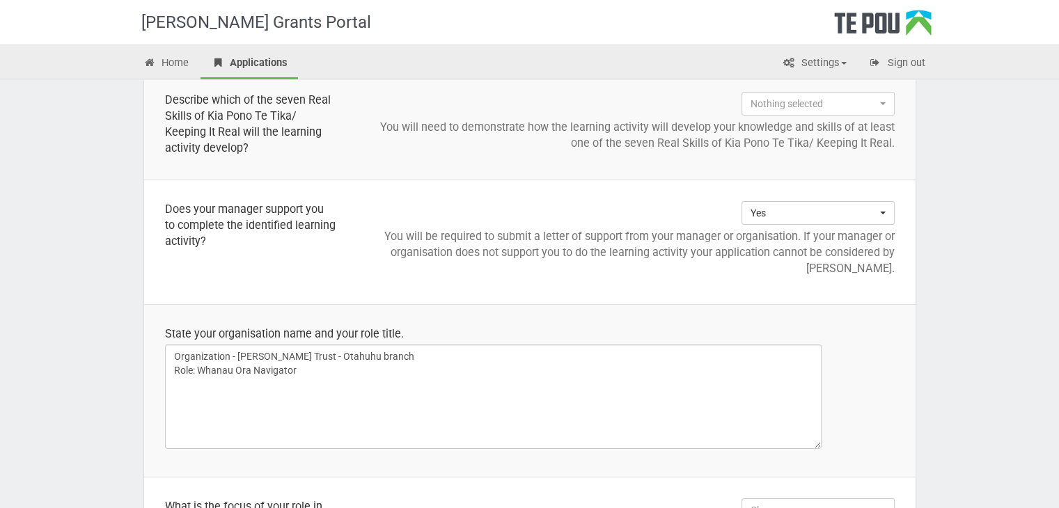
click at [407, 212] on td "Yes Choose... Yes No Choose... Yes No You will be required to submit a letter o…" at bounding box center [635, 242] width 559 height 125
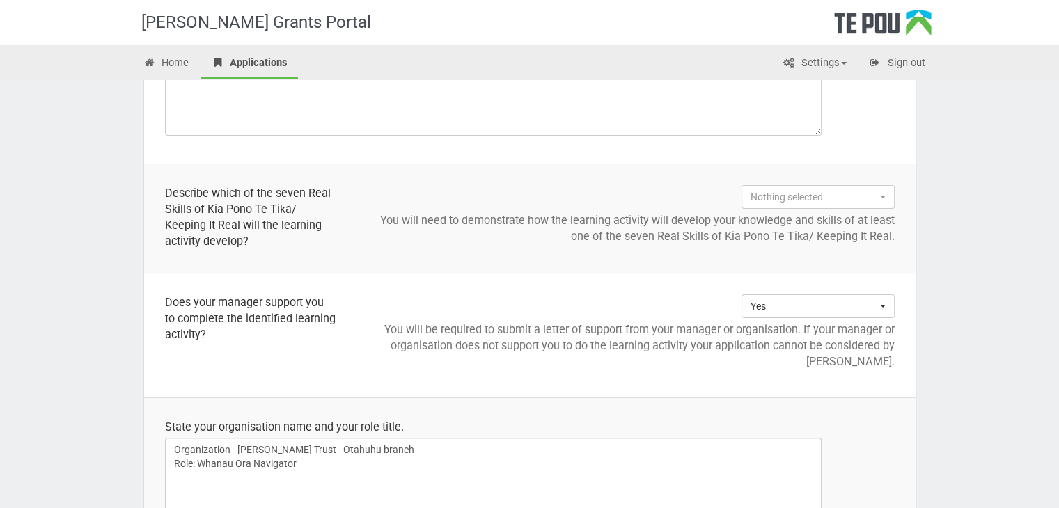
scroll to position [766, 0]
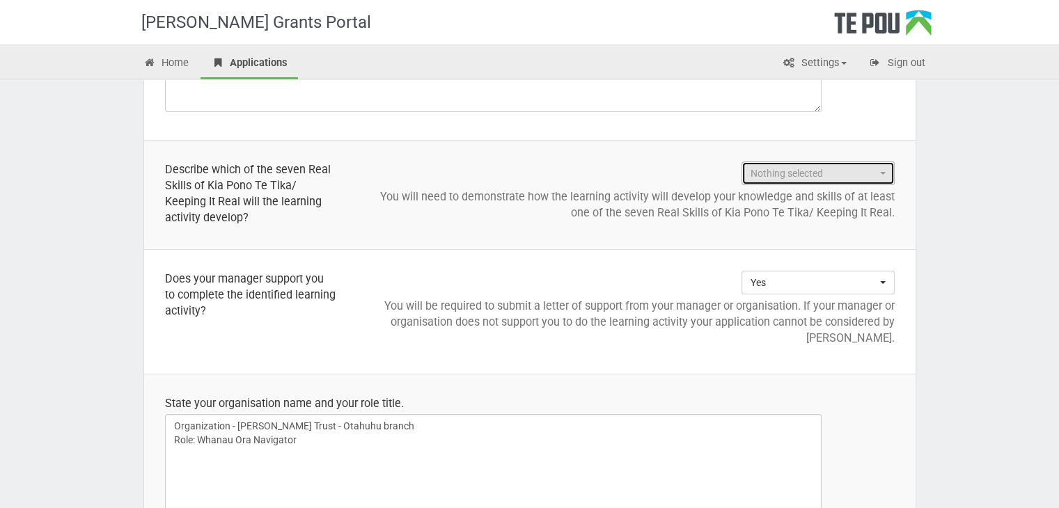
click at [830, 180] on button "Nothing selected" at bounding box center [817, 173] width 153 height 24
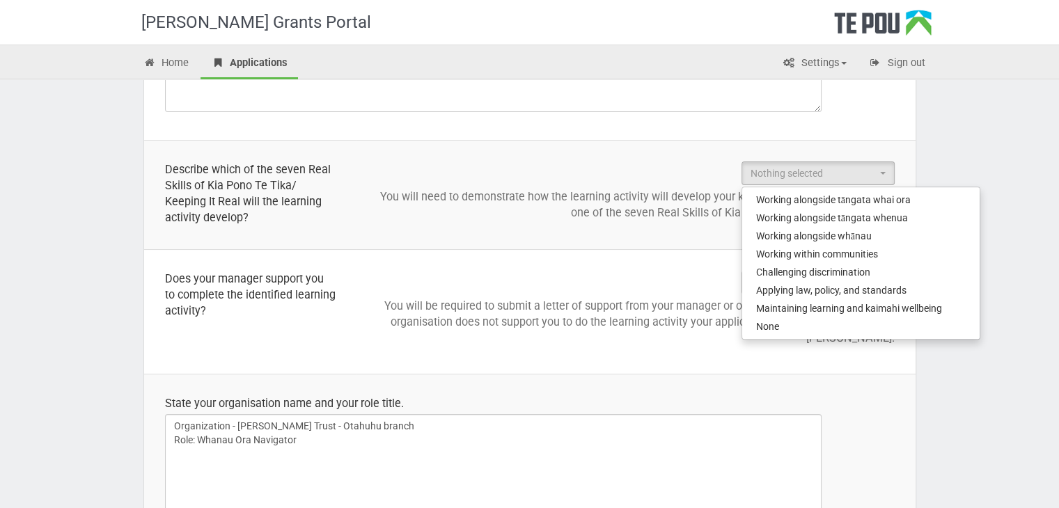
click at [521, 243] on td "Nothing selected Working alongside tāngata whai ora Working alongside tāngata w…" at bounding box center [635, 195] width 559 height 109
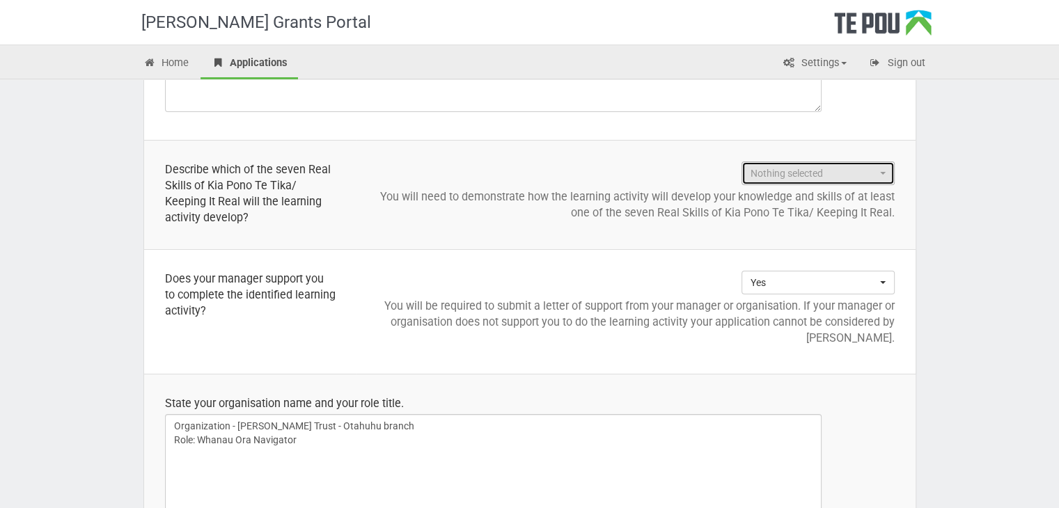
click at [887, 177] on button "Nothing selected" at bounding box center [817, 173] width 153 height 24
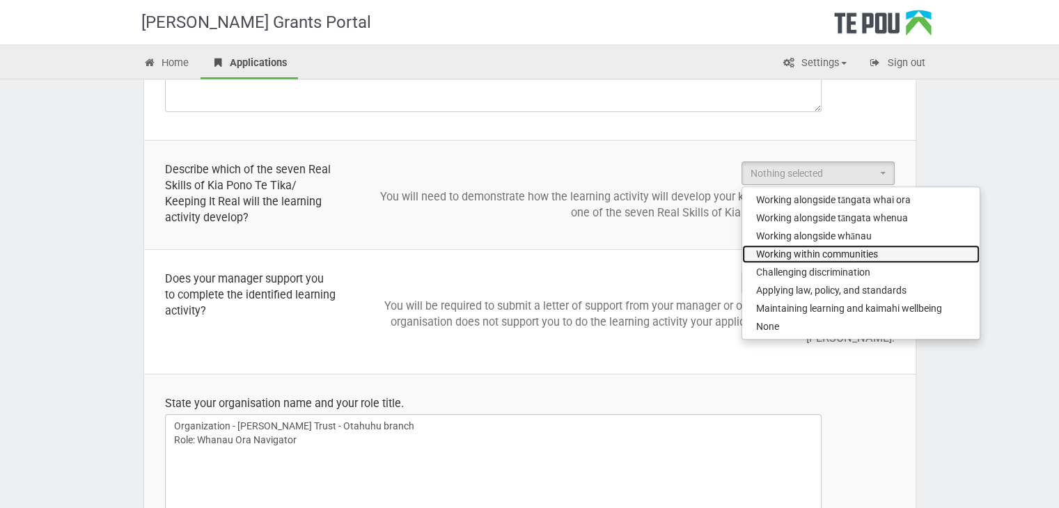
click at [878, 253] on span "Working within communities" at bounding box center [817, 254] width 122 height 14
select select "Working within communities"
click at [604, 260] on td "Yes Choose... Yes No Choose... Yes No You will be required to submit a letter o…" at bounding box center [635, 312] width 559 height 125
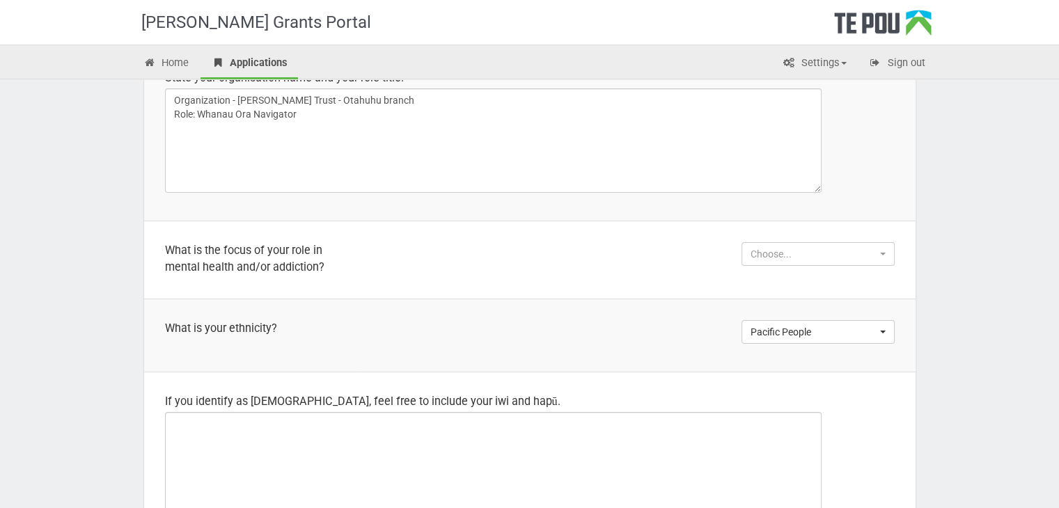
scroll to position [1113, 0]
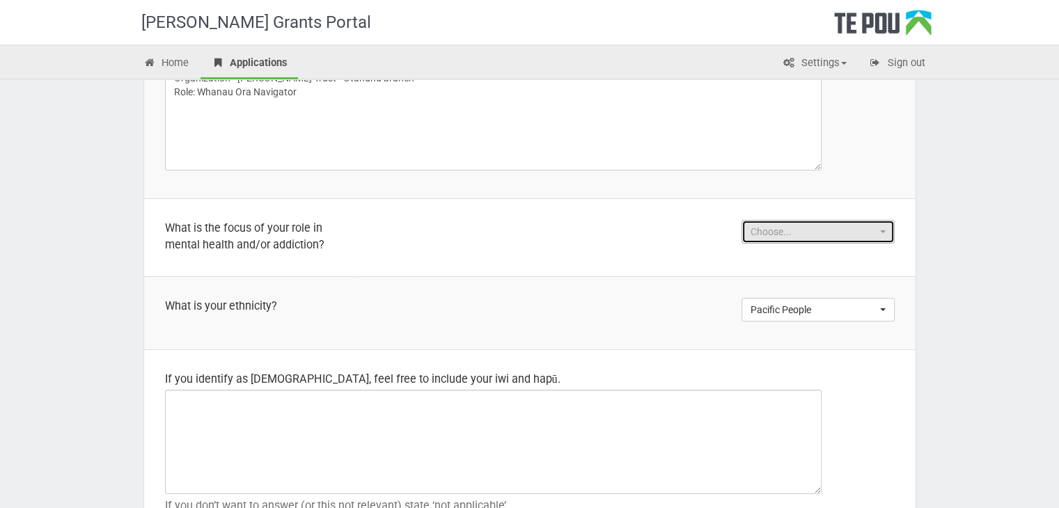
click at [813, 231] on span "Choose..." at bounding box center [813, 232] width 126 height 14
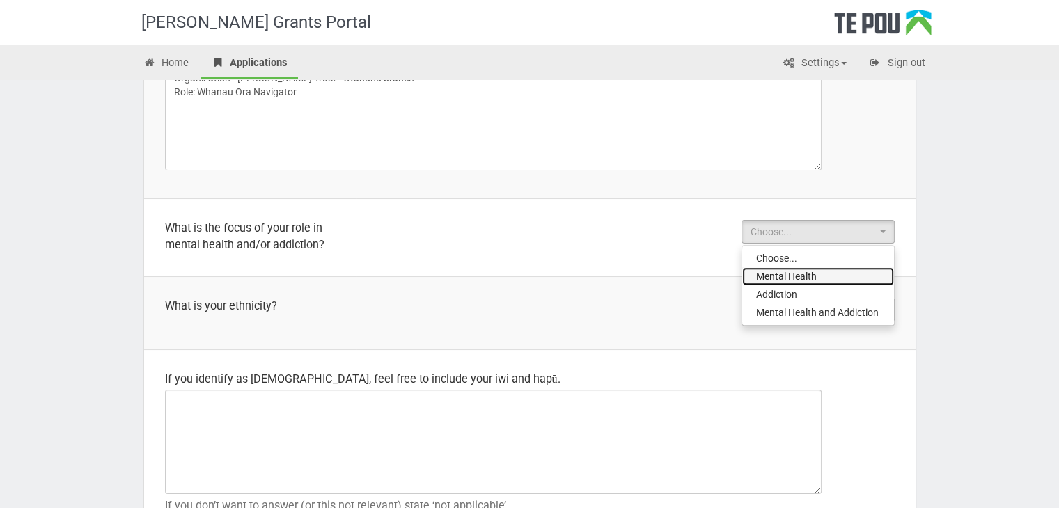
click at [801, 279] on span "Mental Health" at bounding box center [786, 276] width 61 height 14
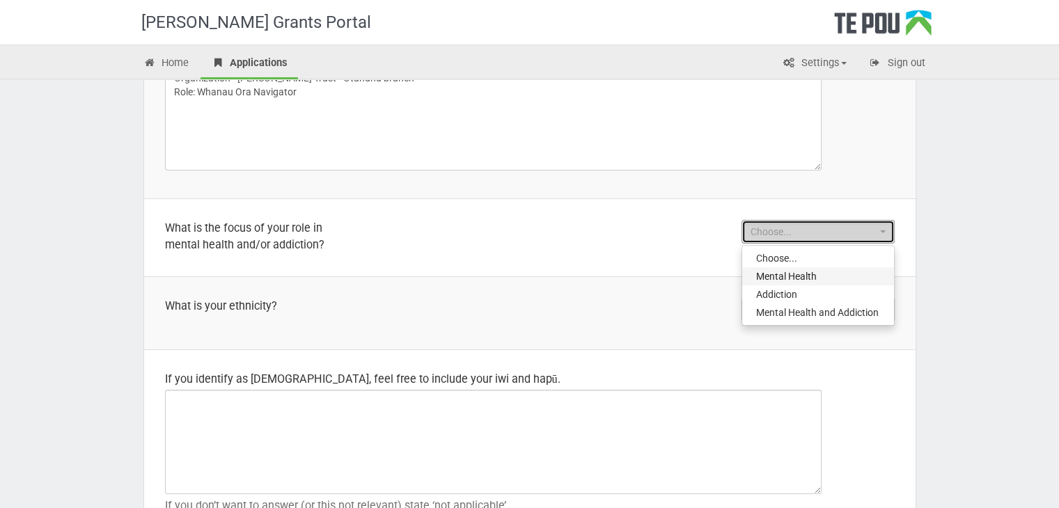
select select "Mental Health"
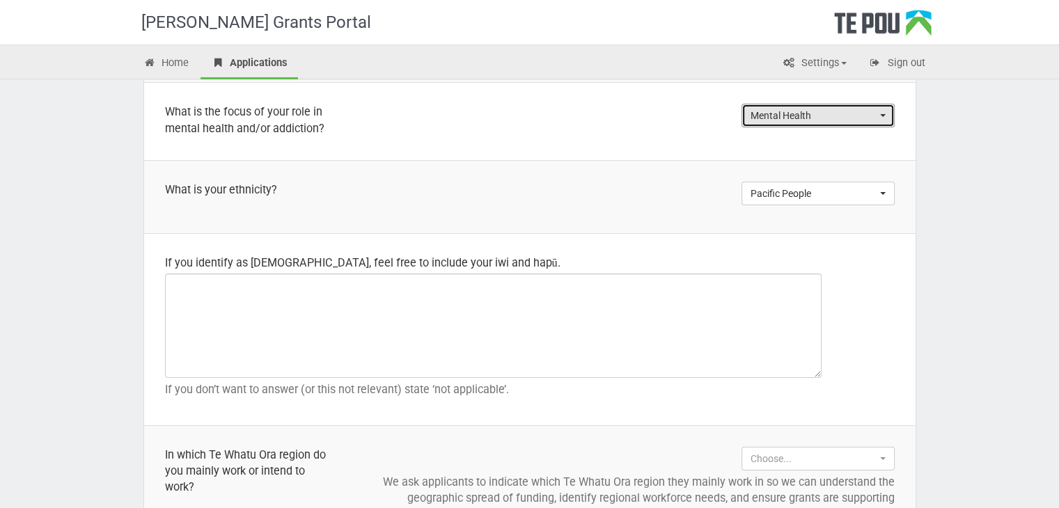
scroll to position [1253, 0]
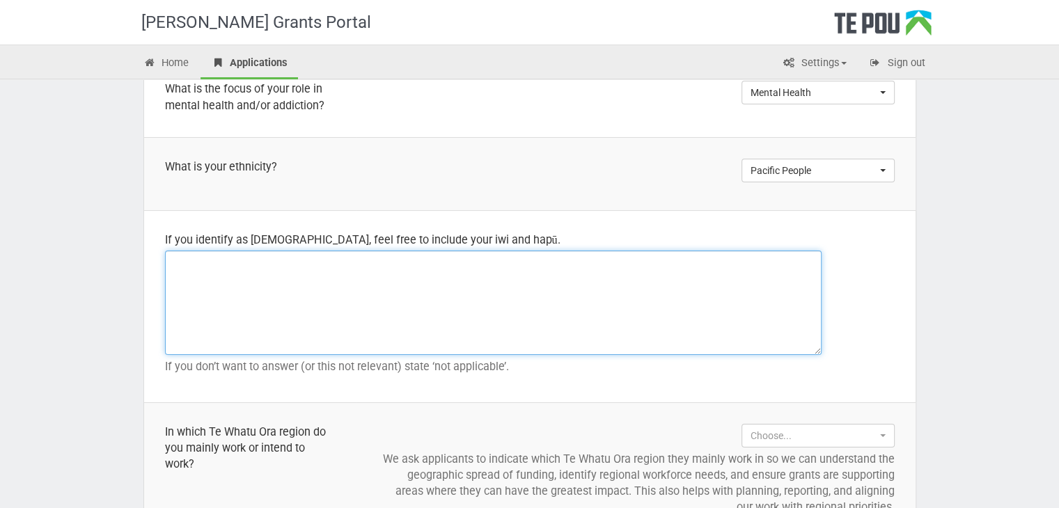
click at [296, 285] on textarea at bounding box center [493, 303] width 656 height 104
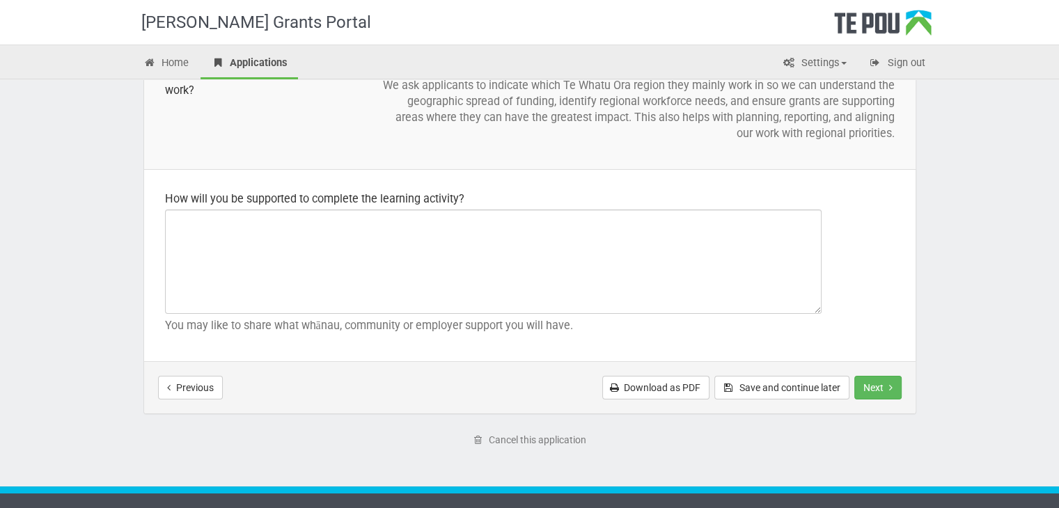
scroll to position [1647, 0]
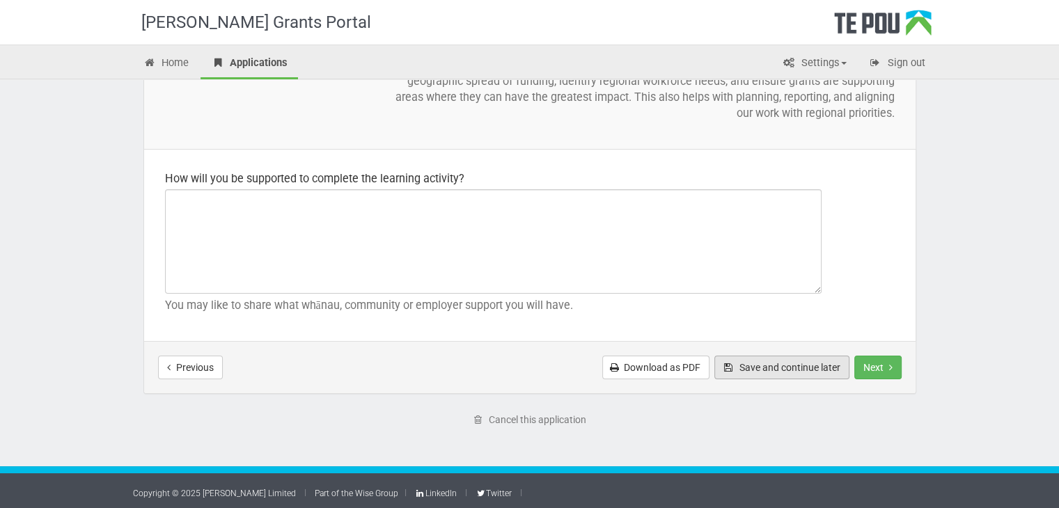
type textarea "N/A"
click at [843, 362] on button "Save and continue later" at bounding box center [781, 368] width 135 height 24
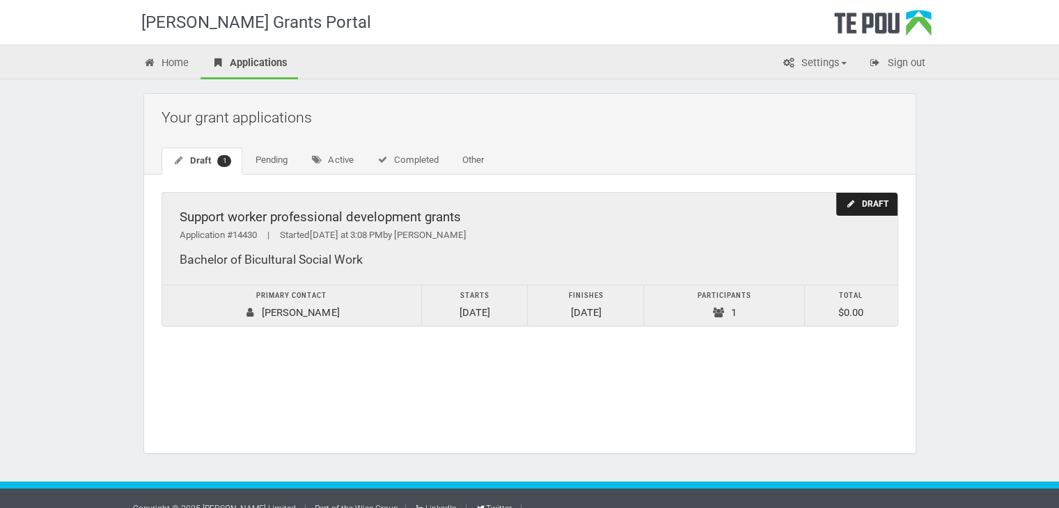
click at [323, 303] on td "Primary contact [PERSON_NAME]" at bounding box center [292, 305] width 260 height 41
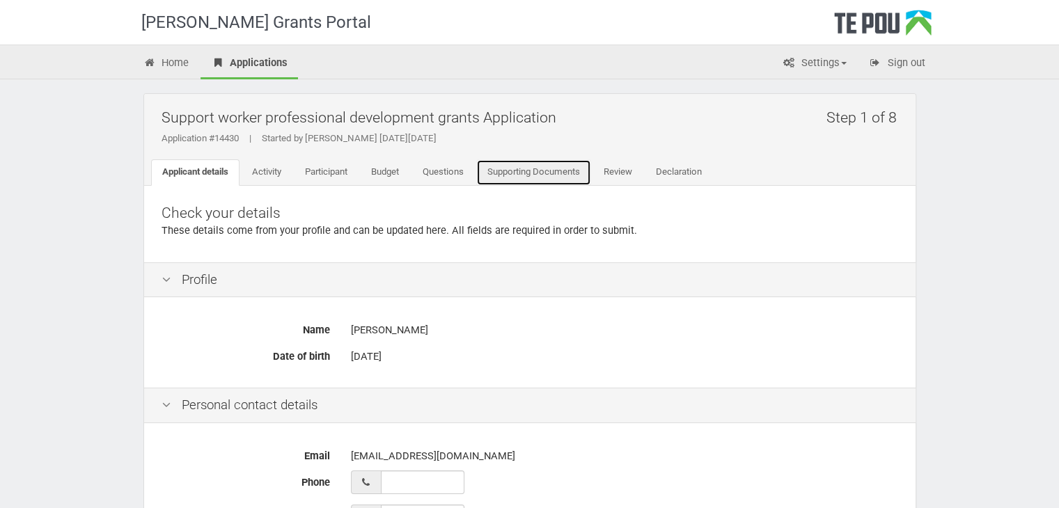
click at [502, 182] on link "Supporting Documents" at bounding box center [533, 172] width 115 height 26
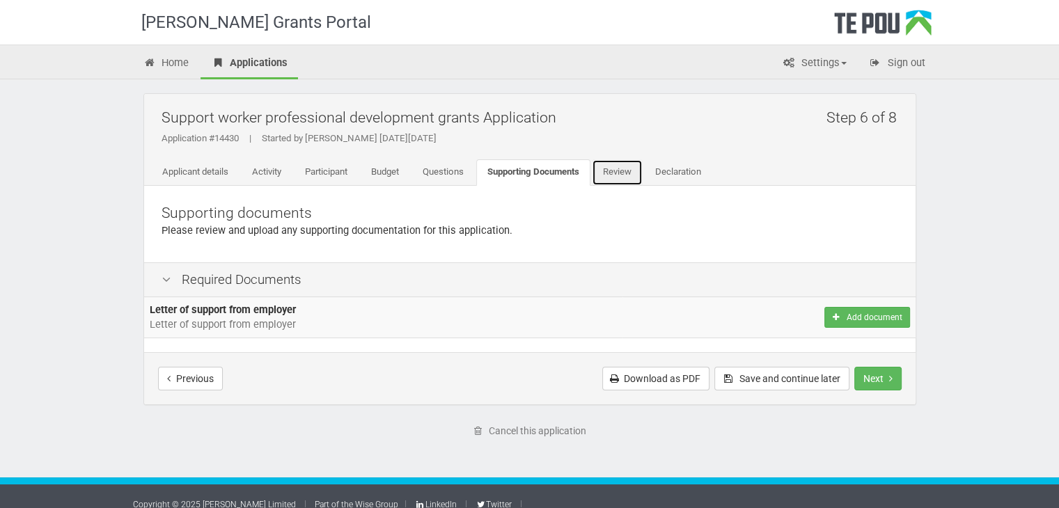
click at [610, 174] on link "Review" at bounding box center [617, 172] width 51 height 26
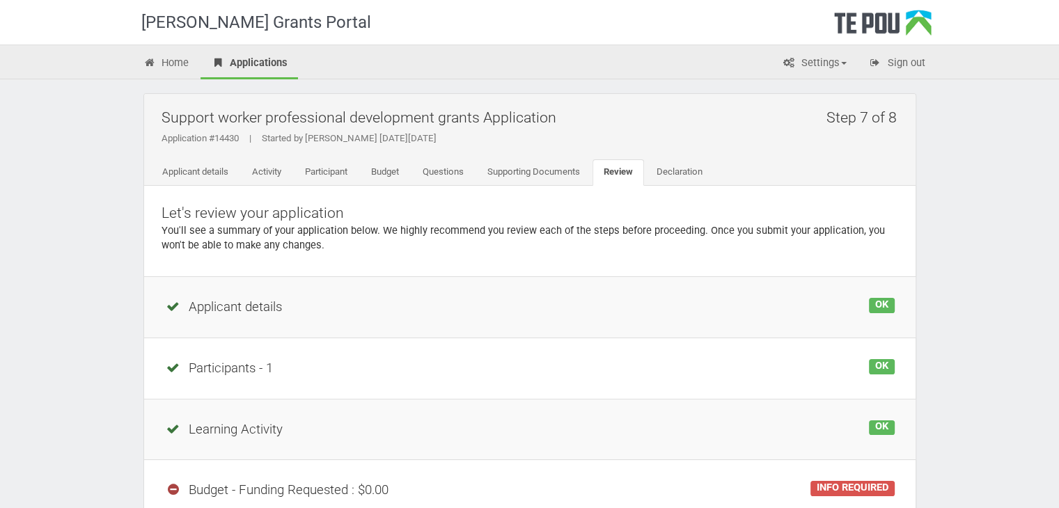
scroll to position [70, 0]
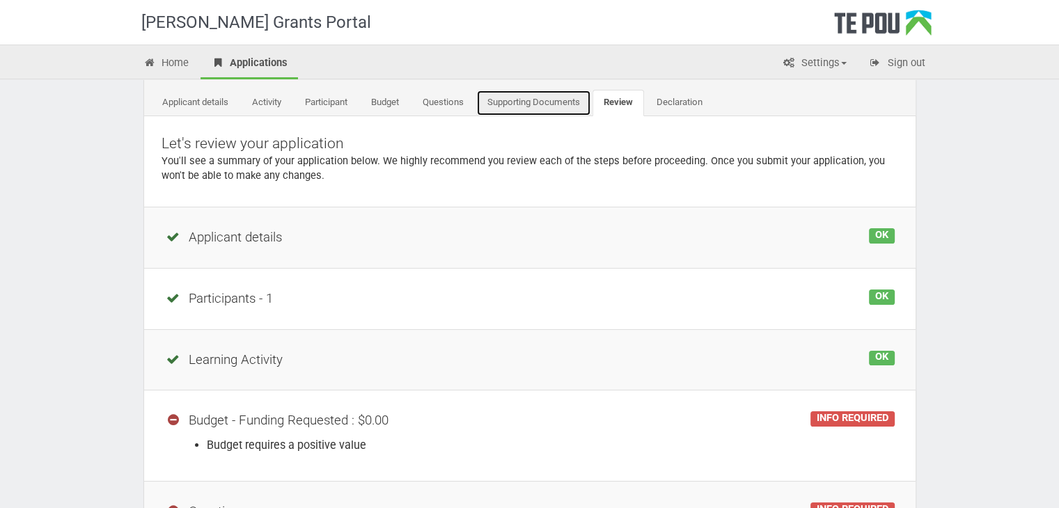
click at [514, 100] on link "Supporting Documents" at bounding box center [533, 103] width 115 height 26
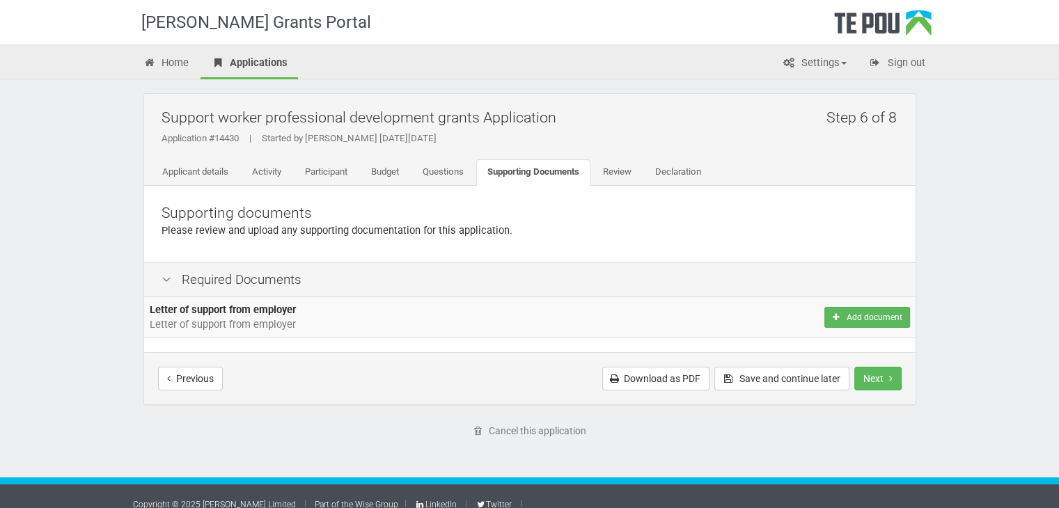
click at [973, 273] on div "Te Pou Grants Portal Home Applications Settings Profile My account FAQs Sign ou…" at bounding box center [529, 261] width 1059 height 523
click at [459, 171] on link "Questions" at bounding box center [442, 172] width 63 height 26
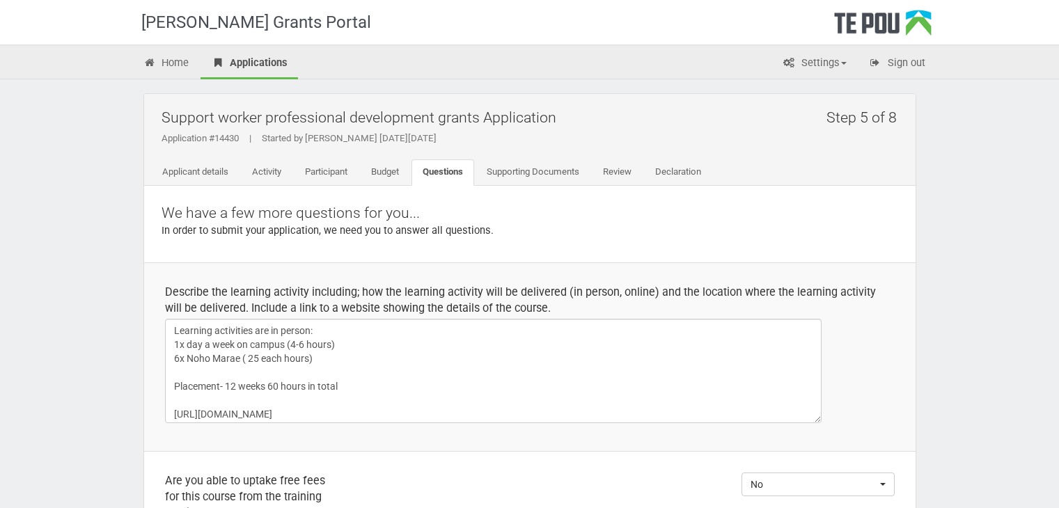
select select
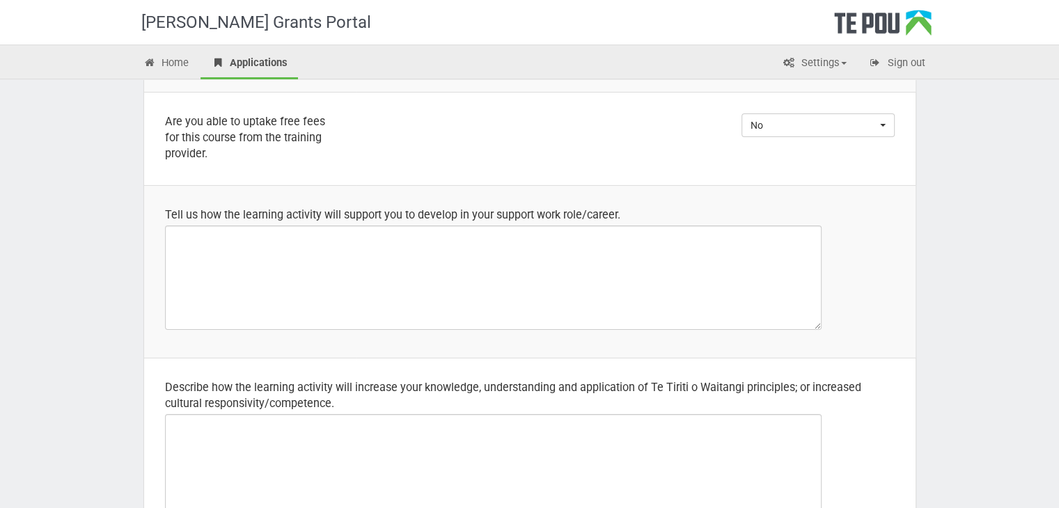
scroll to position [418, 0]
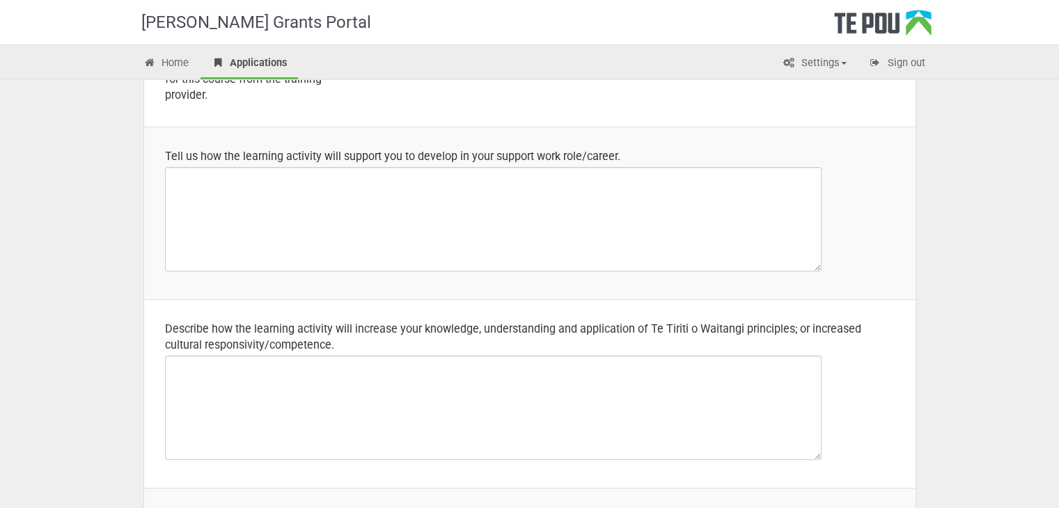
click at [624, 153] on div "Tell us how the learning activity will support you to develop in your support w…" at bounding box center [529, 156] width 729 height 16
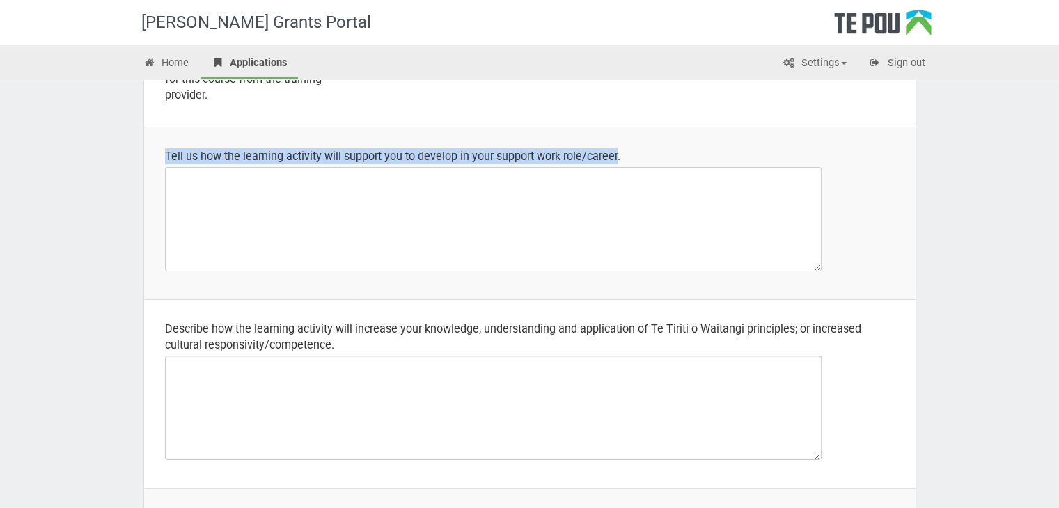
drag, startPoint x: 619, startPoint y: 157, endPoint x: 156, endPoint y: 140, distance: 463.1
click at [156, 140] on td "Tell us how the learning activity will support you to develop in your support w…" at bounding box center [529, 213] width 771 height 173
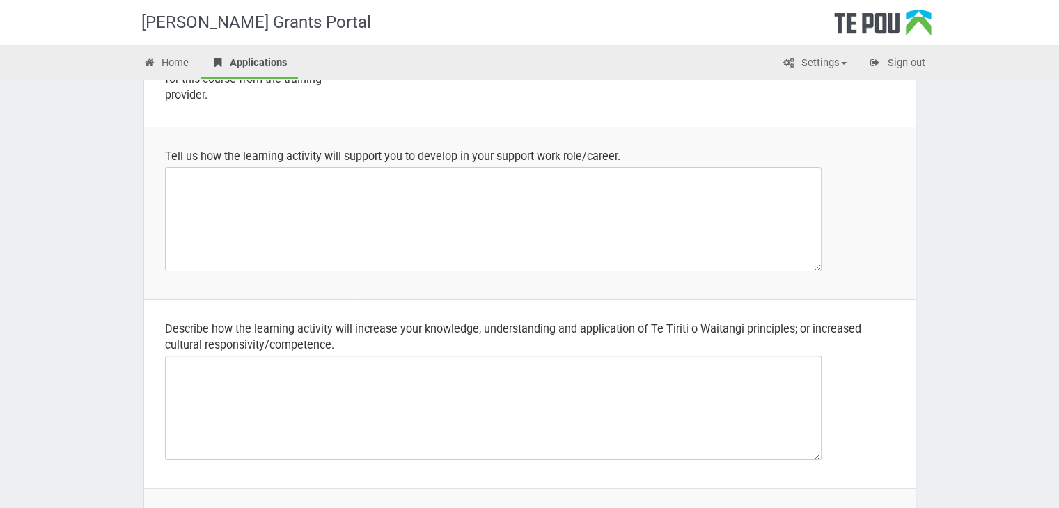
click at [637, 162] on div "Tell us how the learning activity will support you to develop in your support w…" at bounding box center [529, 156] width 729 height 16
click at [622, 155] on div "Tell us how the learning activity will support you to develop in your support w…" at bounding box center [529, 156] width 729 height 16
click at [618, 161] on div "Tell us how the learning activity will support you to develop in your support w…" at bounding box center [529, 156] width 729 height 16
click at [621, 157] on div "Tell us how the learning activity will support you to develop in your support w…" at bounding box center [529, 156] width 729 height 16
click at [615, 157] on div "Tell us how the learning activity will support you to develop in your support w…" at bounding box center [529, 156] width 729 height 16
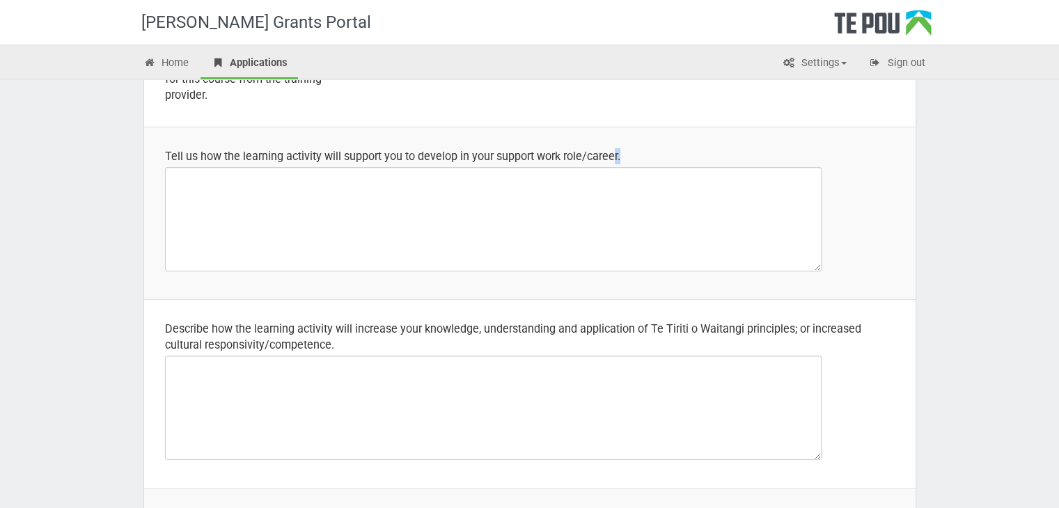
click at [624, 154] on div "Tell us how the learning activity will support you to develop in your support w…" at bounding box center [529, 156] width 729 height 16
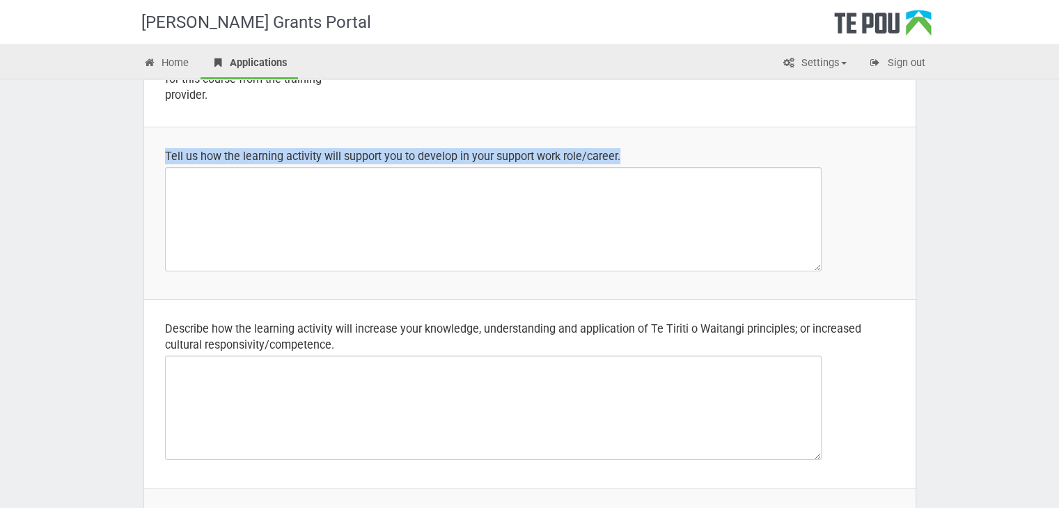
drag, startPoint x: 164, startPoint y: 154, endPoint x: 618, endPoint y: 171, distance: 454.0
click at [618, 171] on td "Tell us how the learning activity will support you to develop in your support w…" at bounding box center [529, 213] width 771 height 173
copy div "Tell us how the learning activity will support you to develop in your support w…"
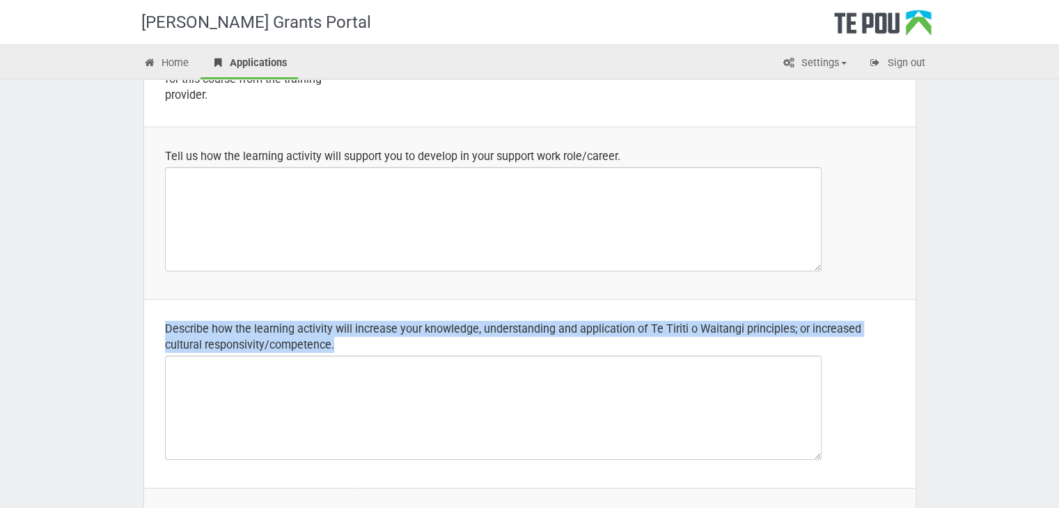
drag, startPoint x: 166, startPoint y: 329, endPoint x: 390, endPoint y: 339, distance: 224.3
click at [390, 339] on div "Describe how the learning activity will increase your knowledge, understanding …" at bounding box center [529, 337] width 729 height 32
drag, startPoint x: 382, startPoint y: 329, endPoint x: 375, endPoint y: 331, distance: 7.3
copy div "Describe how the learning activity will increase your knowledge, understanding …"
click at [448, 342] on div "Describe how the learning activity will increase your knowledge, understanding …" at bounding box center [529, 337] width 729 height 32
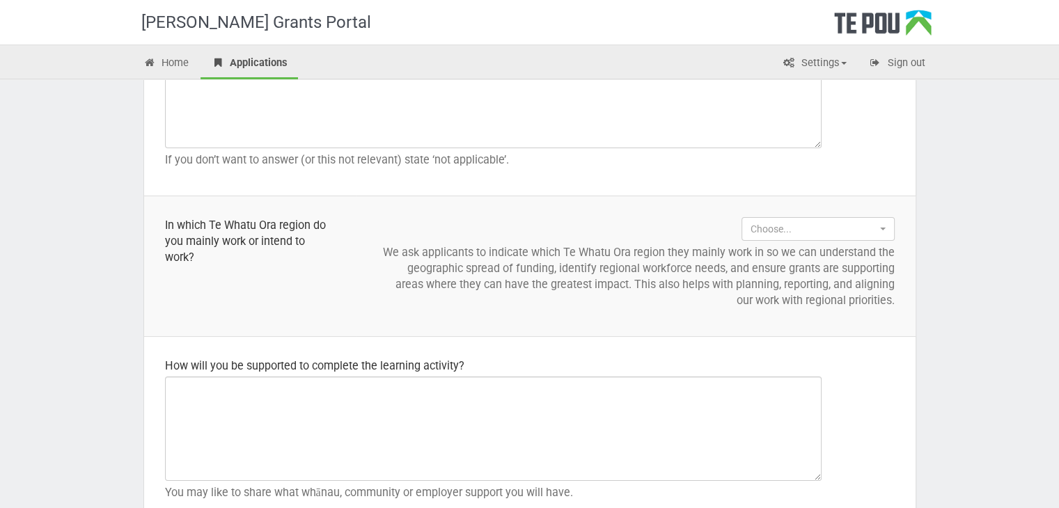
scroll to position [1461, 0]
drag, startPoint x: 164, startPoint y: 363, endPoint x: 498, endPoint y: 369, distance: 334.1
click at [498, 369] on td "How will you be supported to complete the learning activity? You may like to sh…" at bounding box center [529, 430] width 771 height 192
copy td "How will you be supported to complete the learning activity?"
click at [484, 358] on div "How will you be supported to complete the learning activity?" at bounding box center [529, 364] width 729 height 16
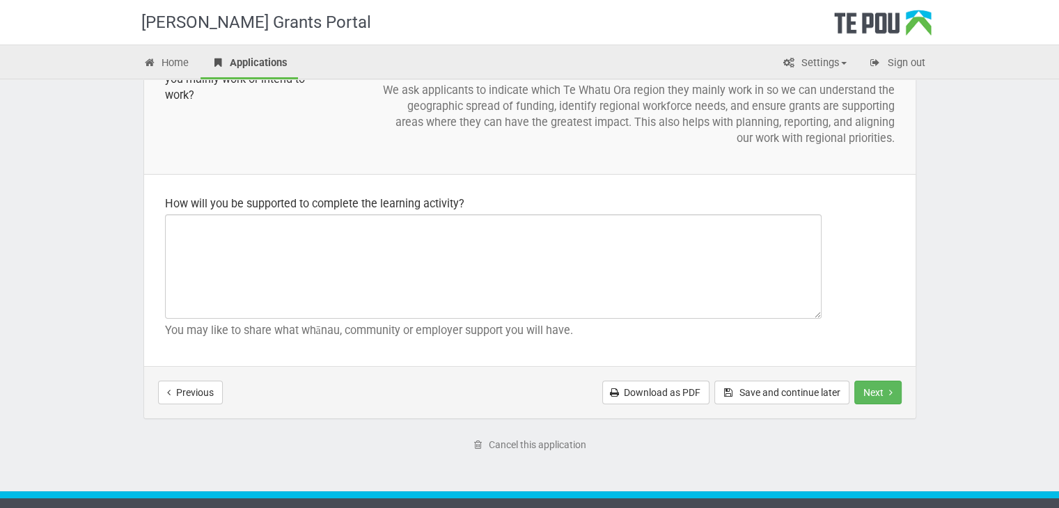
scroll to position [1647, 0]
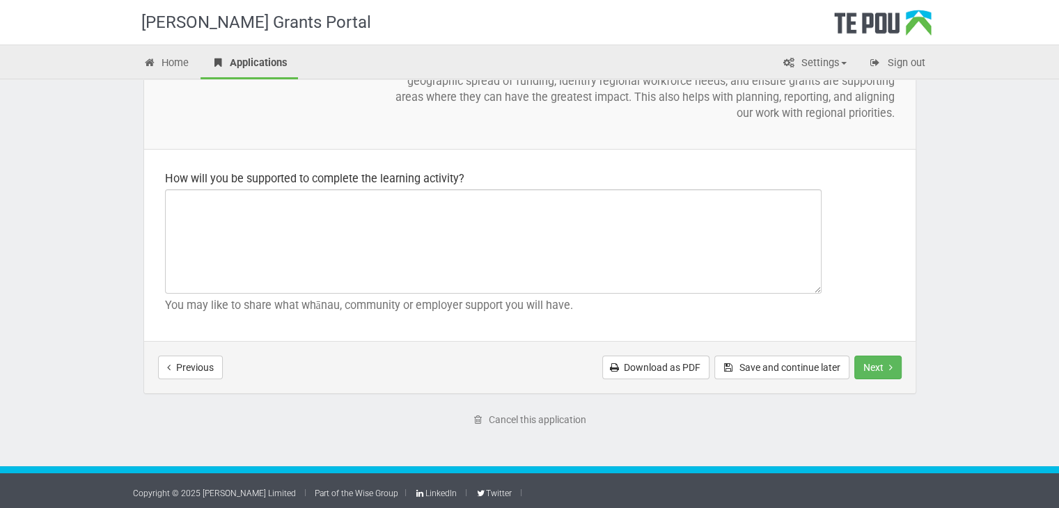
click at [534, 303] on p "You may like to share what whānau, community or employer support you will have." at bounding box center [529, 305] width 729 height 16
click at [576, 303] on p "You may like to share what whānau, community or employer support you will have." at bounding box center [529, 305] width 729 height 16
click at [796, 363] on button "Save and continue later" at bounding box center [781, 368] width 135 height 24
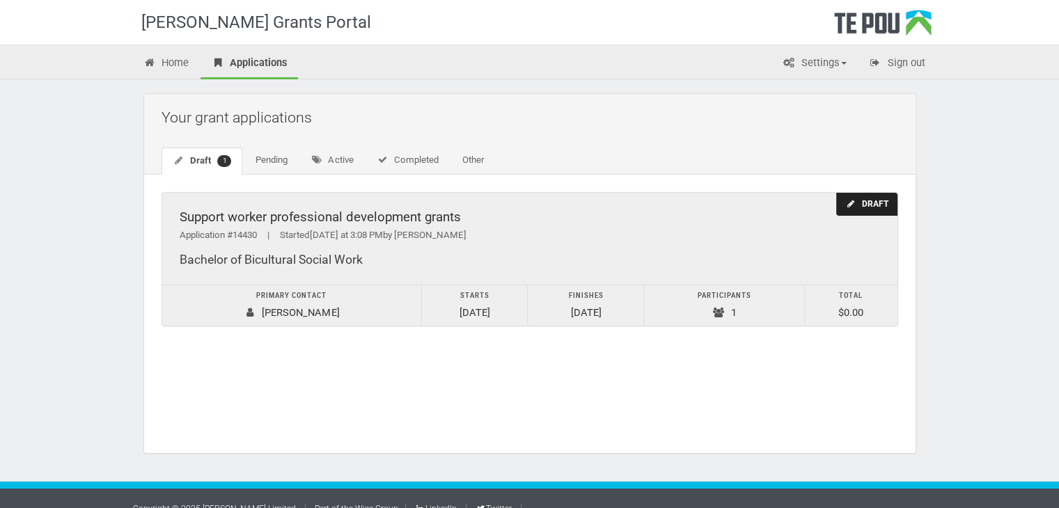
click at [872, 207] on div "Draft" at bounding box center [866, 204] width 61 height 23
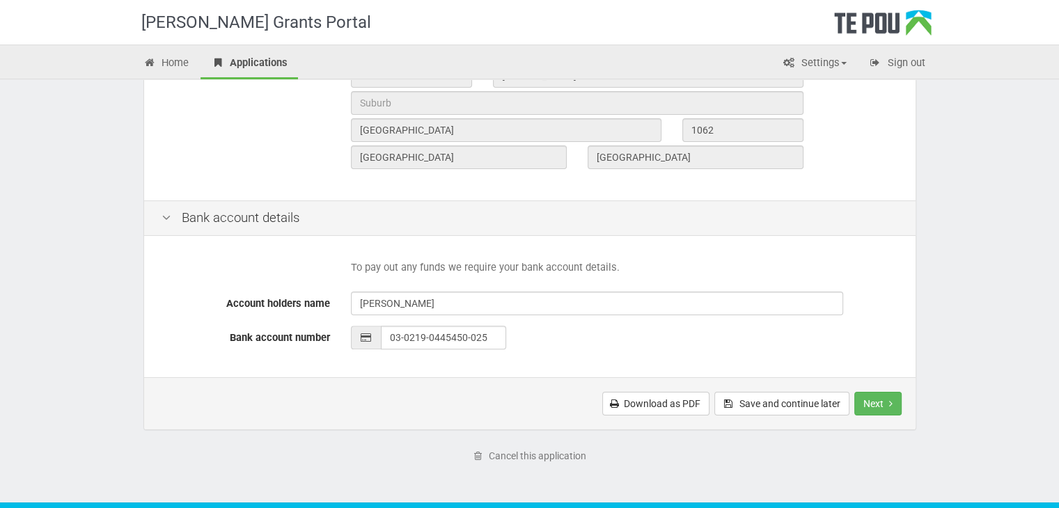
scroll to position [557, 0]
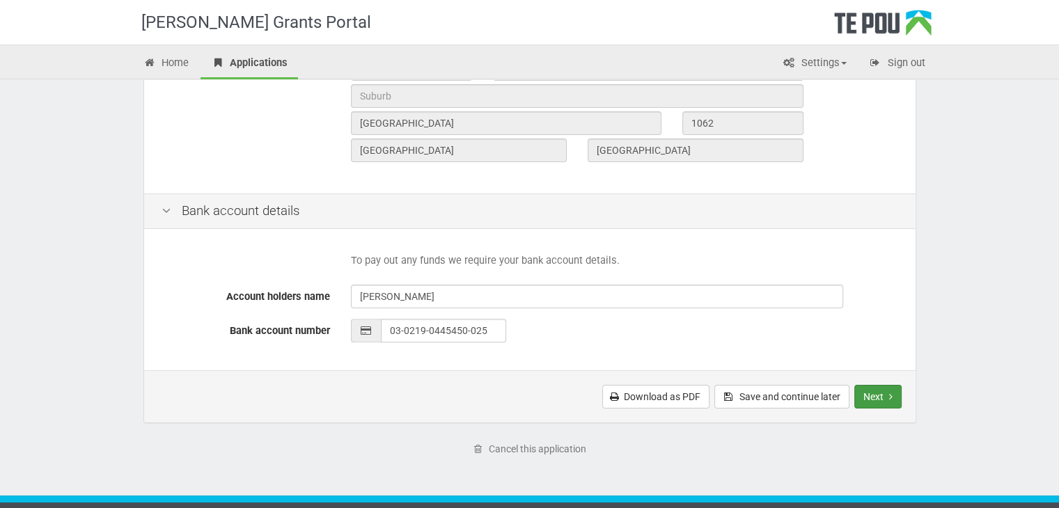
click at [868, 396] on button "Next" at bounding box center [877, 397] width 47 height 24
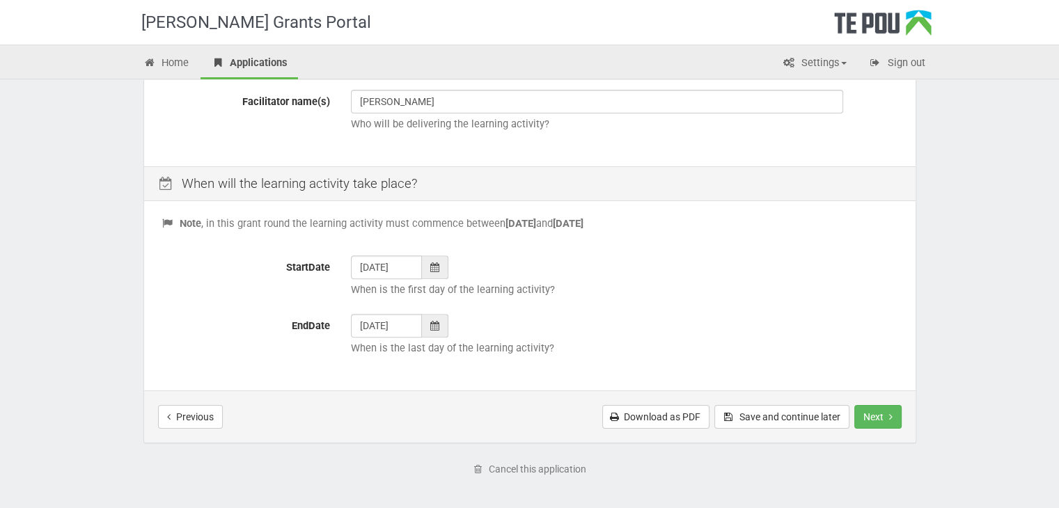
scroll to position [487, 0]
click at [865, 409] on button "Next" at bounding box center [877, 416] width 47 height 24
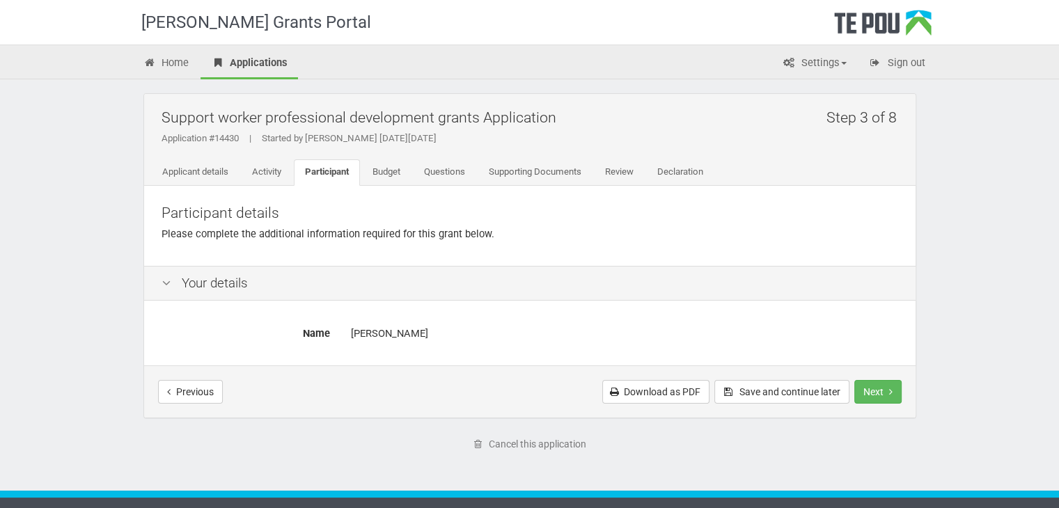
click at [169, 284] on icon at bounding box center [166, 283] width 17 height 13
click at [164, 280] on icon at bounding box center [166, 283] width 17 height 13
click at [875, 388] on button "Next" at bounding box center [877, 392] width 47 height 24
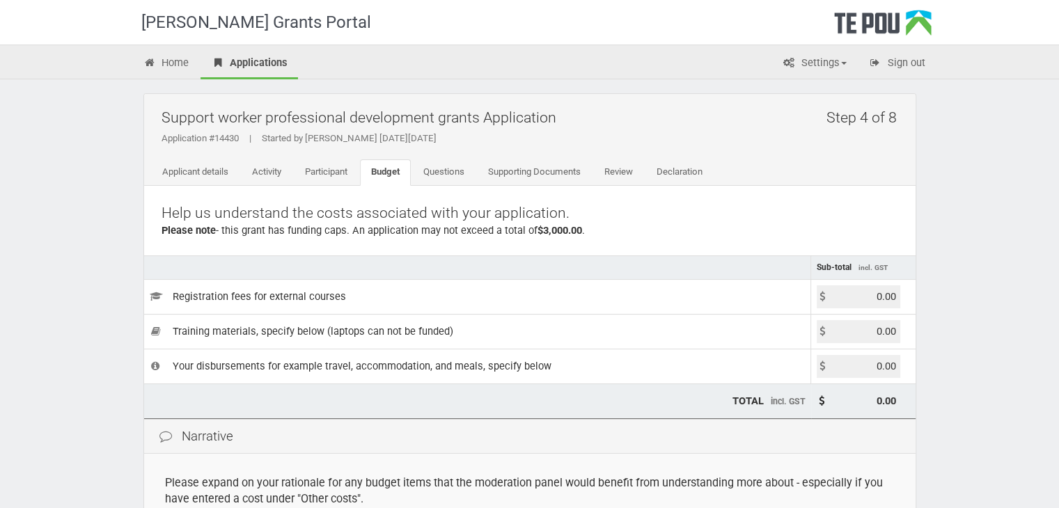
drag, startPoint x: 871, startPoint y: 300, endPoint x: 903, endPoint y: 295, distance: 32.4
click at [903, 295] on td "0.00" at bounding box center [863, 296] width 104 height 35
type input "4494.00"
type input "4,494.00"
click at [871, 340] on input "0.00" at bounding box center [858, 331] width 84 height 23
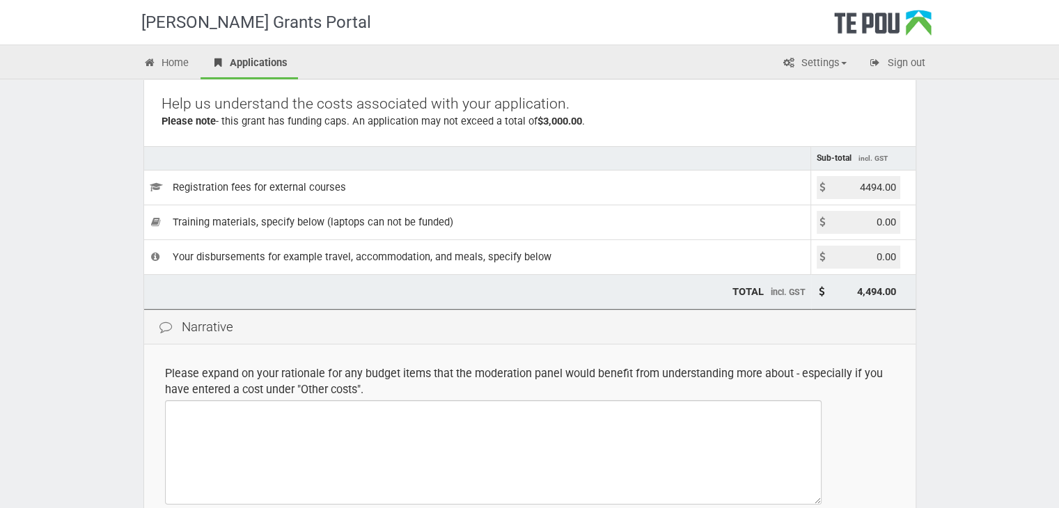
scroll to position [139, 0]
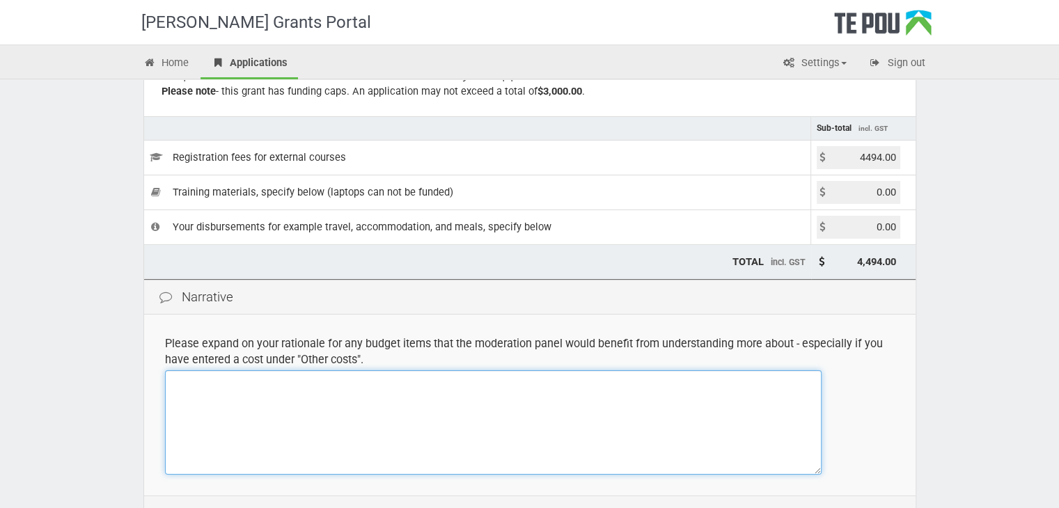
click at [189, 377] on textarea at bounding box center [493, 422] width 656 height 104
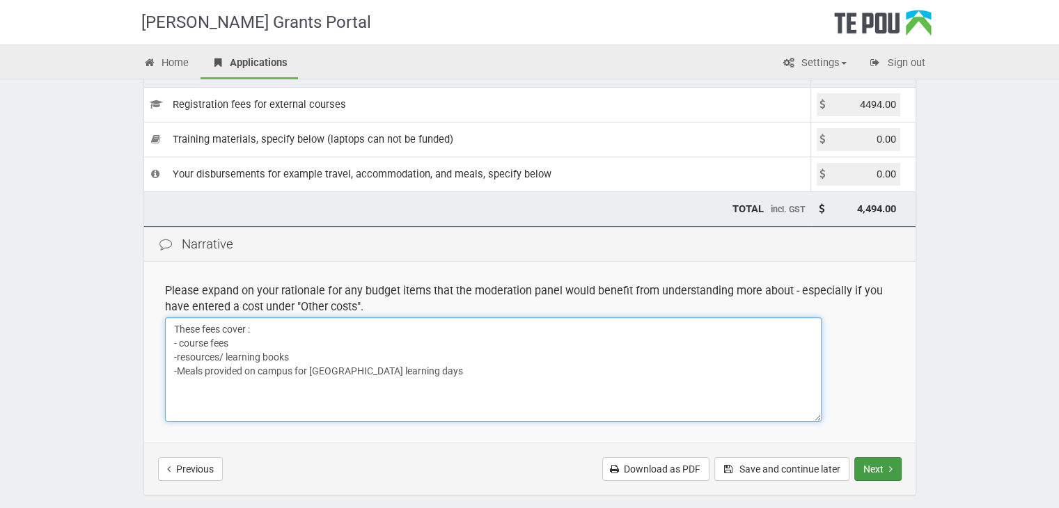
scroll to position [209, 0]
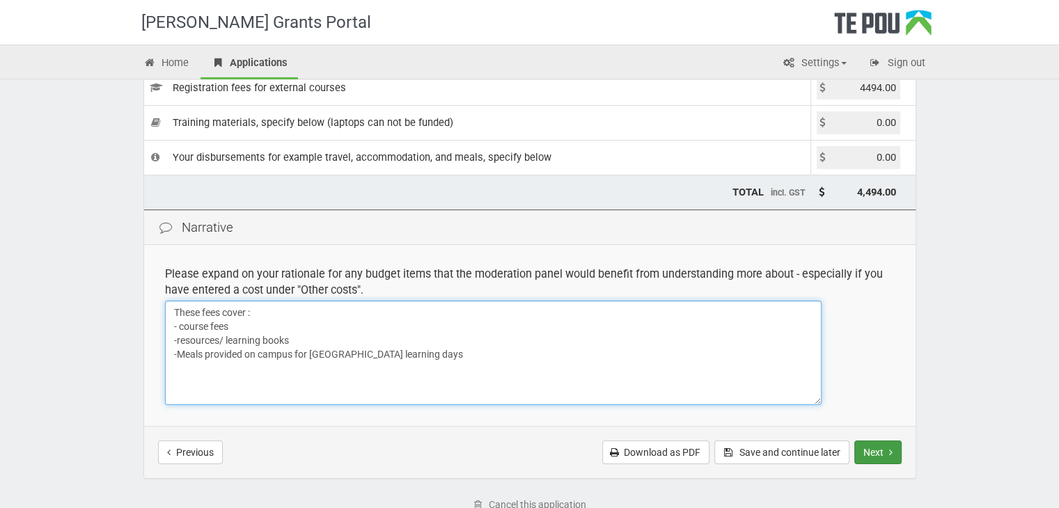
type textarea "These fees cover : - course fees -resources/ learning books -Meals provided on …"
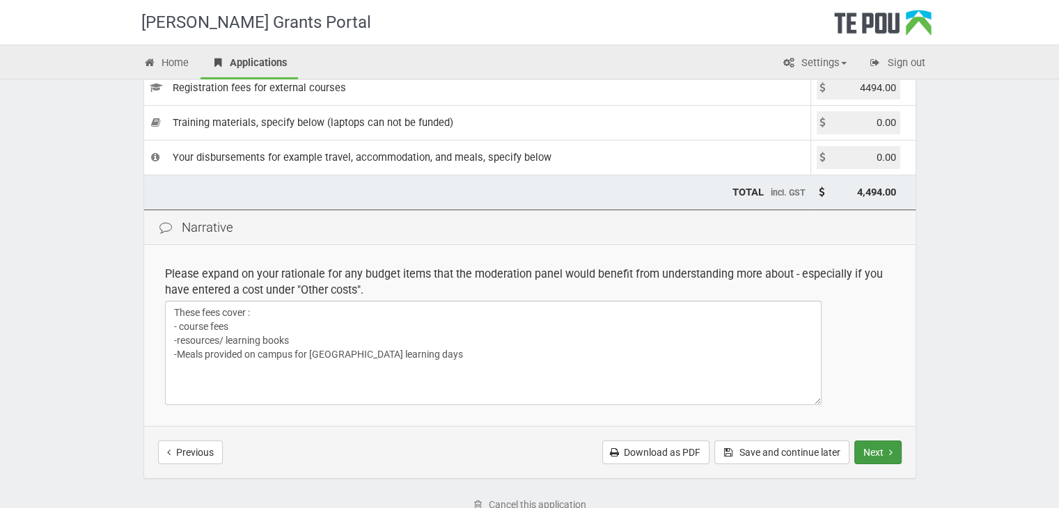
click at [869, 446] on button "Next" at bounding box center [877, 453] width 47 height 24
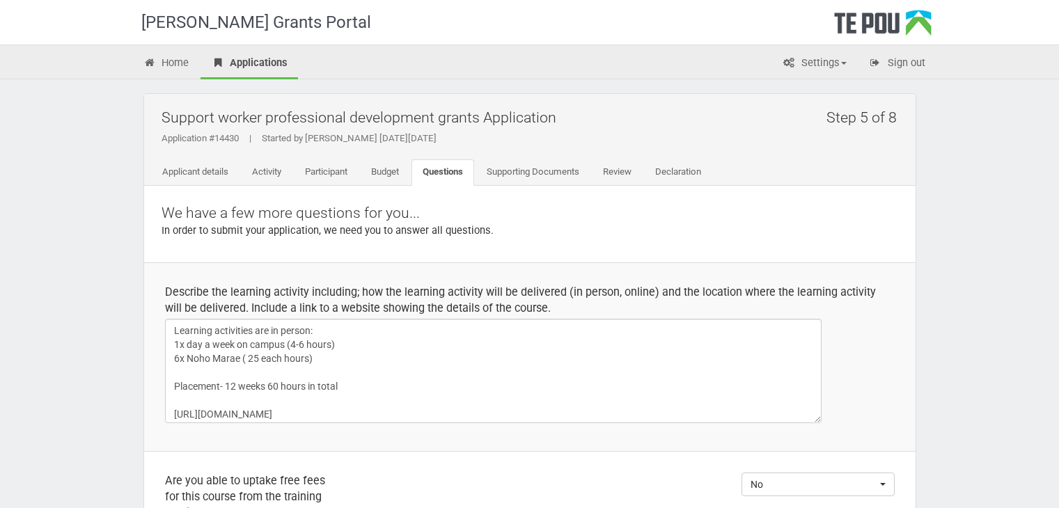
select select
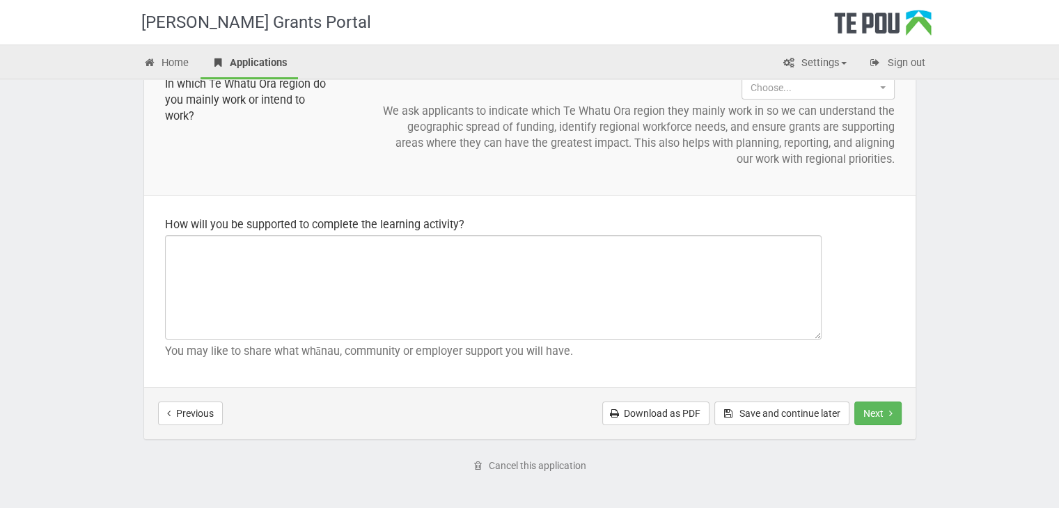
scroll to position [1647, 0]
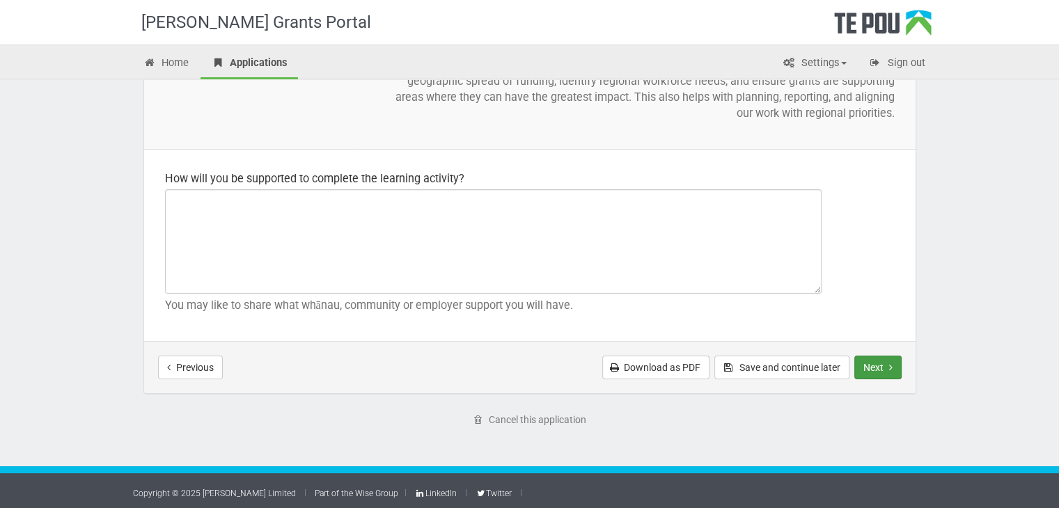
click at [871, 367] on button "Next" at bounding box center [877, 368] width 47 height 24
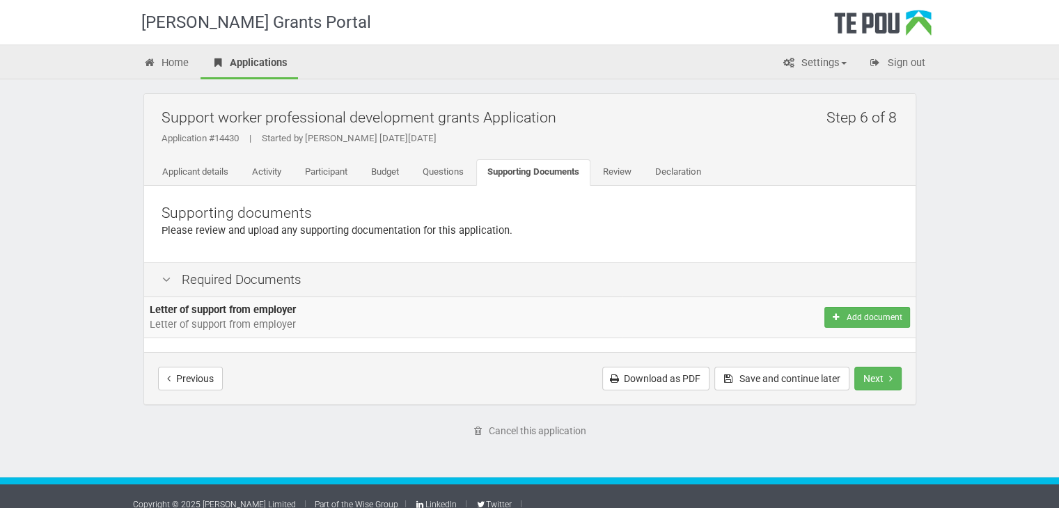
click at [166, 278] on icon at bounding box center [166, 279] width 17 height 13
click at [631, 175] on link "Review" at bounding box center [617, 172] width 51 height 26
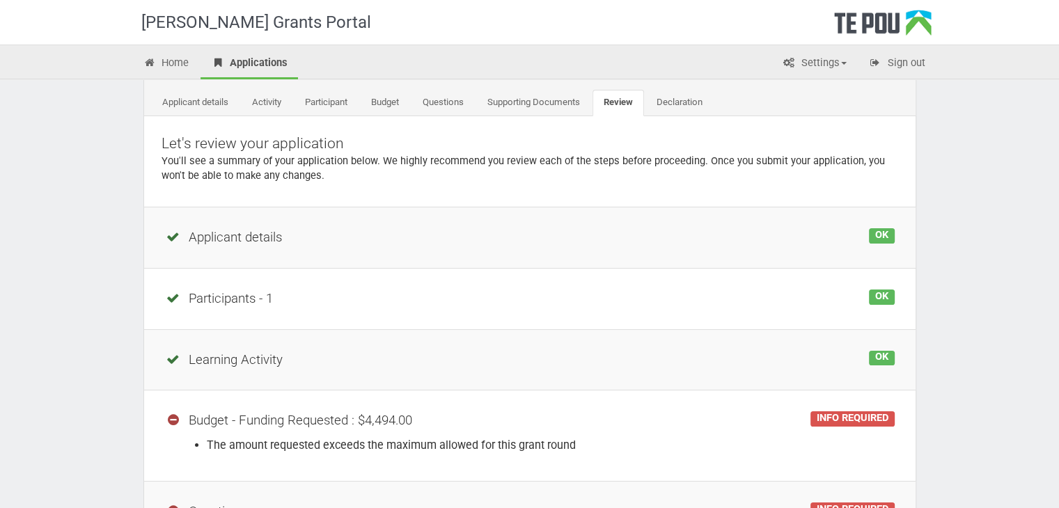
scroll to position [139, 0]
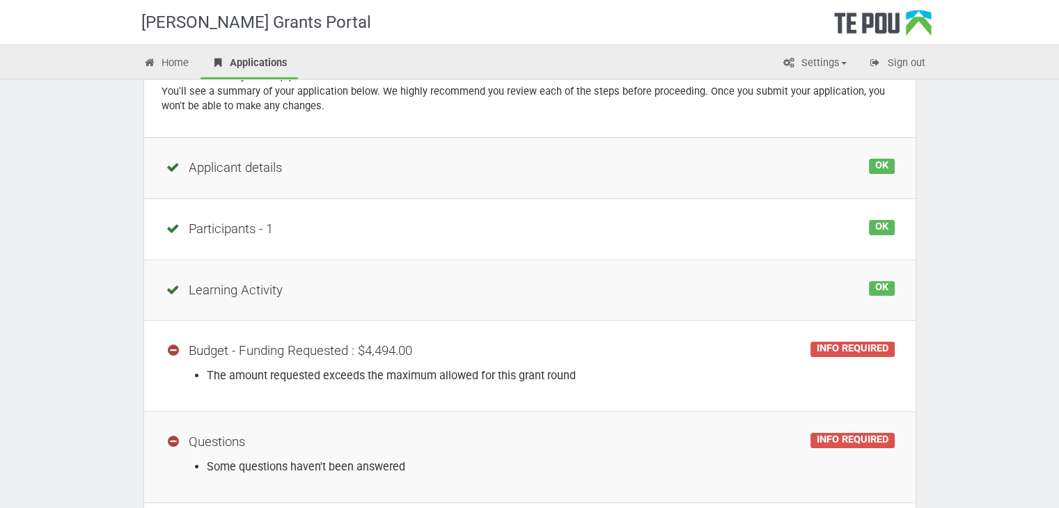
click at [814, 351] on div "INFO REQUIRED" at bounding box center [852, 349] width 84 height 15
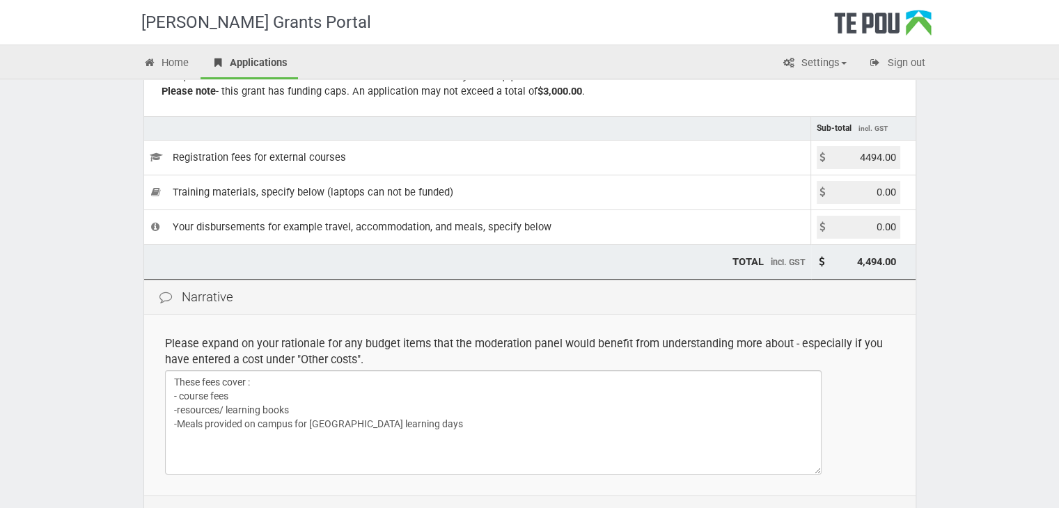
scroll to position [70, 0]
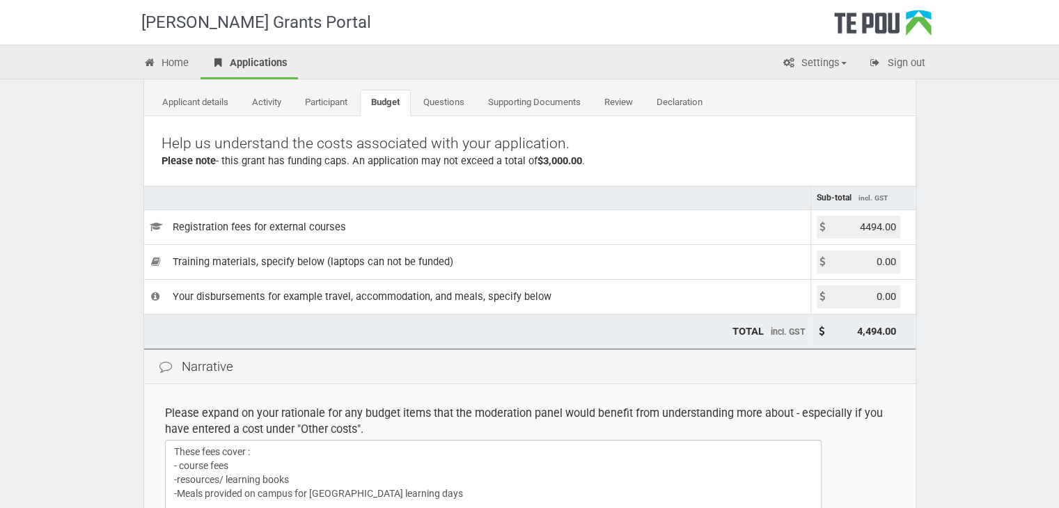
drag, startPoint x: 851, startPoint y: 227, endPoint x: 916, endPoint y: 225, distance: 64.8
click at [916, 225] on div "Step 4 of 8 Support worker professional development grants Application Applicat…" at bounding box center [529, 350] width 814 height 681
type input "3000.00"
type input "3,000.00"
click at [905, 260] on td "0.00" at bounding box center [863, 261] width 104 height 35
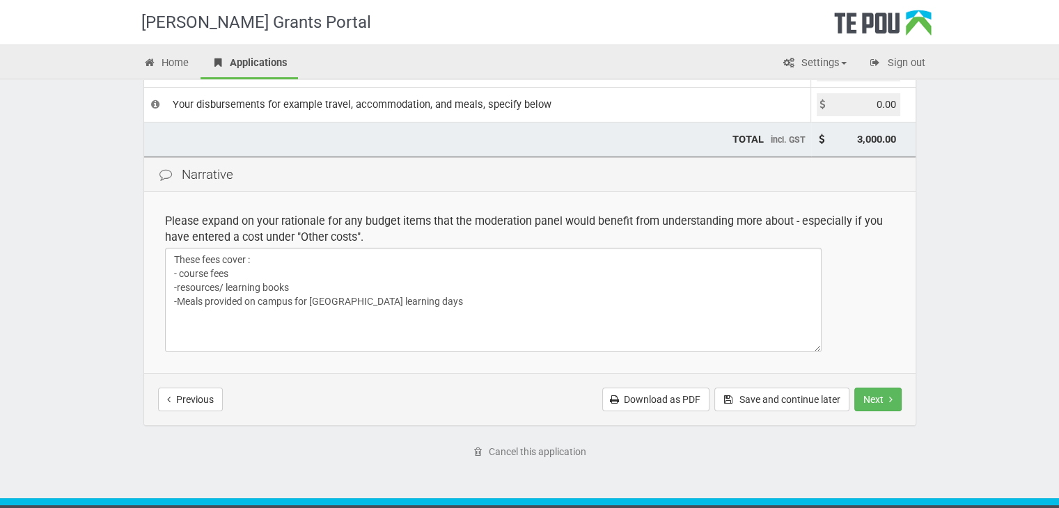
scroll to position [278, 0]
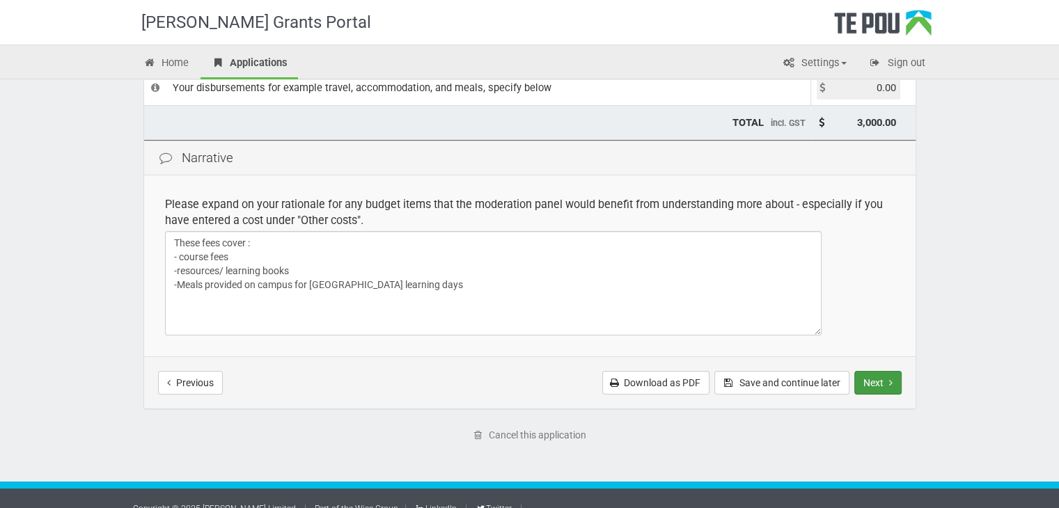
click at [880, 388] on button "Next" at bounding box center [877, 383] width 47 height 24
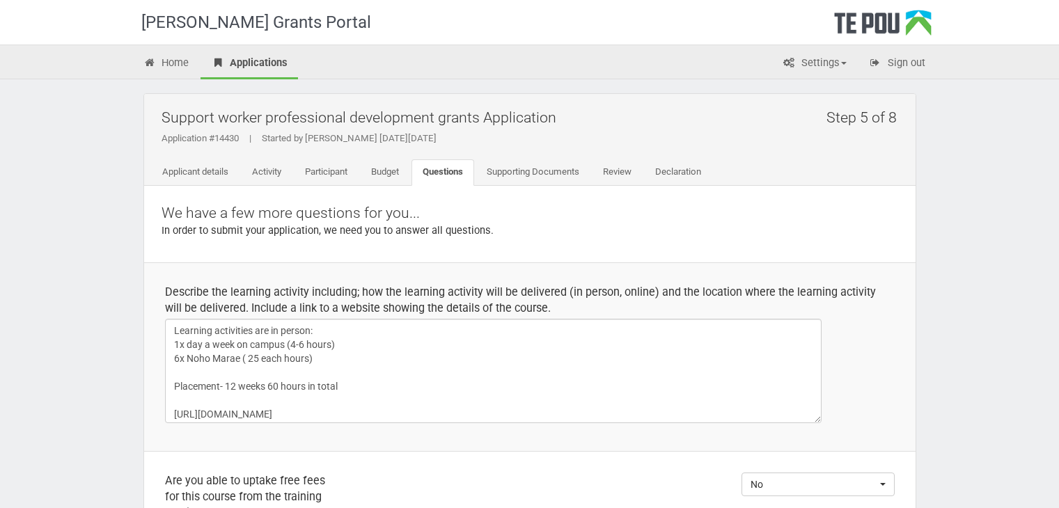
select select
click at [621, 177] on link "Review" at bounding box center [617, 172] width 51 height 26
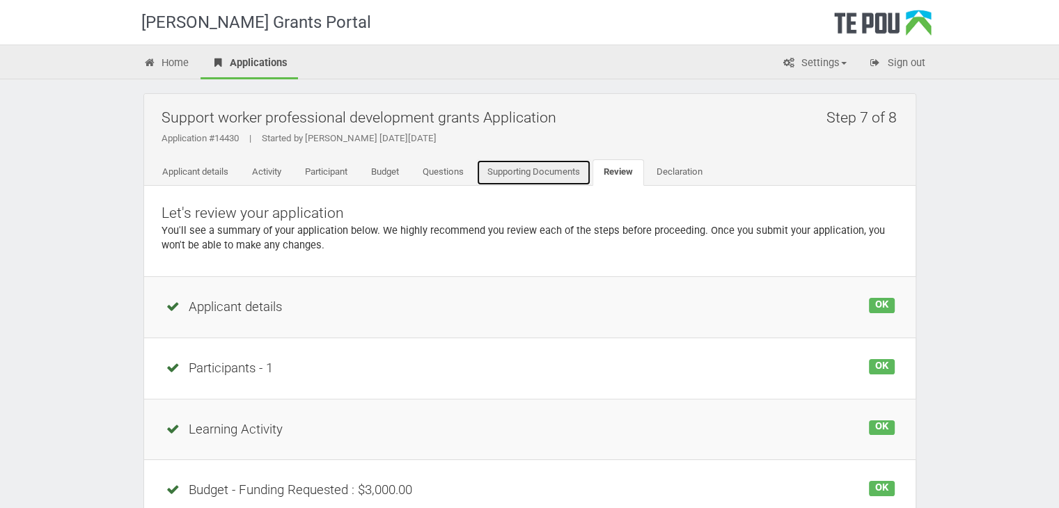
click at [557, 174] on link "Supporting Documents" at bounding box center [533, 172] width 115 height 26
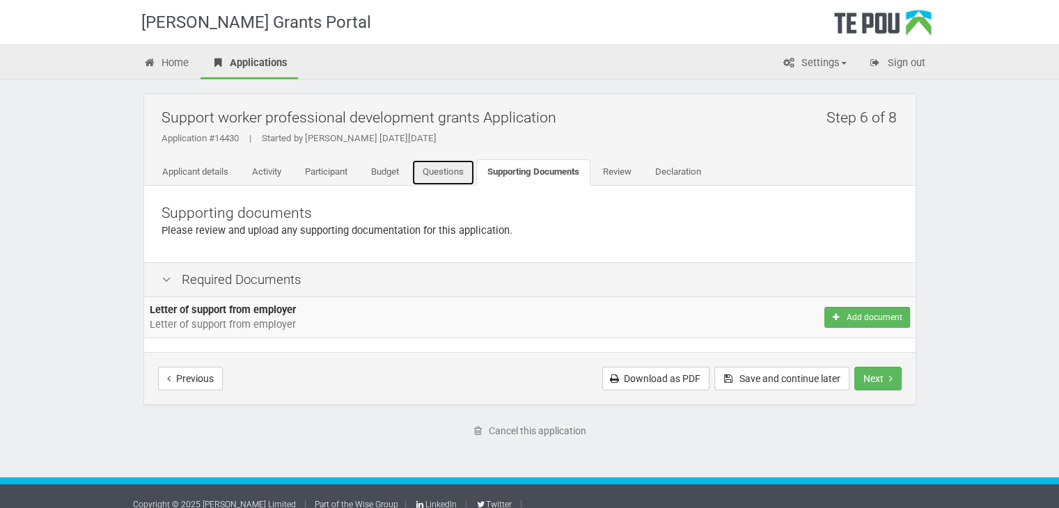
click at [464, 176] on link "Questions" at bounding box center [442, 172] width 63 height 26
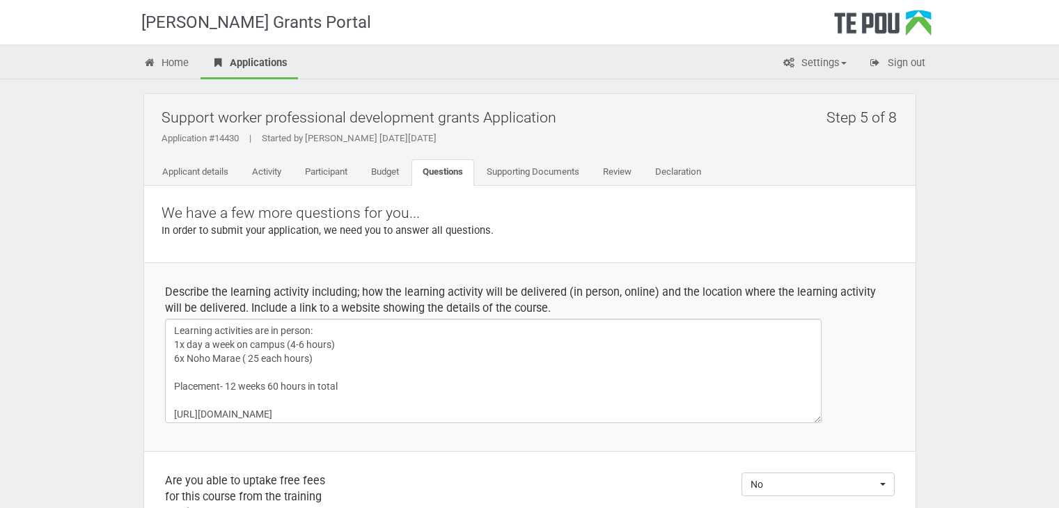
select select
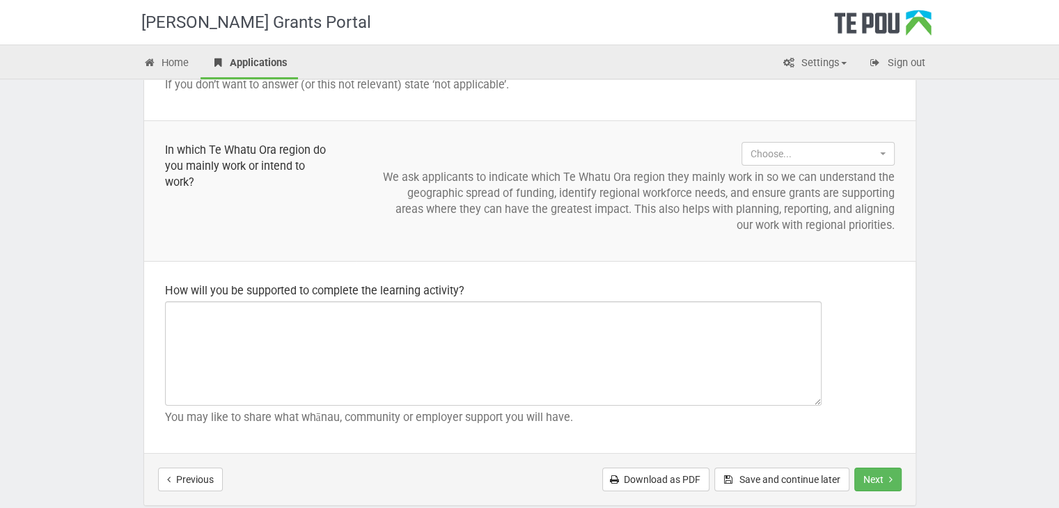
scroll to position [1647, 0]
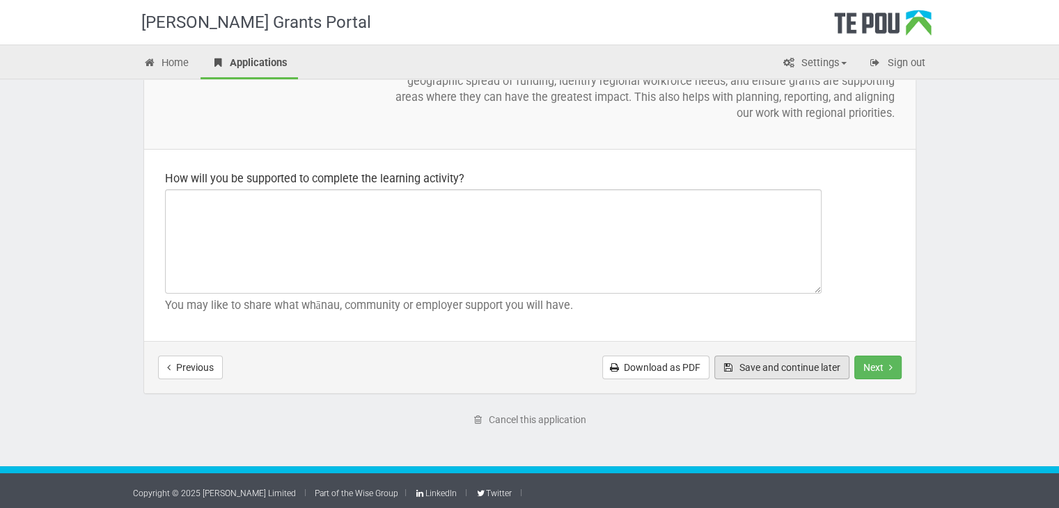
click at [811, 363] on button "Save and continue later" at bounding box center [781, 368] width 135 height 24
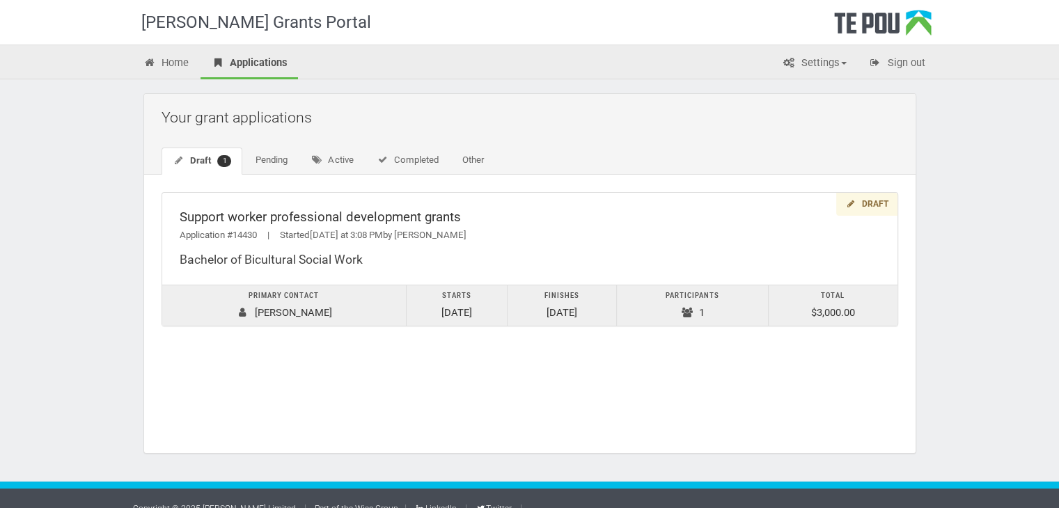
click at [72, 246] on div "Te Pou Grants Portal Home Applications Settings Profile My account FAQs Sign ou…" at bounding box center [529, 263] width 1059 height 527
click at [172, 66] on link "Home" at bounding box center [166, 64] width 67 height 31
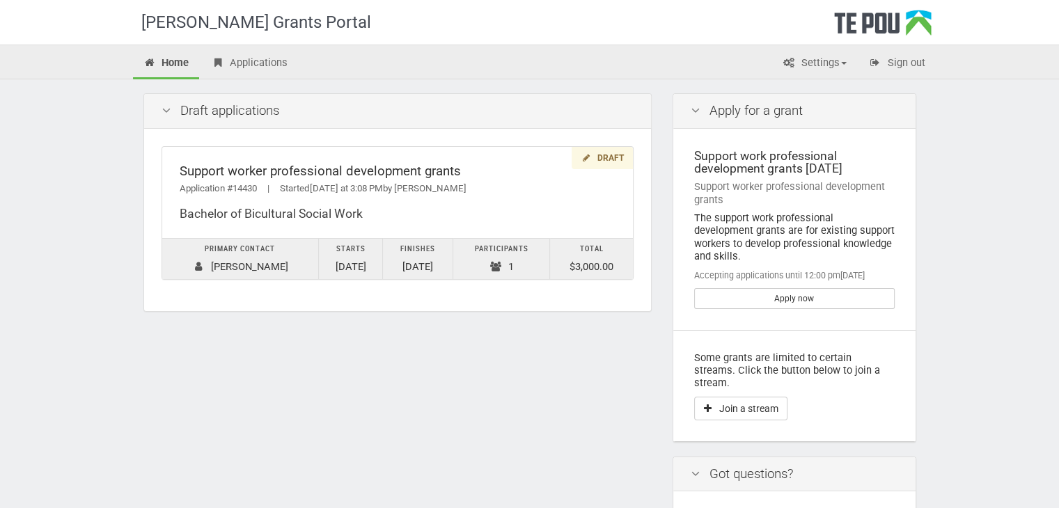
click at [205, 33] on div "[PERSON_NAME] Grants Portal" at bounding box center [269, 22] width 257 height 45
click at [210, 27] on div "[PERSON_NAME] Grants Portal" at bounding box center [269, 22] width 257 height 45
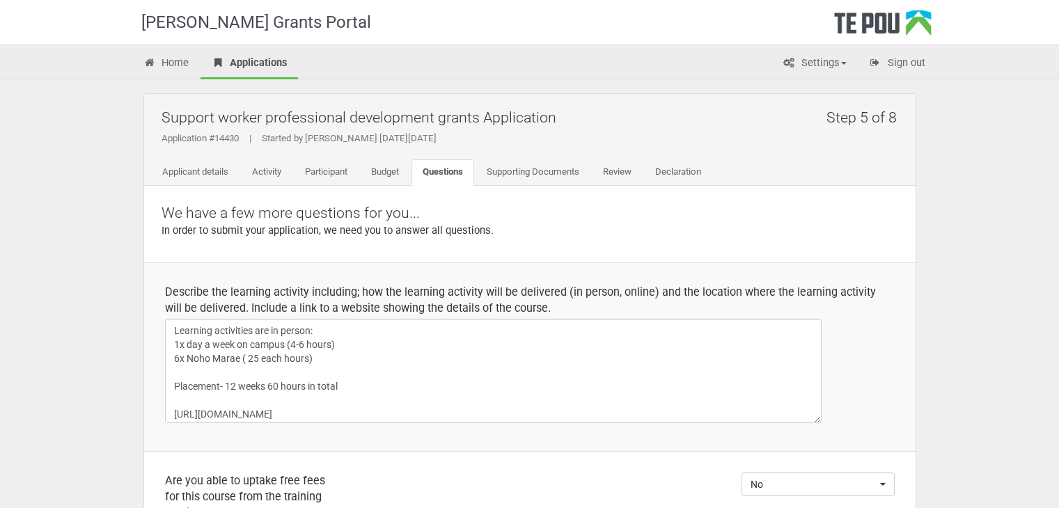
select select
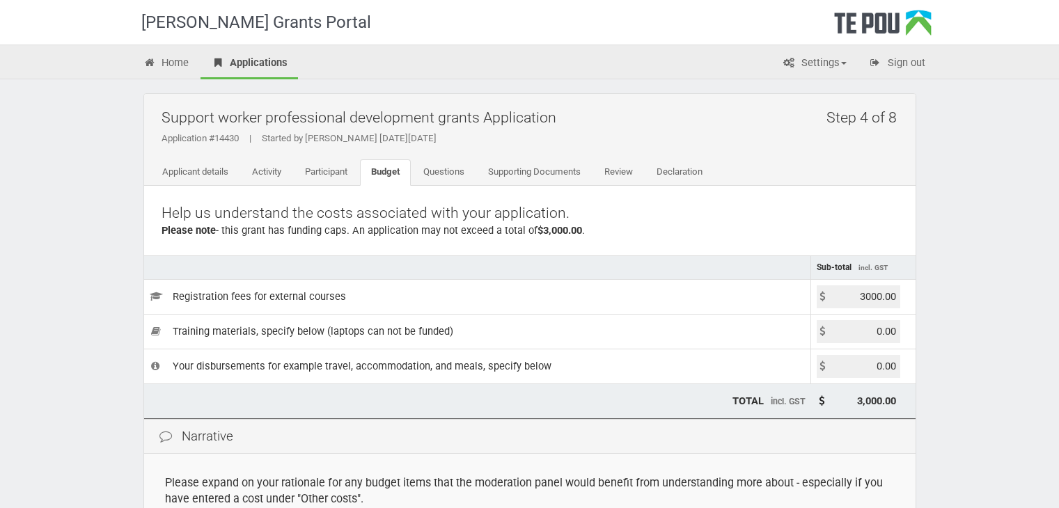
scroll to position [278, 0]
